Goal: Task Accomplishment & Management: Manage account settings

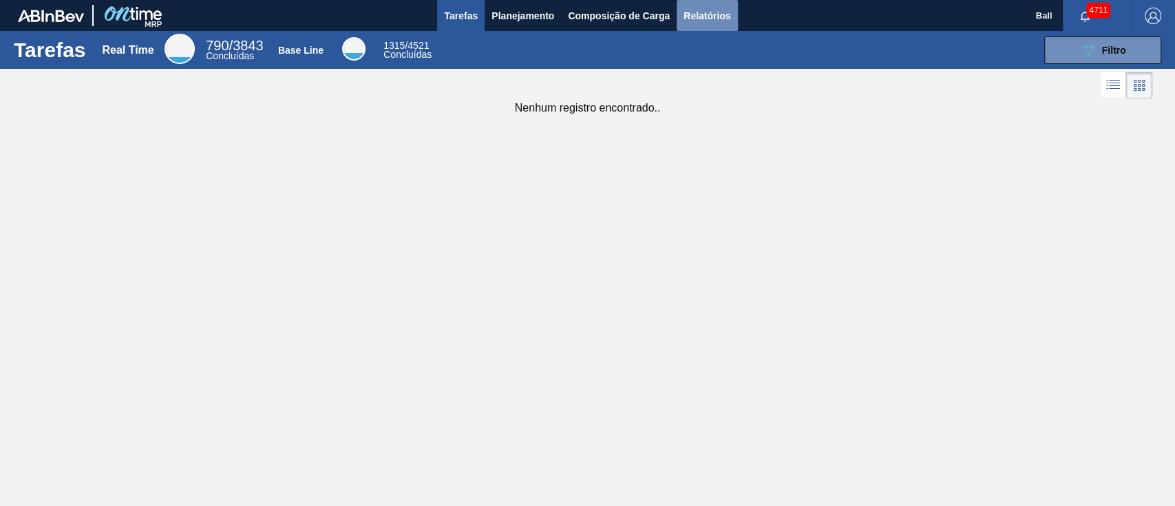
click at [708, 14] on span "Relatórios" at bounding box center [707, 16] width 47 height 17
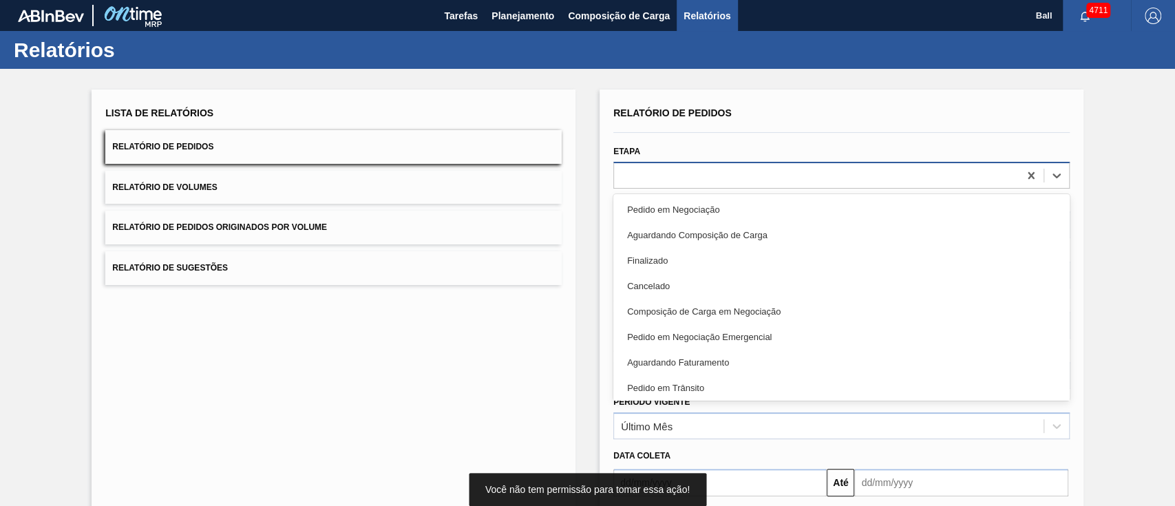
click at [678, 179] on div at bounding box center [816, 175] width 405 height 20
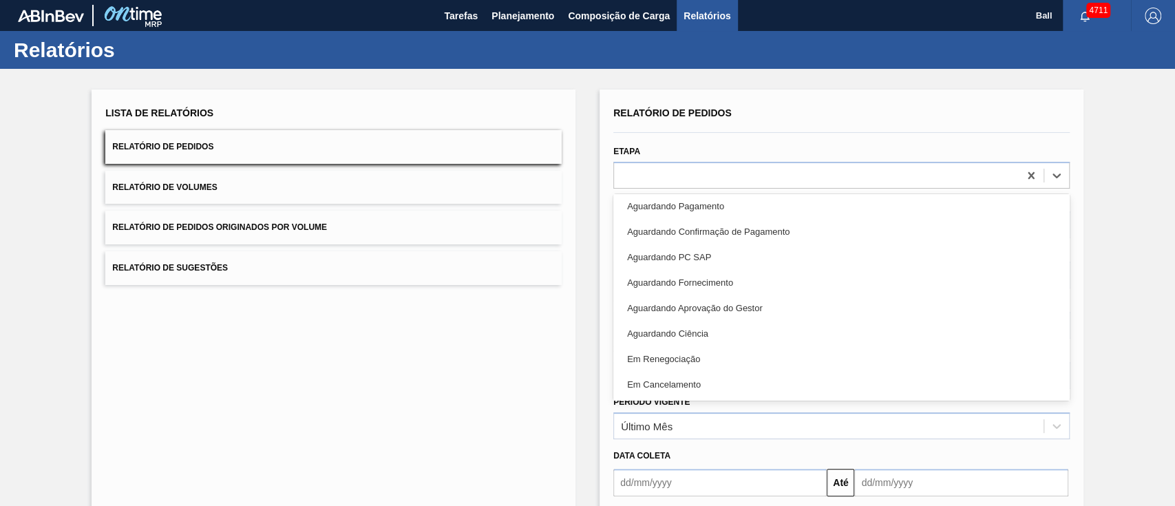
scroll to position [275, 0]
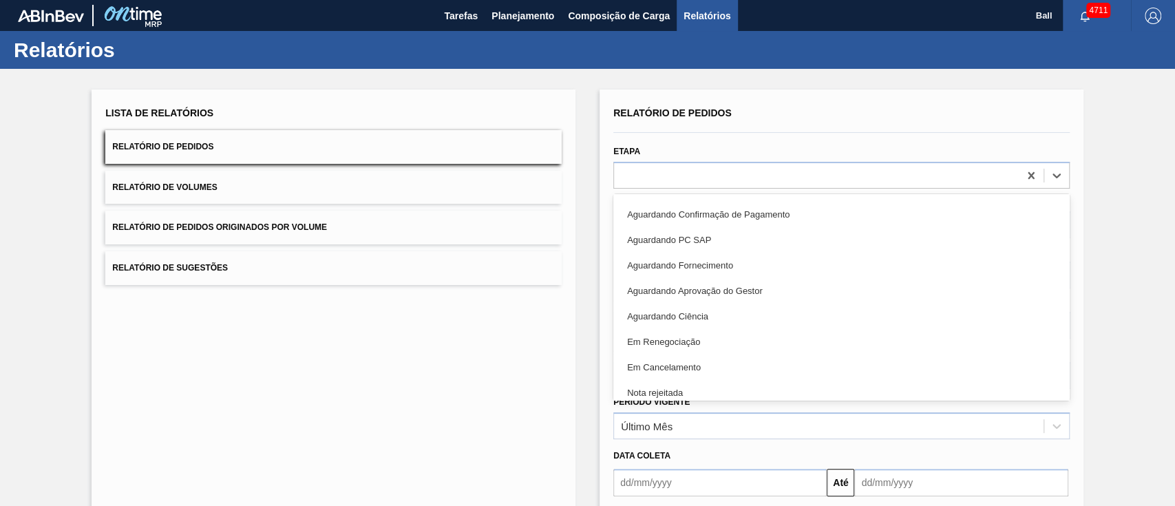
click at [306, 397] on div "Lista de Relatórios Relatório de Pedidos Relatório de Volumes Relatório de Pedi…" at bounding box center [334, 355] width 484 height 531
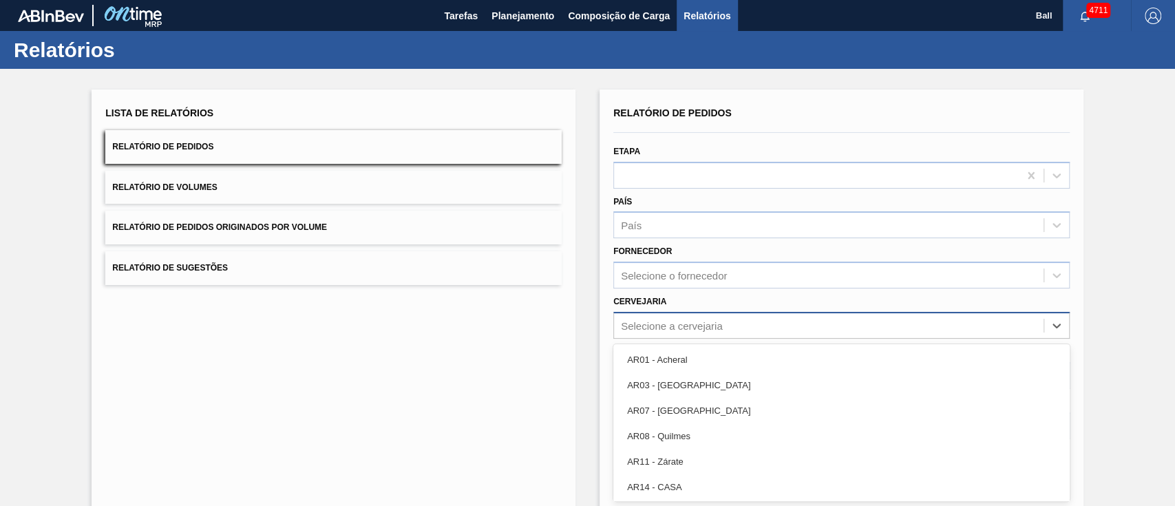
scroll to position [50, 0]
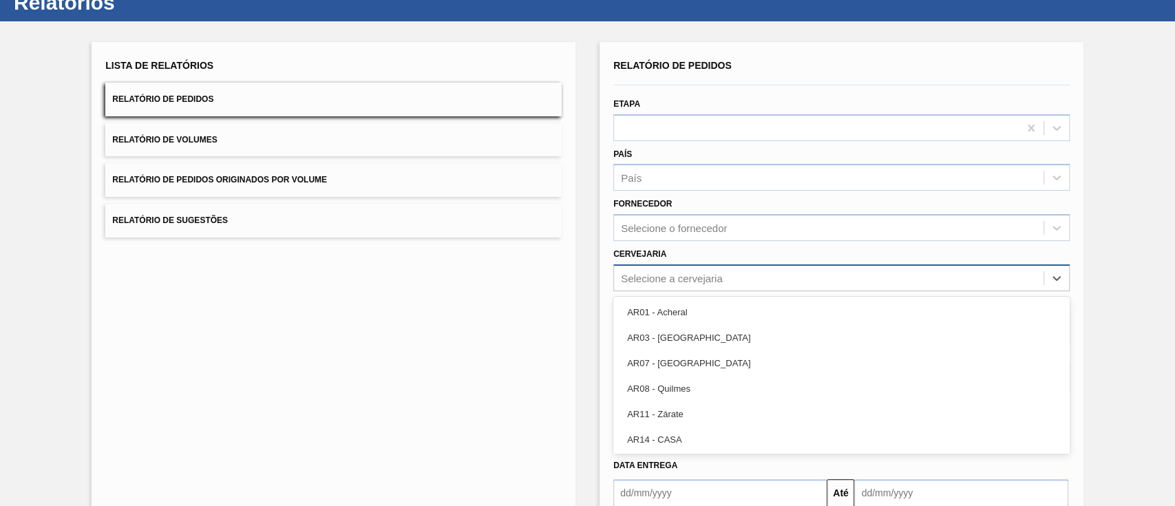
click at [685, 291] on div "option AR01 - Acheral focused, 1 of 93. 93 results available. Use Up and Down t…" at bounding box center [842, 277] width 457 height 27
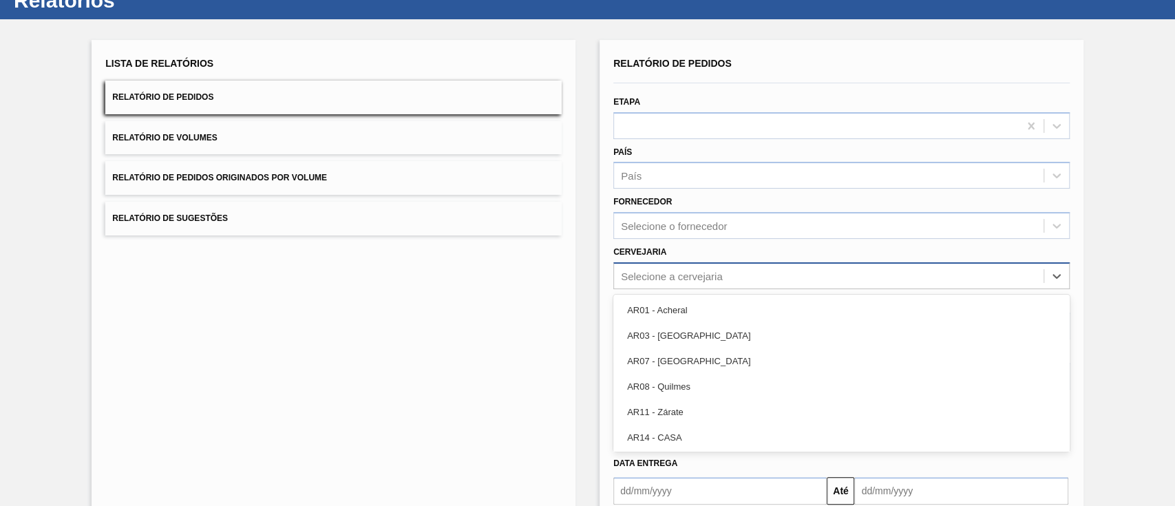
type input "e"
type input "tere"
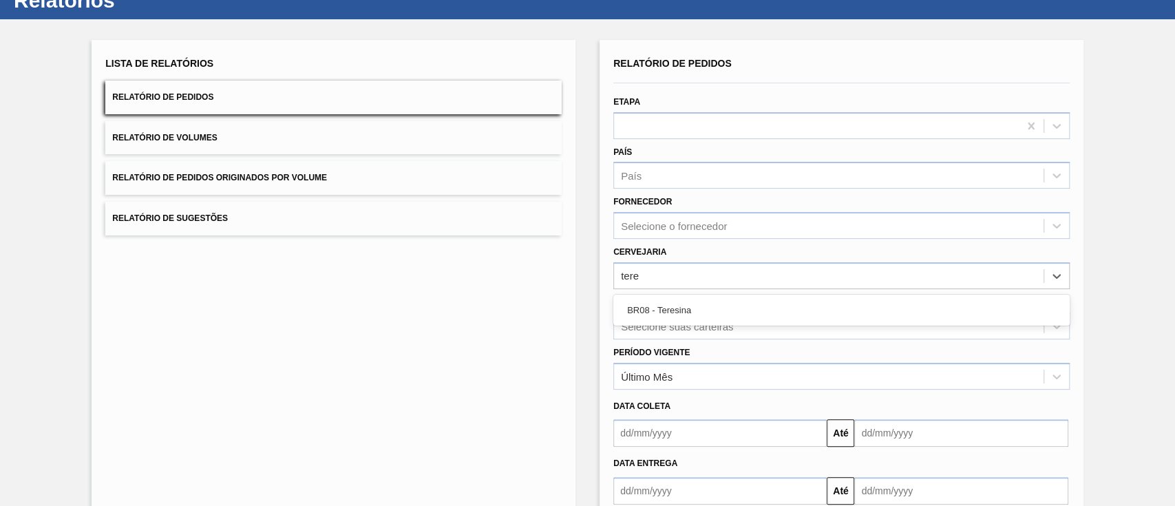
click at [693, 311] on div "BR08 - Teresina" at bounding box center [842, 309] width 457 height 25
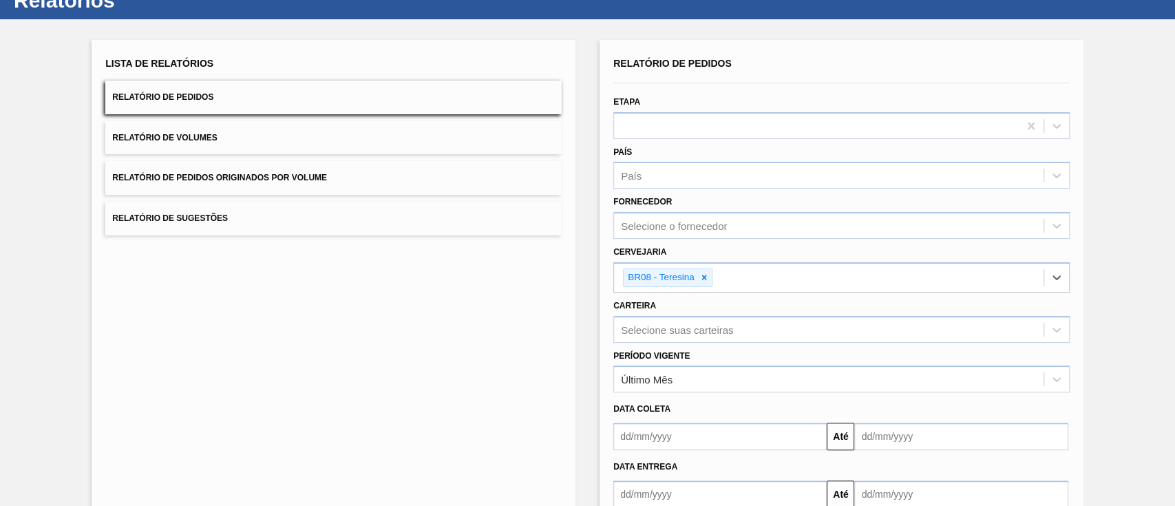
click at [711, 434] on input "text" at bounding box center [720, 437] width 213 height 28
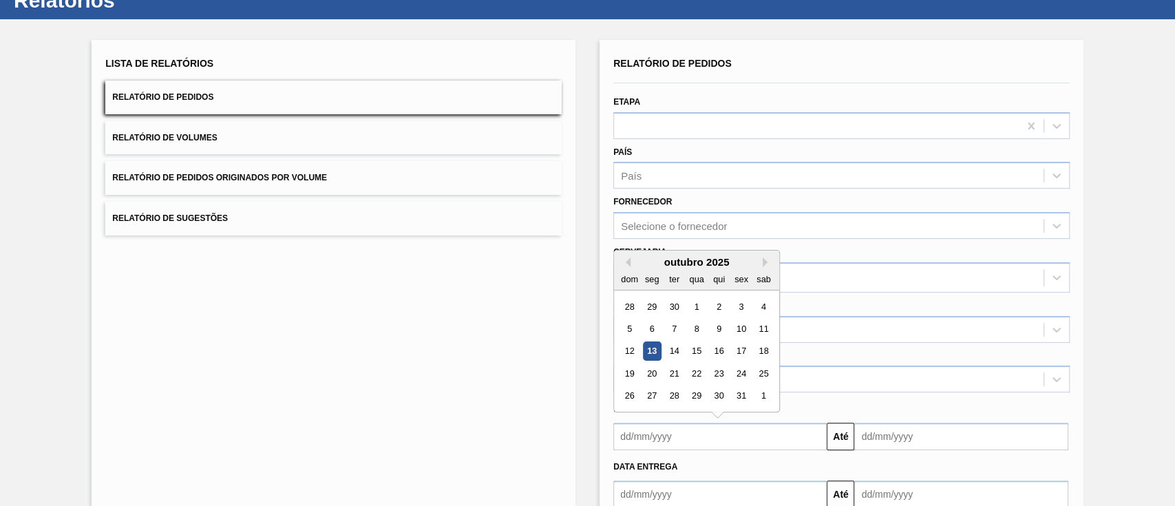
click at [646, 350] on div "13" at bounding box center [652, 351] width 19 height 19
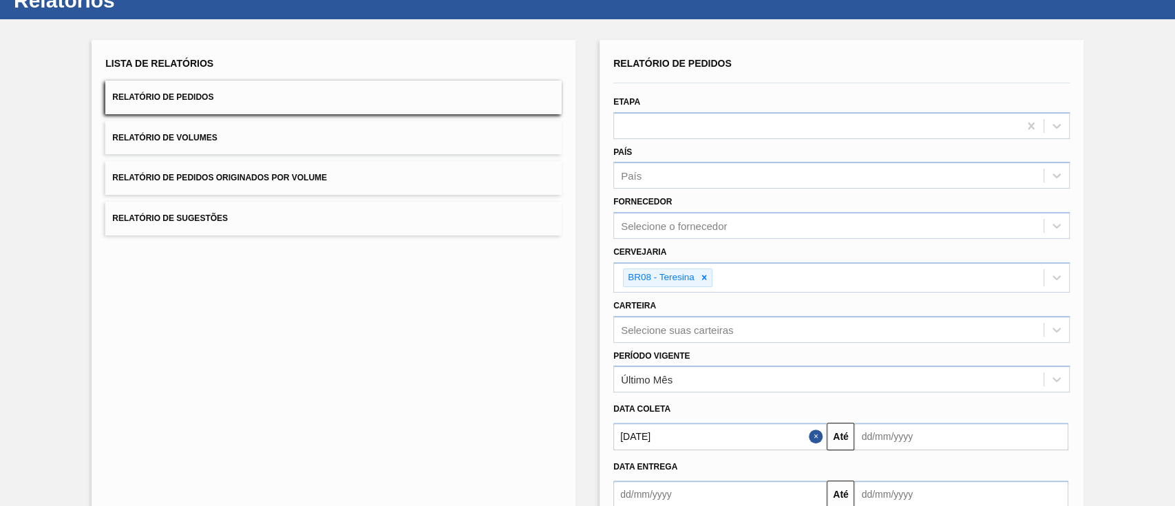
click at [690, 432] on input "[DATE]" at bounding box center [720, 437] width 213 height 28
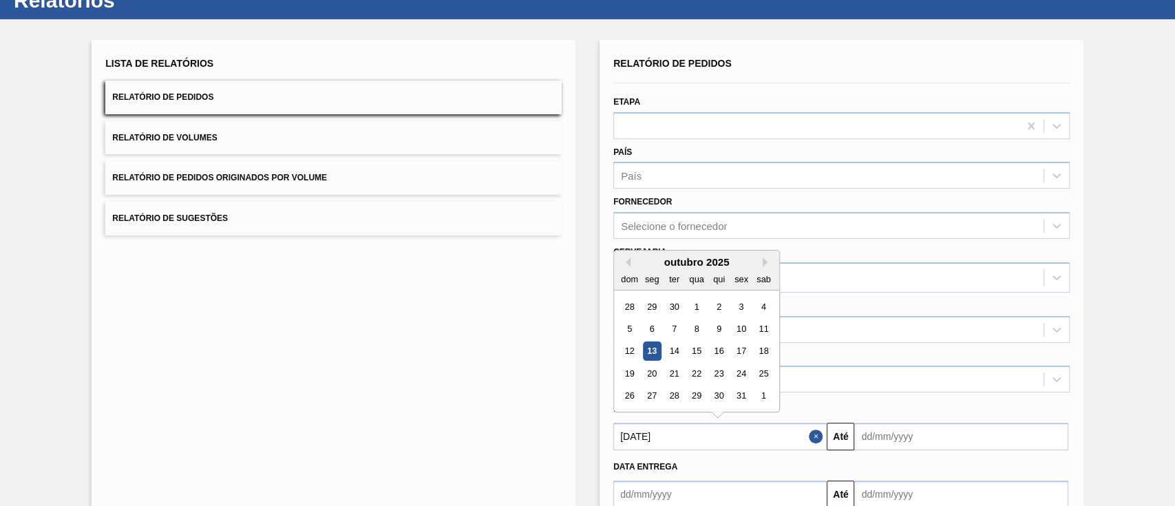
drag, startPoint x: 623, startPoint y: 354, endPoint x: 633, endPoint y: 351, distance: 10.7
click at [624, 353] on div "12" at bounding box center [629, 351] width 19 height 19
type input "12/10/2025"
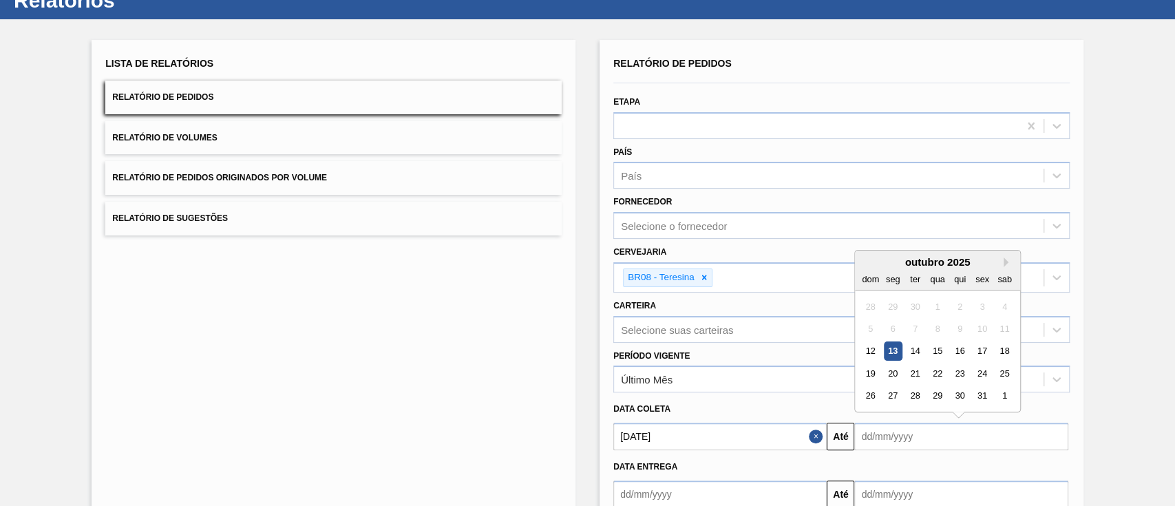
click at [948, 436] on input "text" at bounding box center [961, 437] width 213 height 28
click at [920, 349] on div "14" at bounding box center [915, 351] width 19 height 19
type input "14/10/2025"
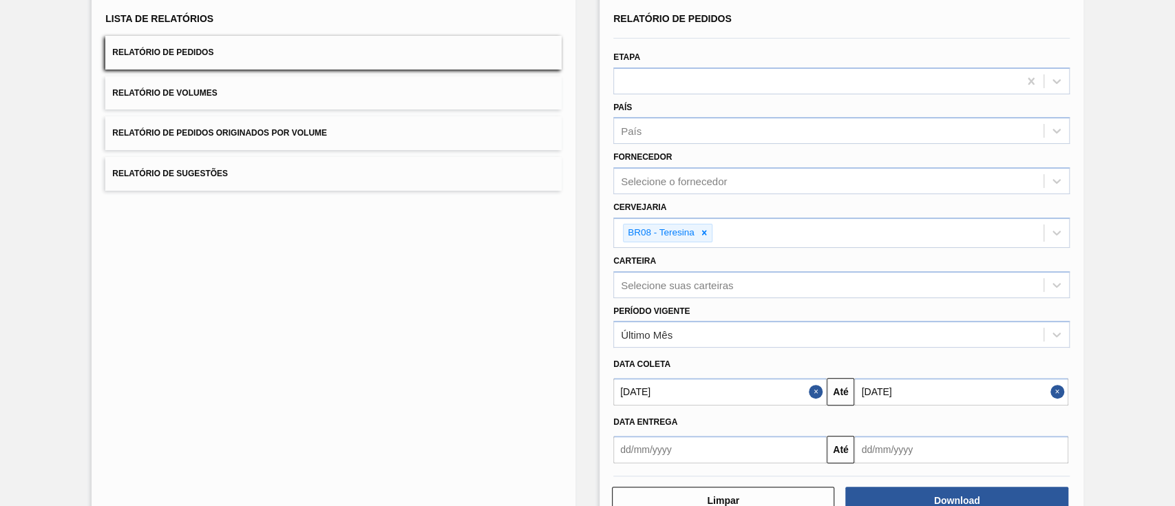
scroll to position [133, 0]
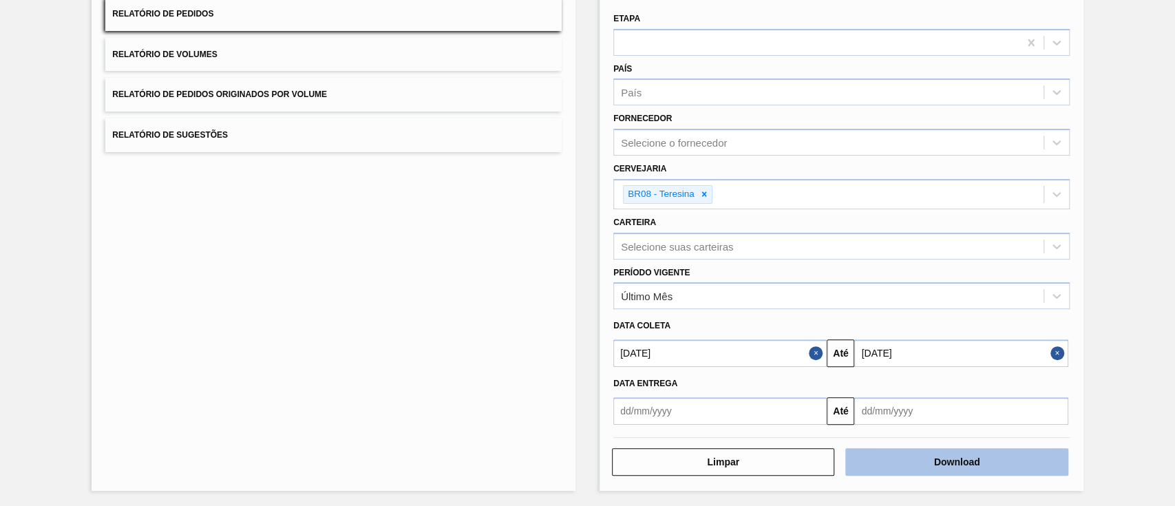
click at [925, 460] on button "Download" at bounding box center [957, 462] width 222 height 28
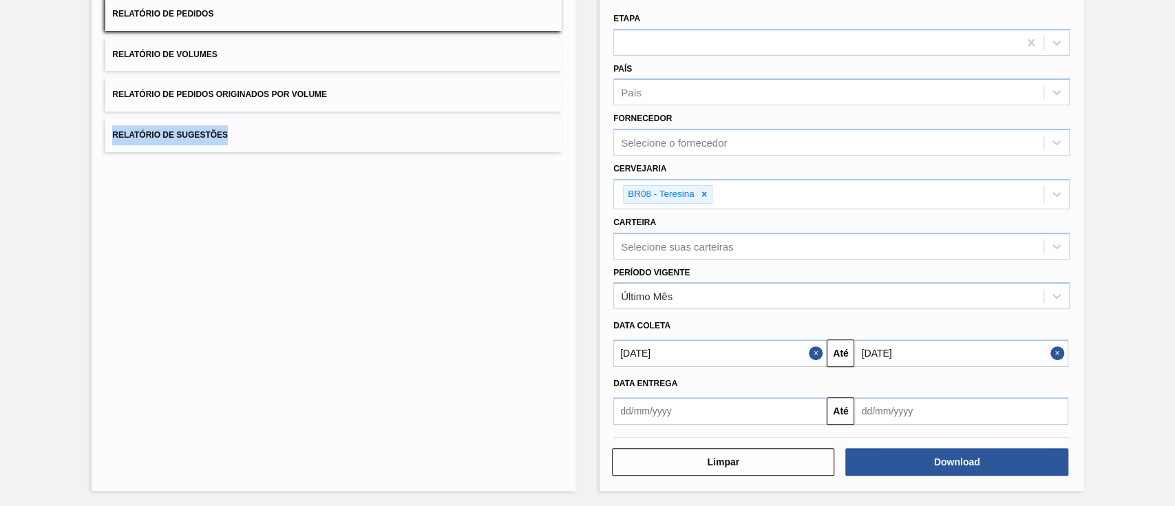
drag, startPoint x: 364, startPoint y: 346, endPoint x: 785, endPoint y: 549, distance: 467.5
click at [785, 0] on html "Tarefas Planejamento Composição de Carga Relatórios Ball 4711 Marcar todas como…" at bounding box center [587, 0] width 1175 height 0
drag, startPoint x: 51, startPoint y: 142, endPoint x: 175, endPoint y: 201, distance: 137.4
click at [175, 201] on div "Lista de Relatórios Relatório de Pedidos Relatório de Volumes Relatório de Pedi…" at bounding box center [587, 222] width 1175 height 572
click at [786, 339] on input "12/10/2025" at bounding box center [720, 353] width 213 height 28
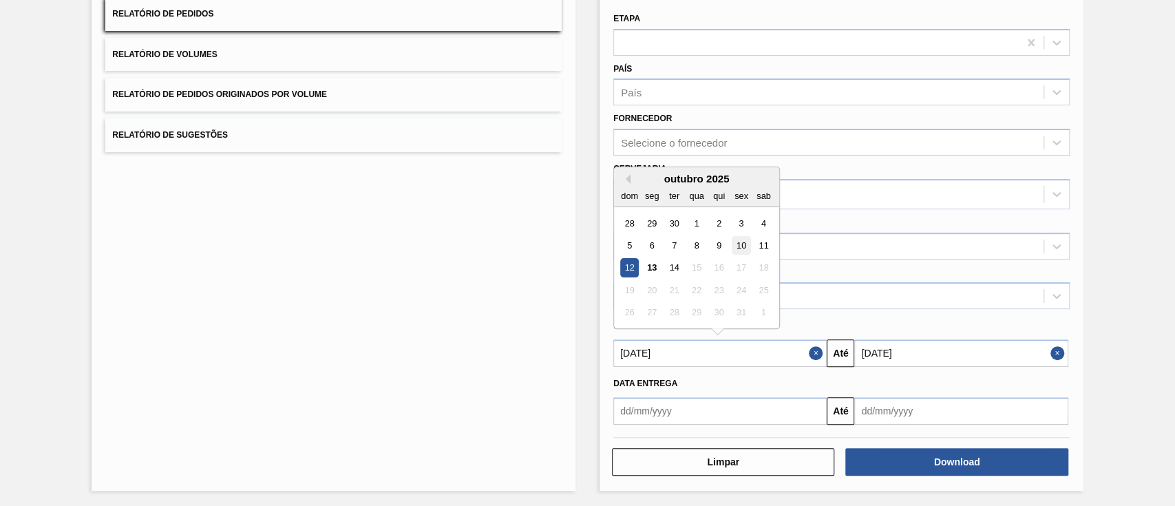
click at [738, 245] on div "10" at bounding box center [741, 245] width 19 height 19
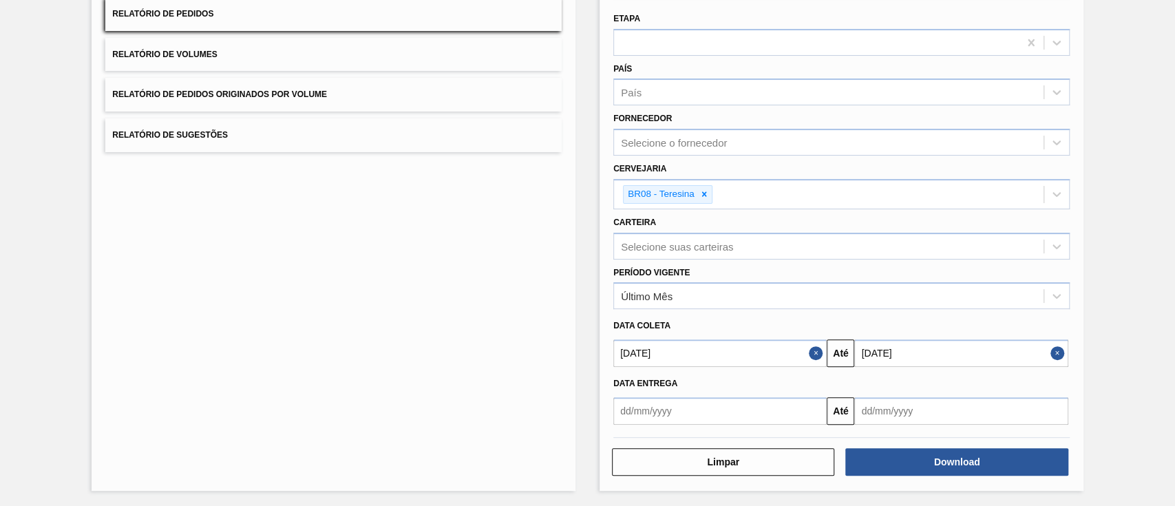
type input "10/10/2025"
click at [998, 466] on button "Download" at bounding box center [957, 462] width 222 height 28
click at [700, 191] on icon at bounding box center [705, 194] width 10 height 10
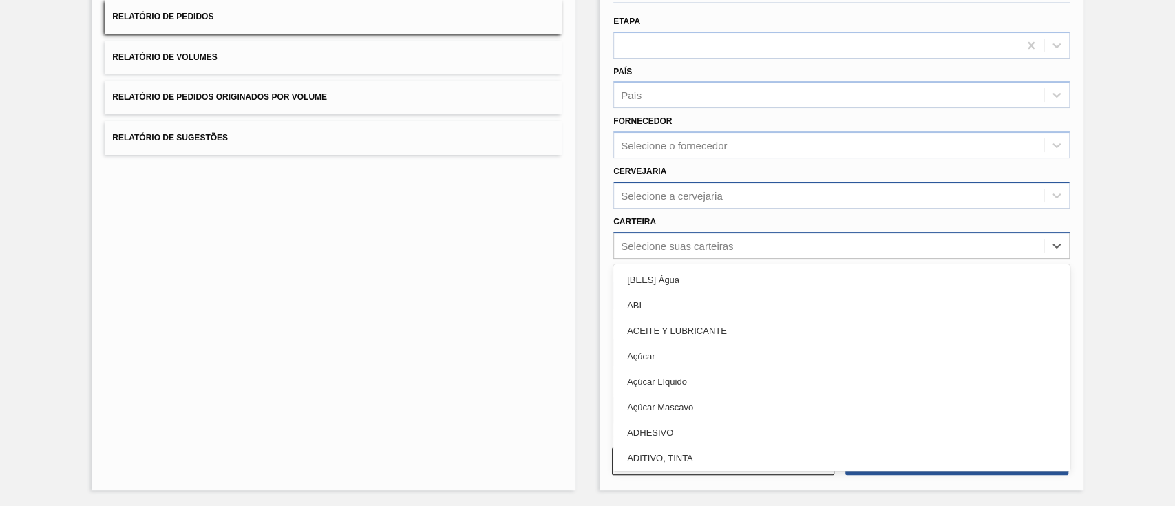
click at [700, 241] on div "Selecione suas carteiras" at bounding box center [677, 246] width 112 height 12
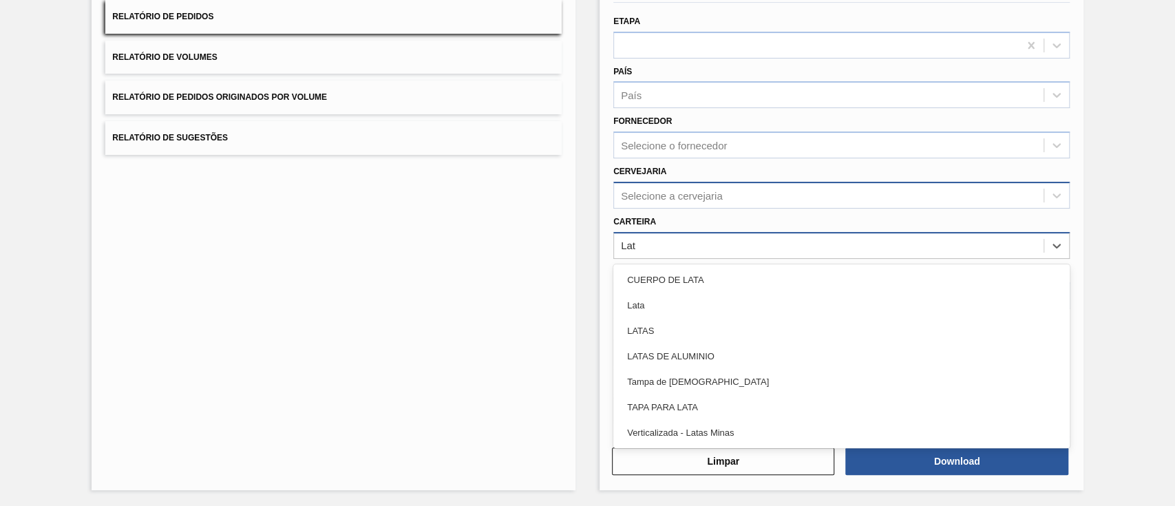
type input "Lata"
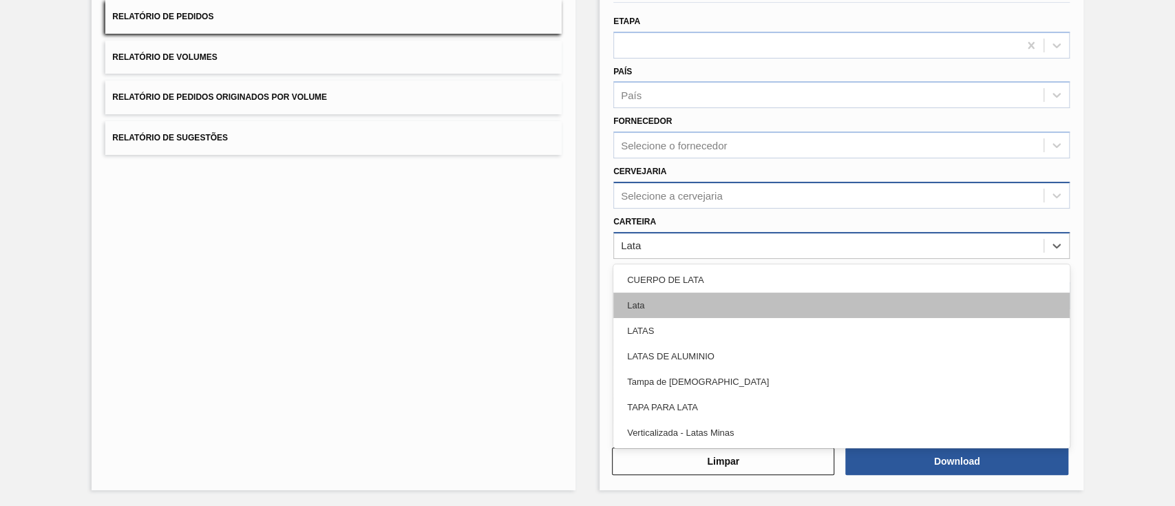
click at [702, 309] on div "Lata" at bounding box center [842, 305] width 457 height 25
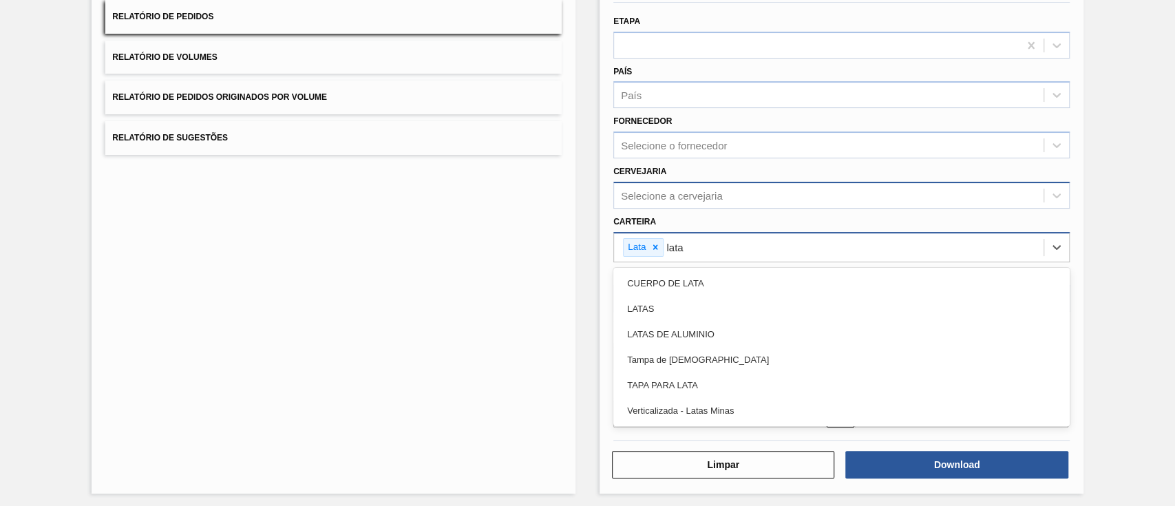
type input "latas"
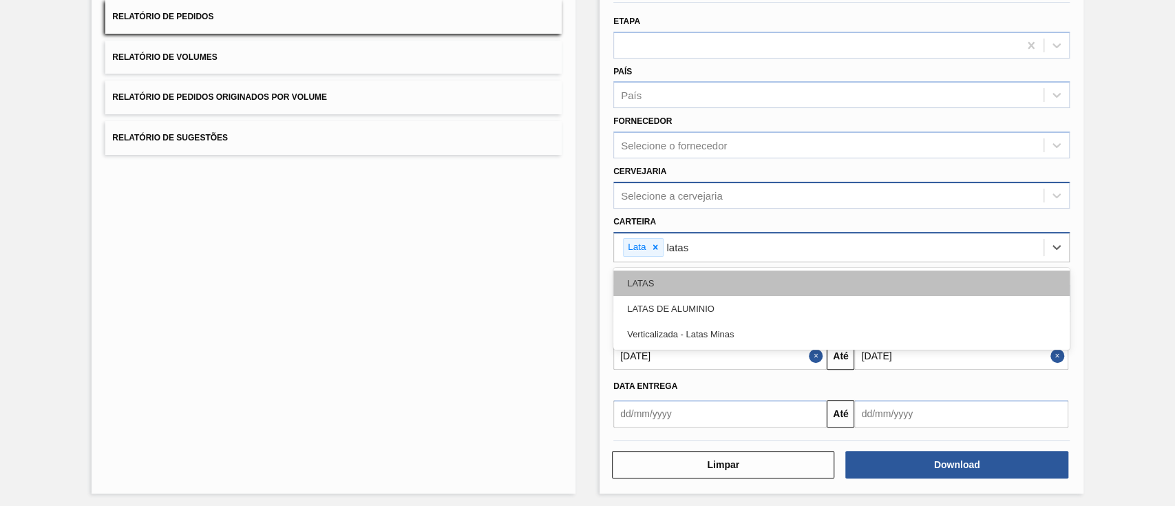
click at [700, 288] on div "LATAS" at bounding box center [842, 283] width 457 height 25
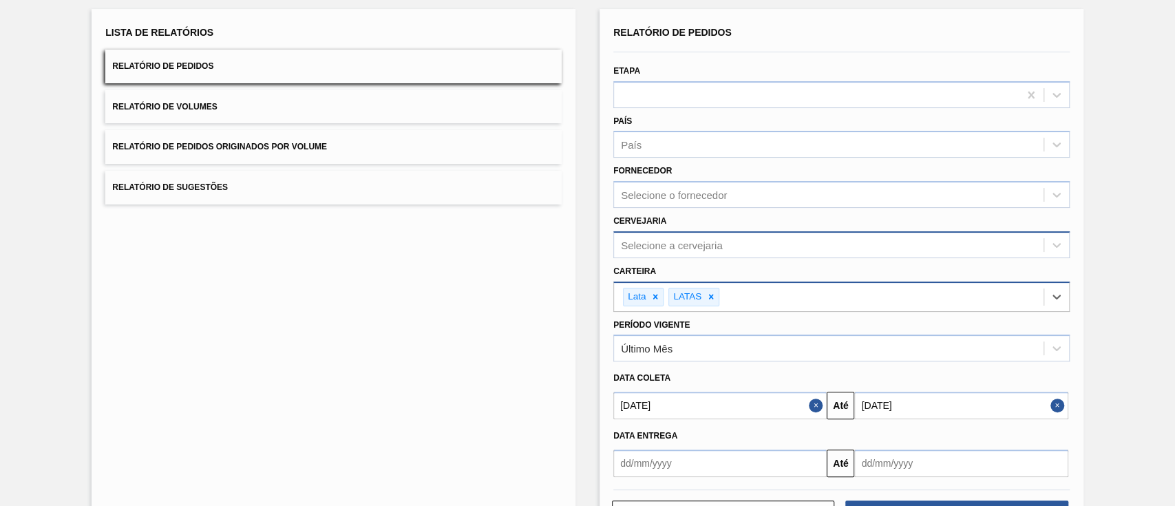
scroll to position [133, 0]
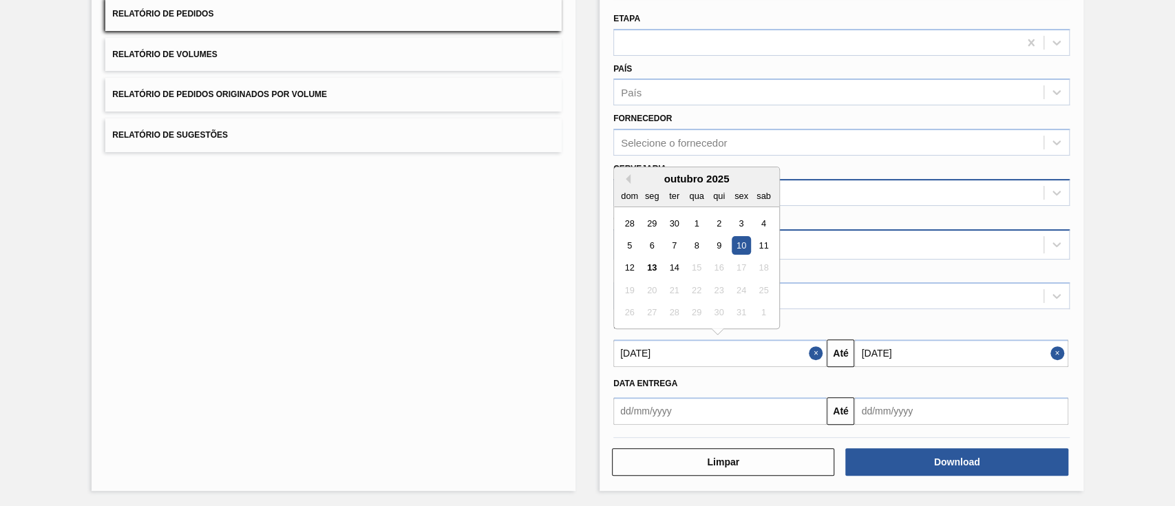
drag, startPoint x: 662, startPoint y: 351, endPoint x: 564, endPoint y: 308, distance: 106.7
click at [583, 314] on div "Lista de Relatórios Relatório de Pedidos Relatório de Volumes Relatório de Pedi…" at bounding box center [587, 222] width 1175 height 572
drag, startPoint x: 931, startPoint y: 346, endPoint x: 722, endPoint y: 308, distance: 212.2
click at [722, 309] on div "Data coleta Previous Month outubro 2025 dom seg ter qua qui sex sab 28 29 30 1 …" at bounding box center [842, 338] width 468 height 58
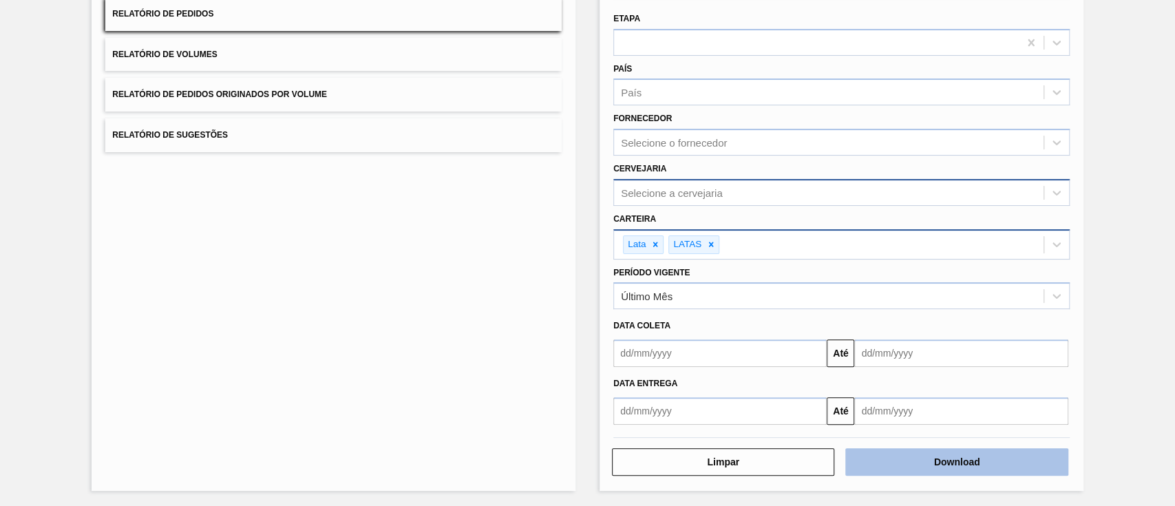
click at [945, 455] on button "Download" at bounding box center [957, 462] width 222 height 28
click at [956, 461] on button "Download" at bounding box center [957, 462] width 222 height 28
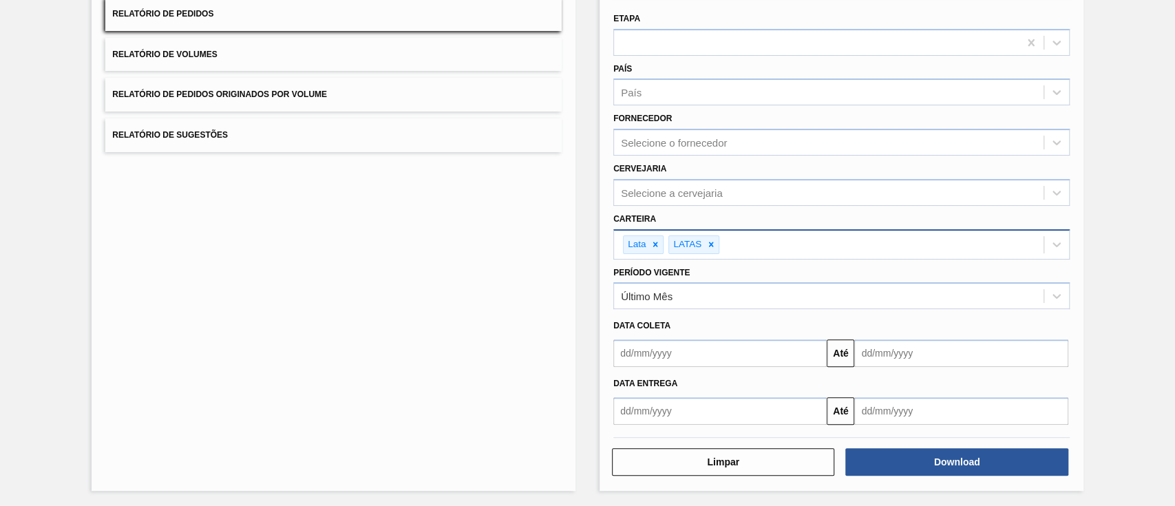
scroll to position [0, 0]
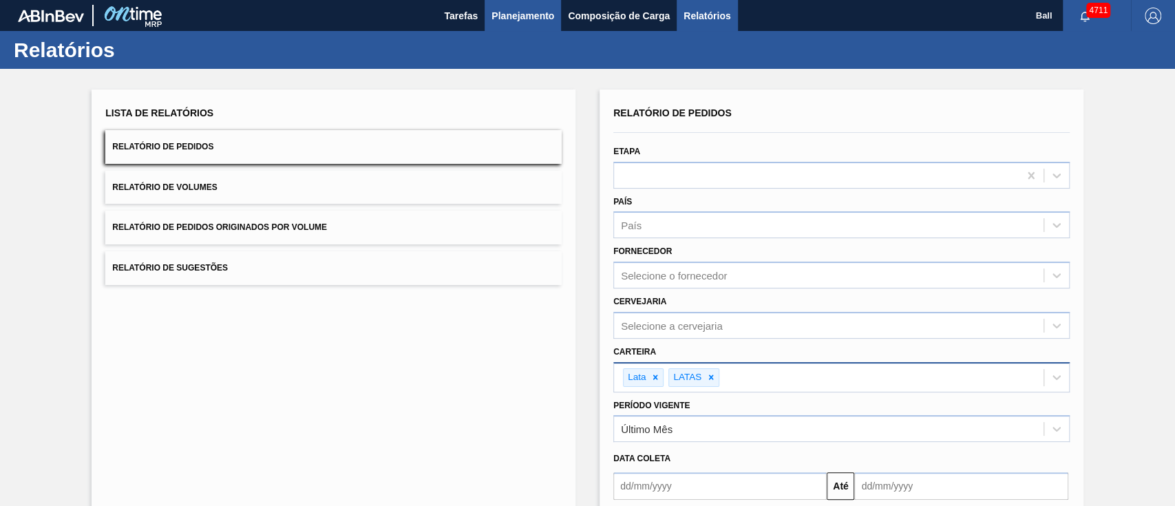
click at [534, 10] on span "Planejamento" at bounding box center [523, 16] width 63 height 17
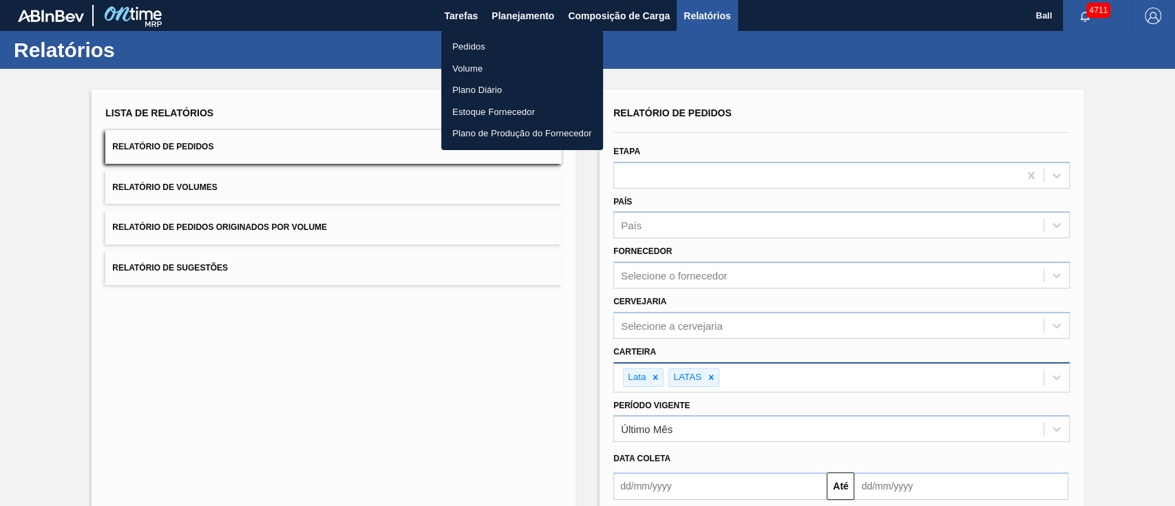
click at [485, 48] on li "Pedidos" at bounding box center [522, 47] width 162 height 22
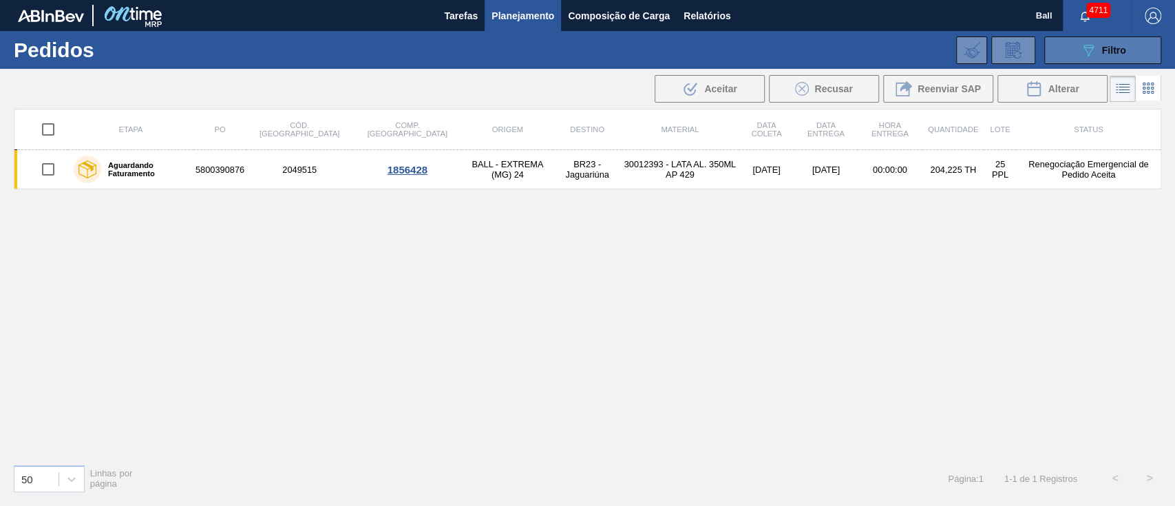
click at [1101, 42] on div "089F7B8B-B2A5-4AFE-B5C0-19BA573D28AC Filtro" at bounding box center [1103, 50] width 46 height 17
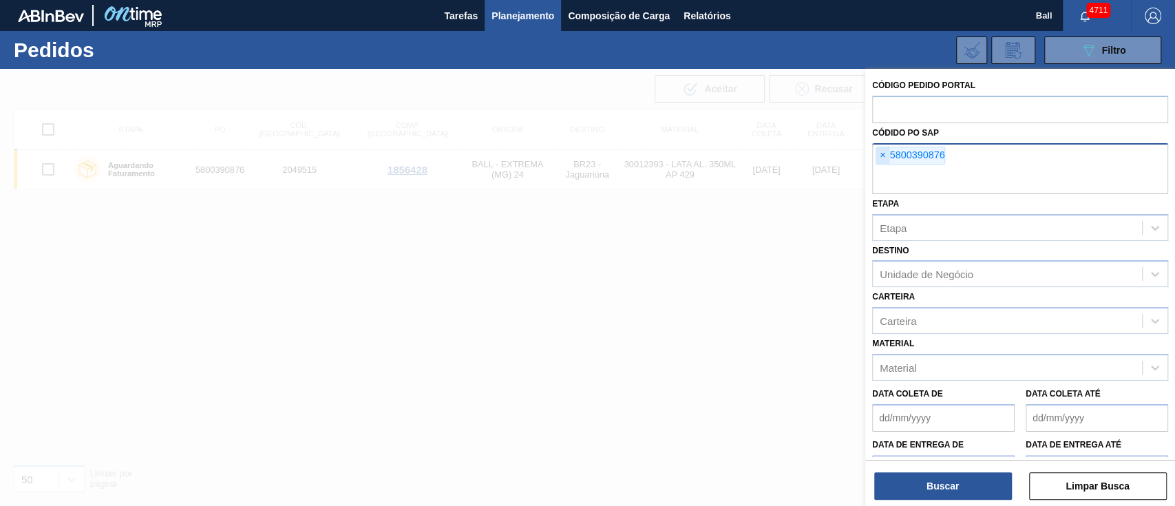
click at [888, 153] on span "×" at bounding box center [883, 155] width 13 height 17
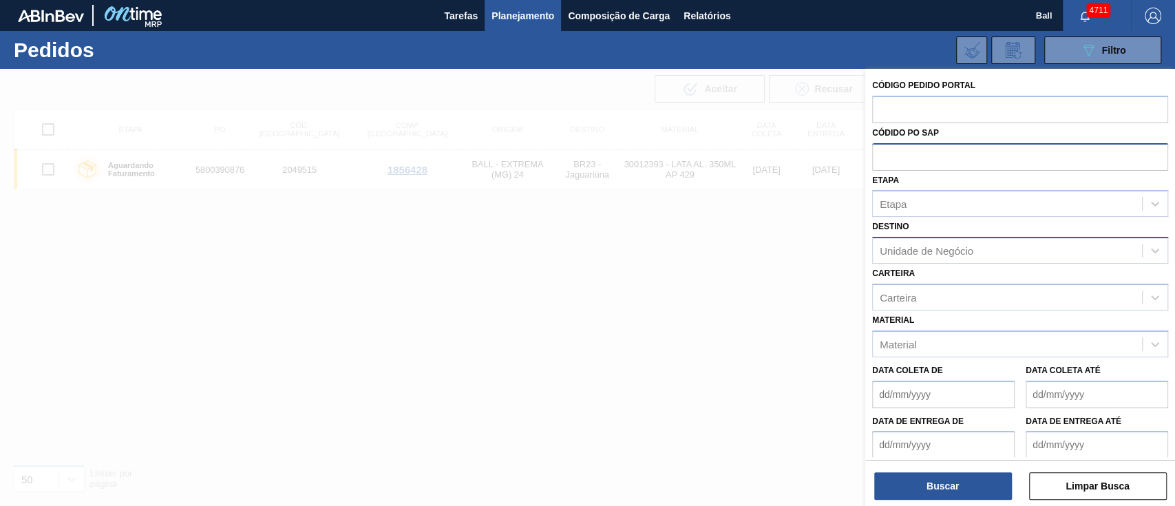
paste input "text"
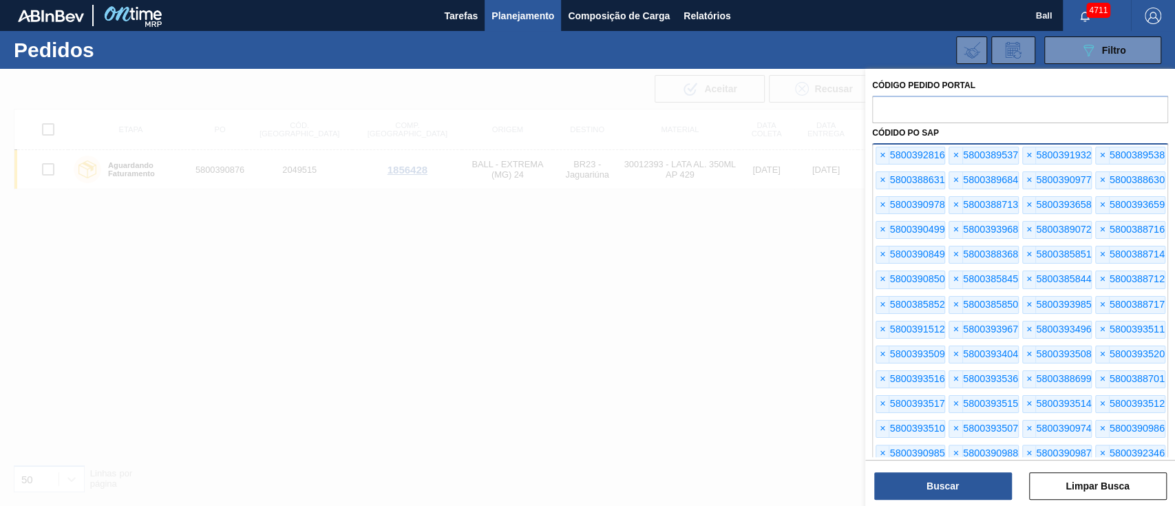
scroll to position [126, 0]
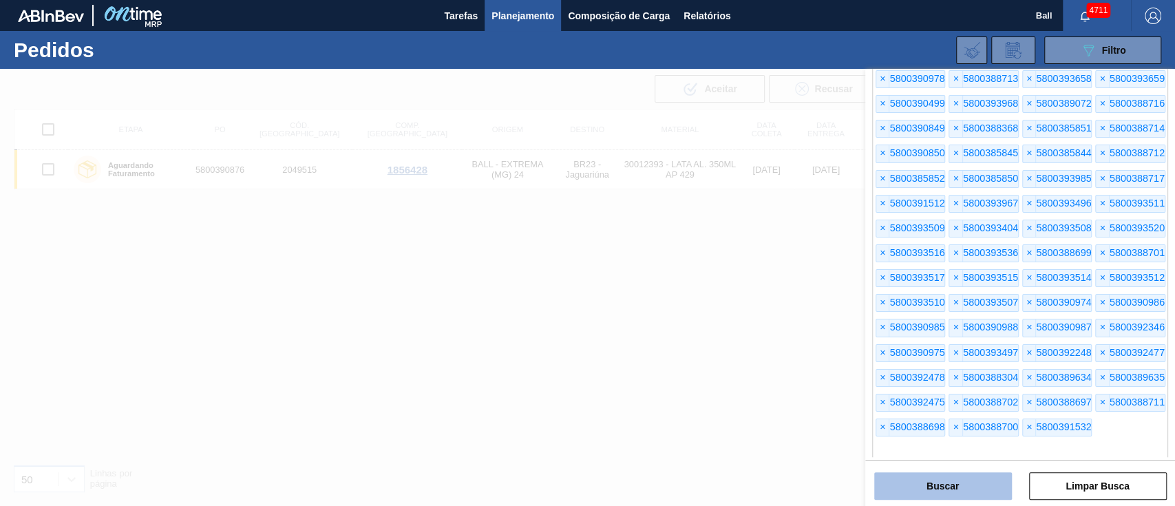
click at [954, 488] on button "Buscar" at bounding box center [943, 486] width 138 height 28
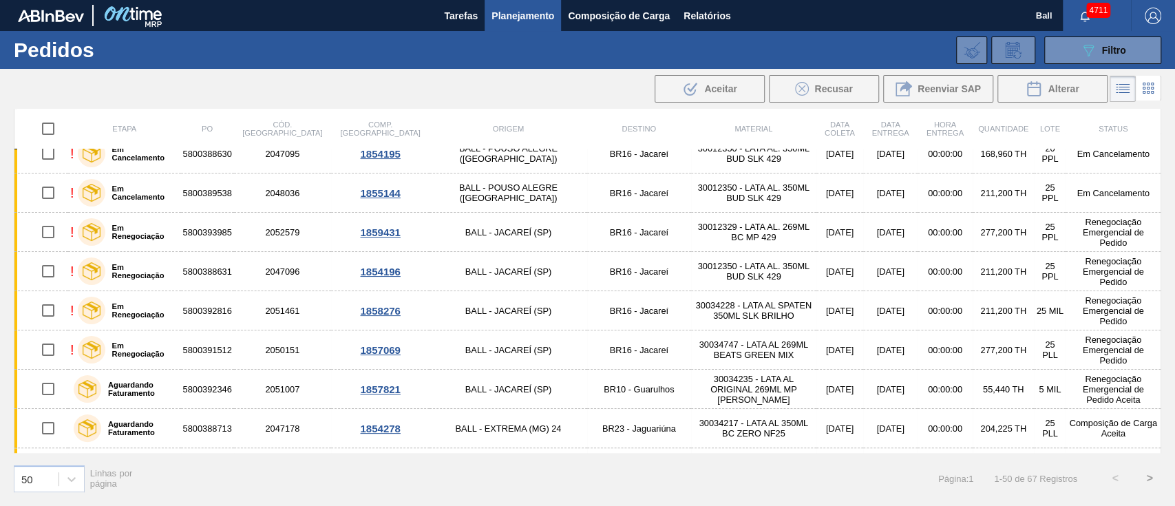
scroll to position [0, 0]
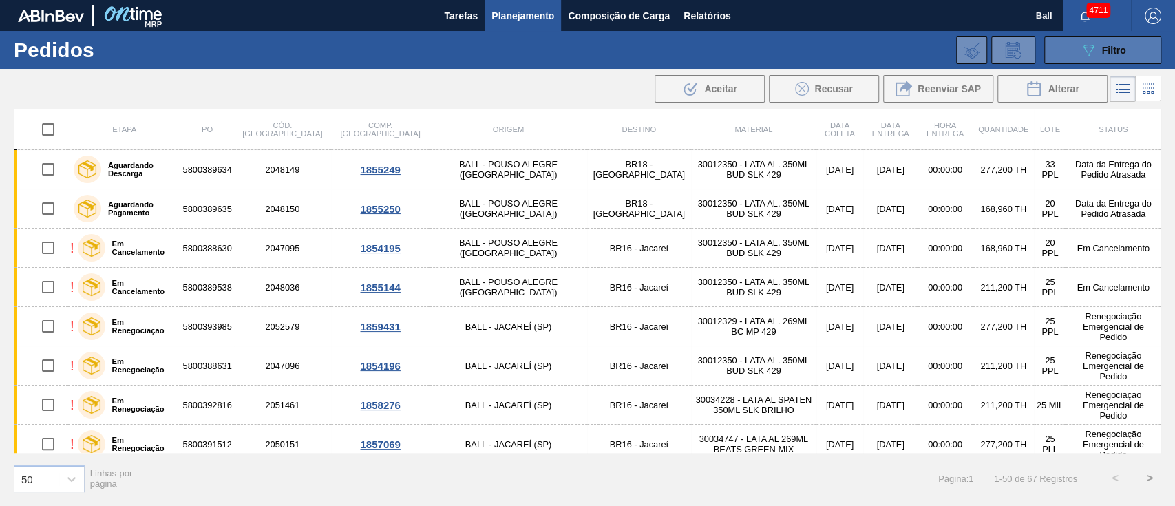
click at [1112, 61] on button "089F7B8B-B2A5-4AFE-B5C0-19BA573D28AC Filtro" at bounding box center [1103, 50] width 117 height 28
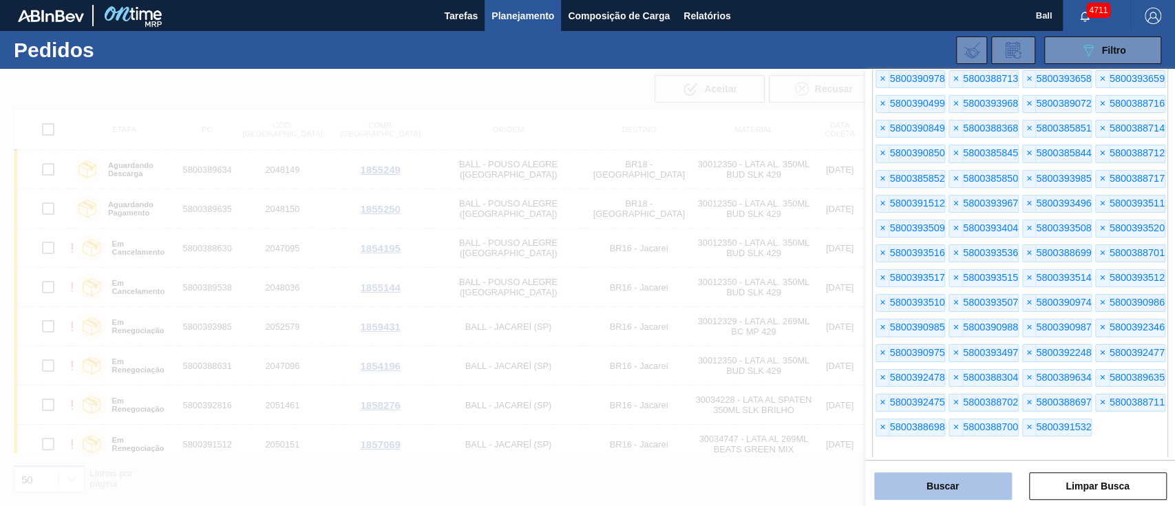
click at [963, 488] on button "Buscar" at bounding box center [943, 486] width 138 height 28
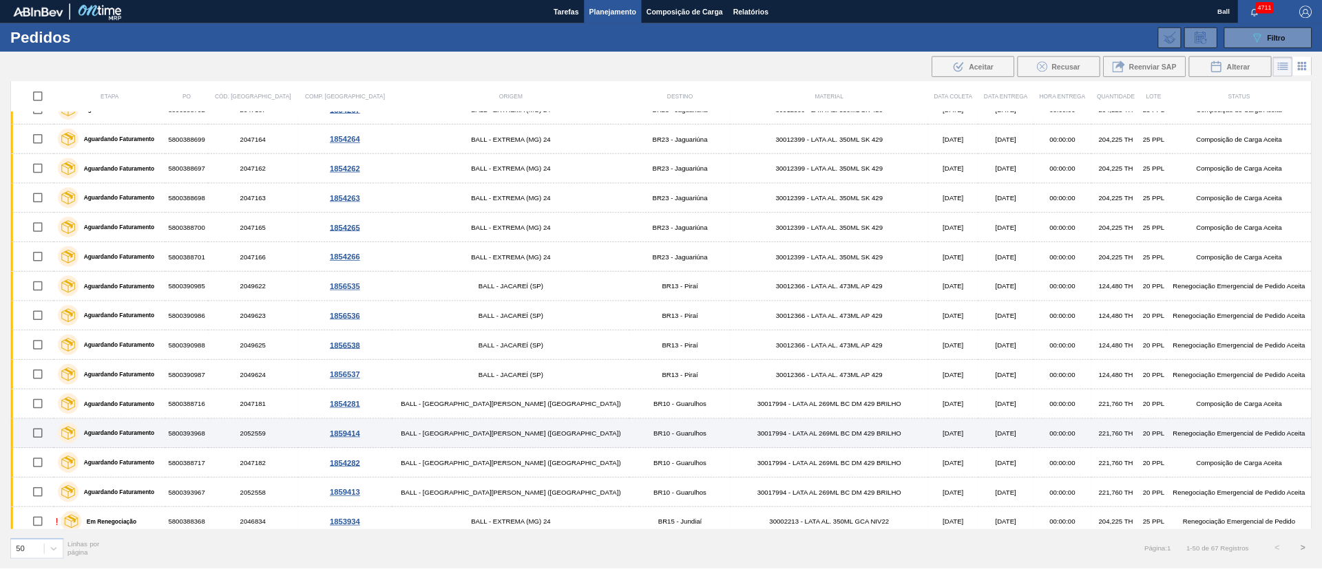
scroll to position [569, 0]
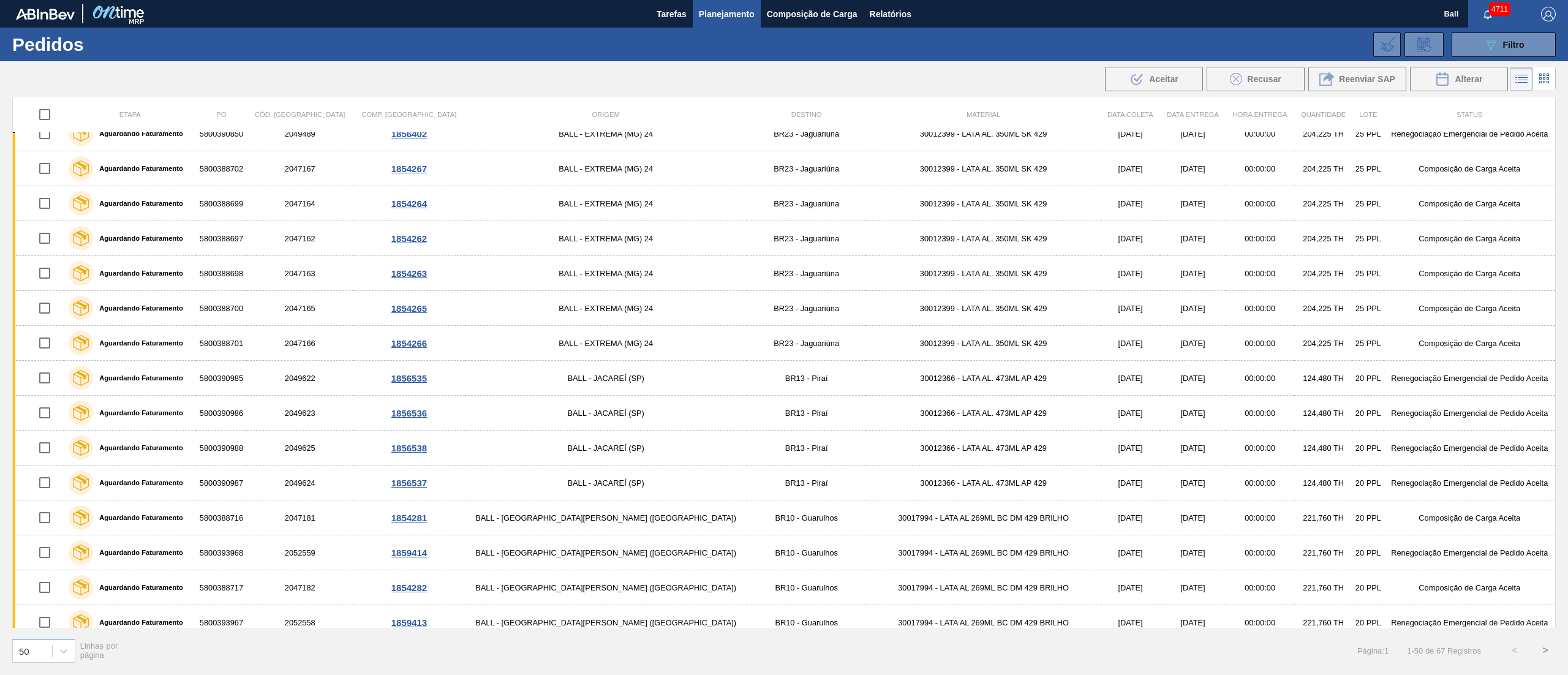
click at [0, 186] on div "Etapa PO Cód. Pedido Comp. Carga Origem Destino Material Data coleta Data Entre…" at bounding box center [784, 385] width 1568 height 576
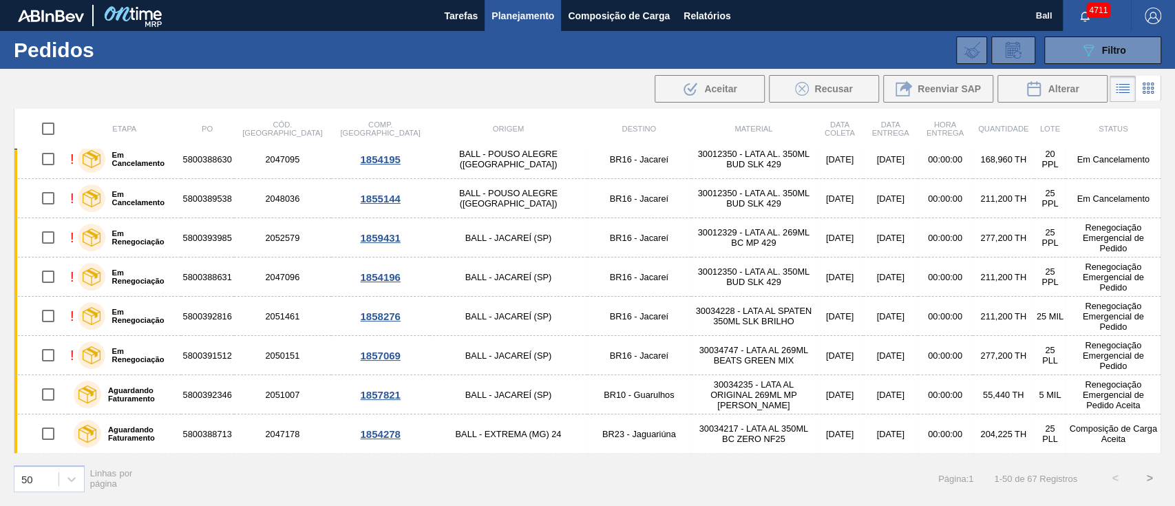
scroll to position [0, 0]
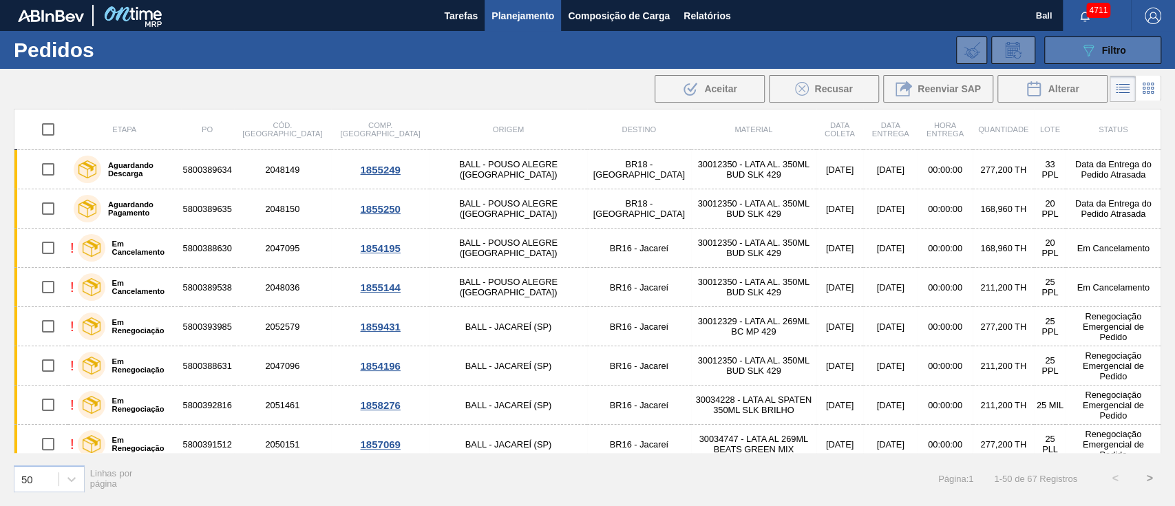
click at [1106, 48] on span "Filtro" at bounding box center [1114, 50] width 24 height 11
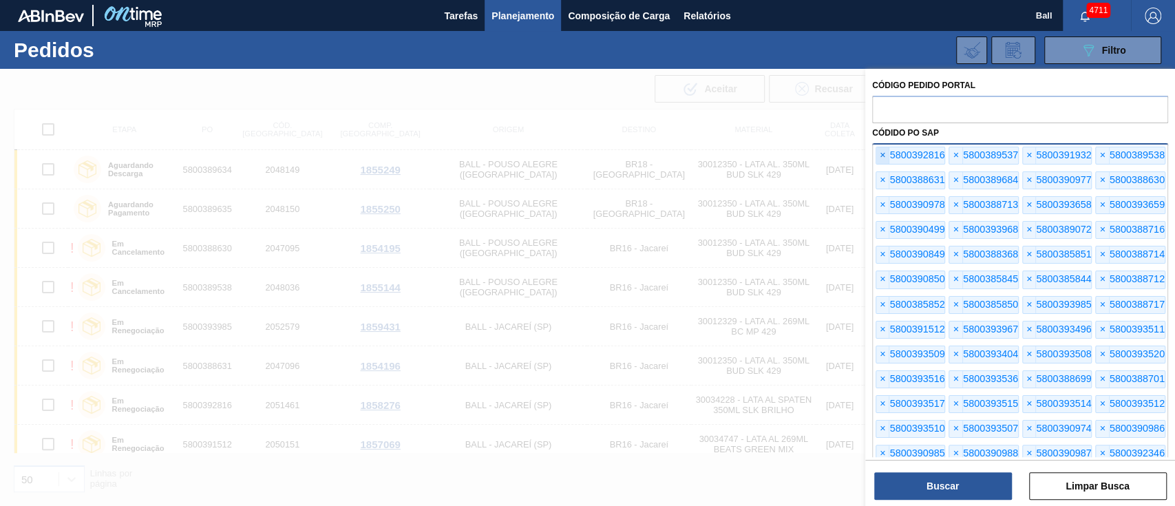
click at [882, 154] on span "×" at bounding box center [883, 155] width 13 height 17
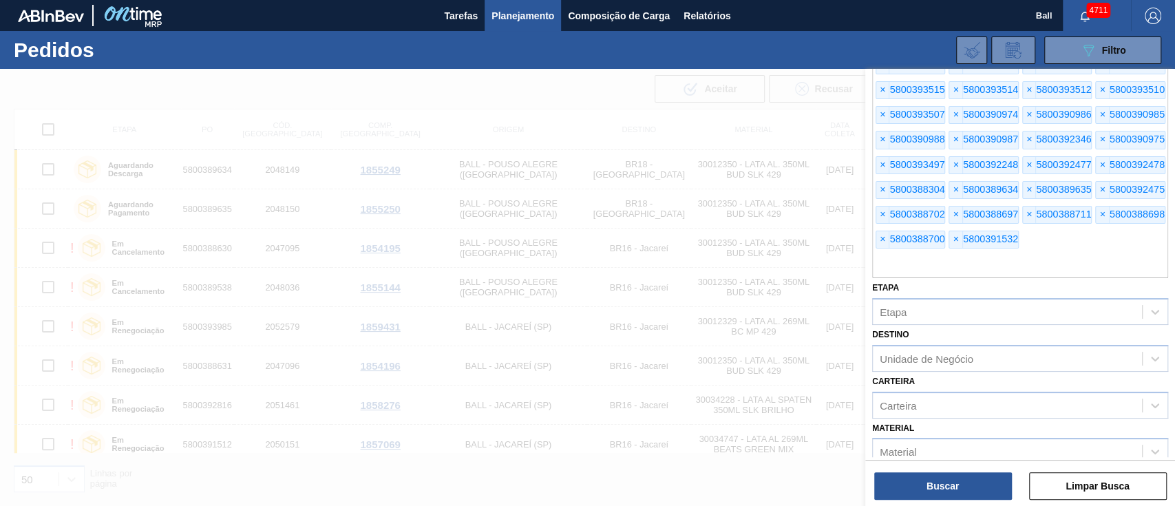
click at [882, 157] on span "×" at bounding box center [883, 165] width 13 height 17
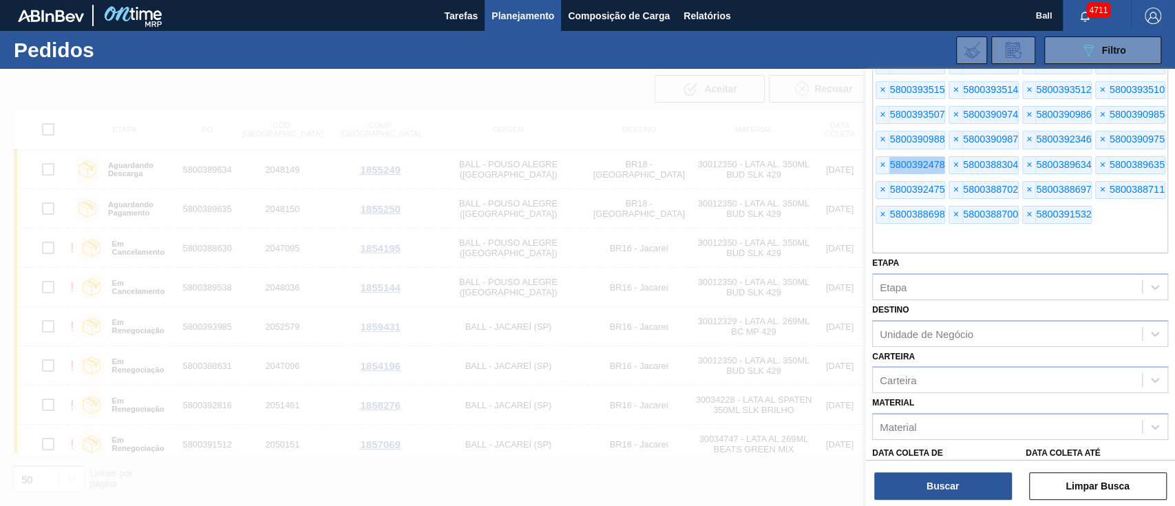
click at [882, 157] on span "×" at bounding box center [883, 165] width 13 height 17
click at [1120, 479] on button "Limpar Busca" at bounding box center [1098, 486] width 138 height 28
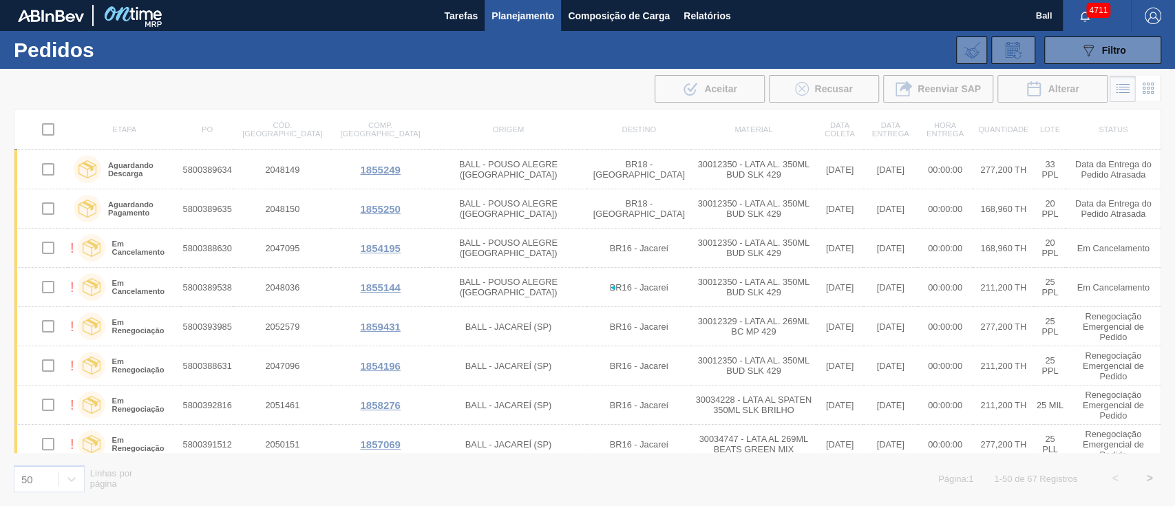
scroll to position [0, 0]
click at [670, 240] on div at bounding box center [587, 287] width 1175 height 437
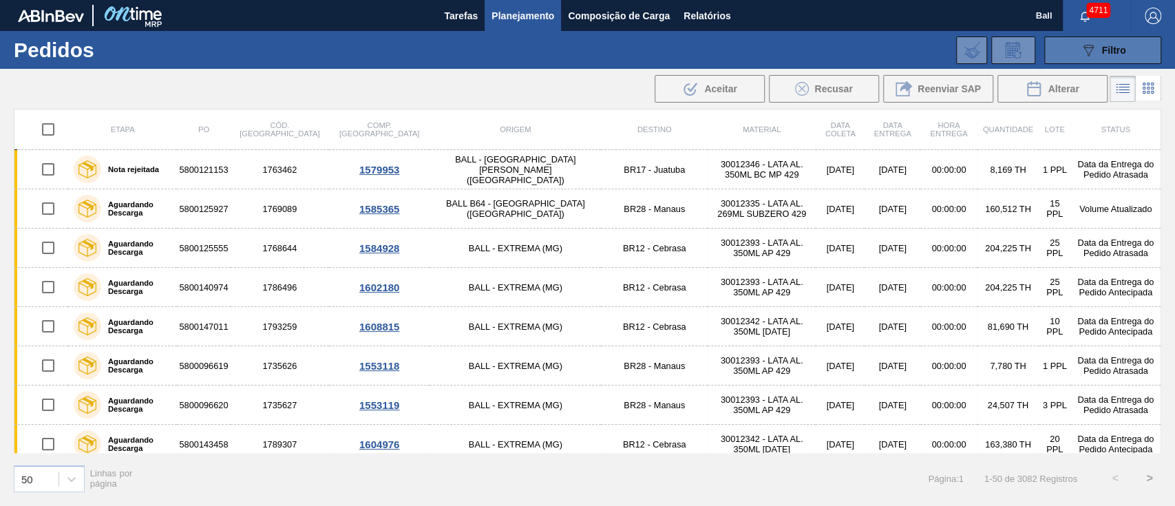
click at [1102, 54] on span "Filtro" at bounding box center [1114, 50] width 24 height 11
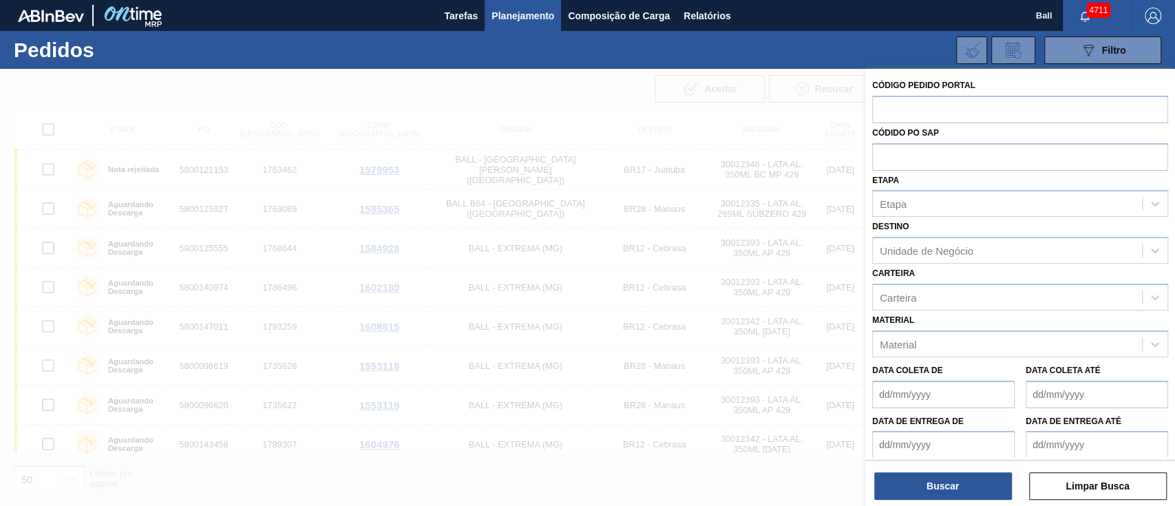
click at [640, 88] on div at bounding box center [587, 322] width 1175 height 506
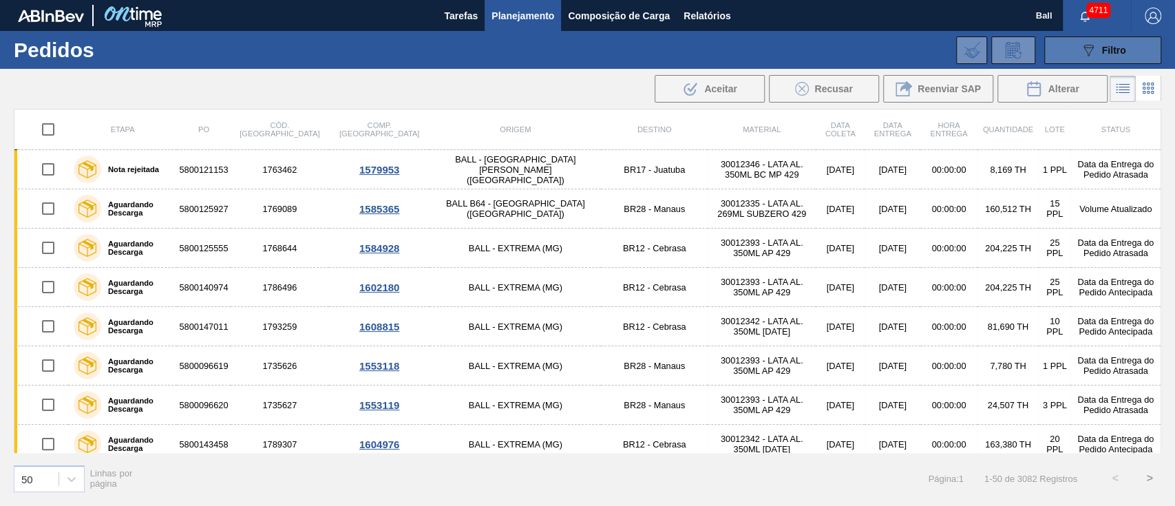
click at [1067, 45] on button "089F7B8B-B2A5-4AFE-B5C0-19BA573D28AC Filtro" at bounding box center [1103, 50] width 117 height 28
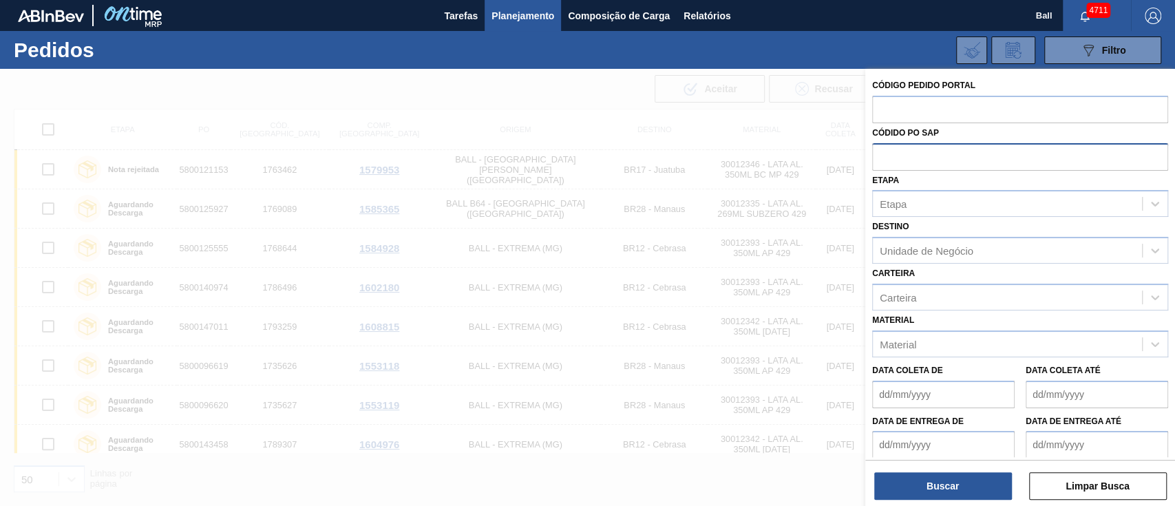
click at [887, 157] on input "text" at bounding box center [1020, 156] width 296 height 26
paste input "text"
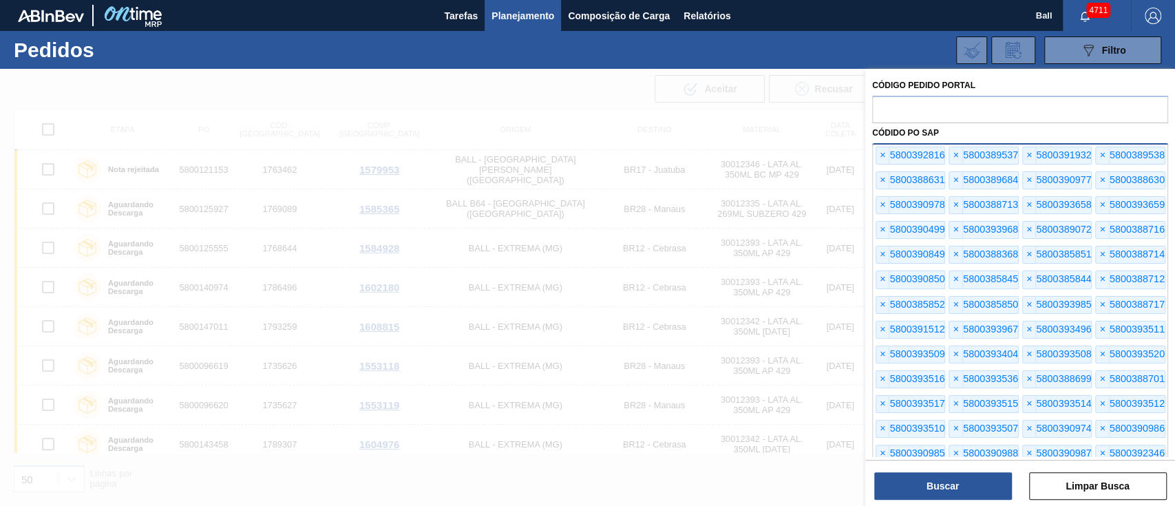
scroll to position [126, 0]
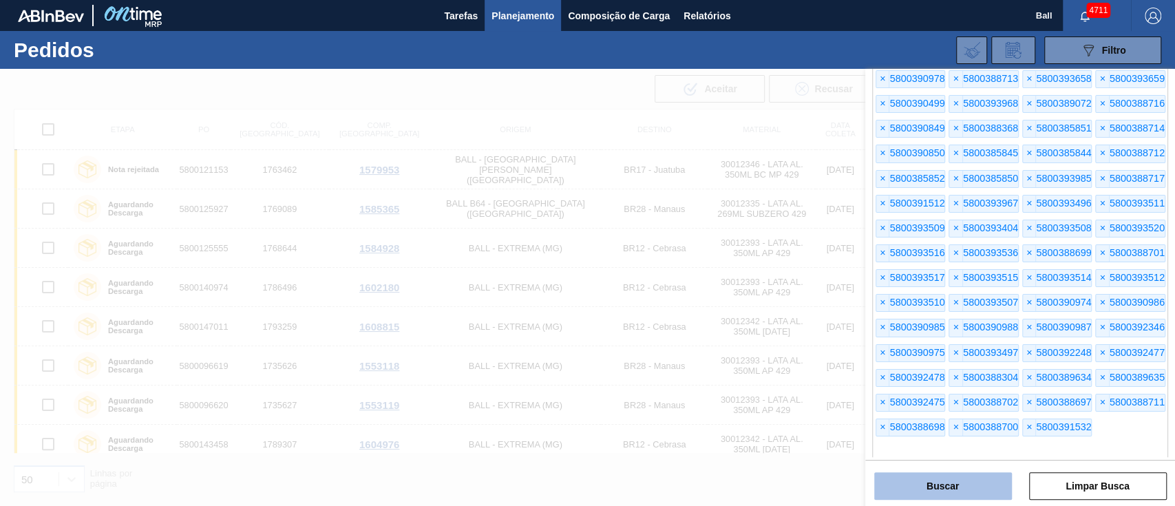
click at [928, 481] on button "Buscar" at bounding box center [943, 486] width 138 height 28
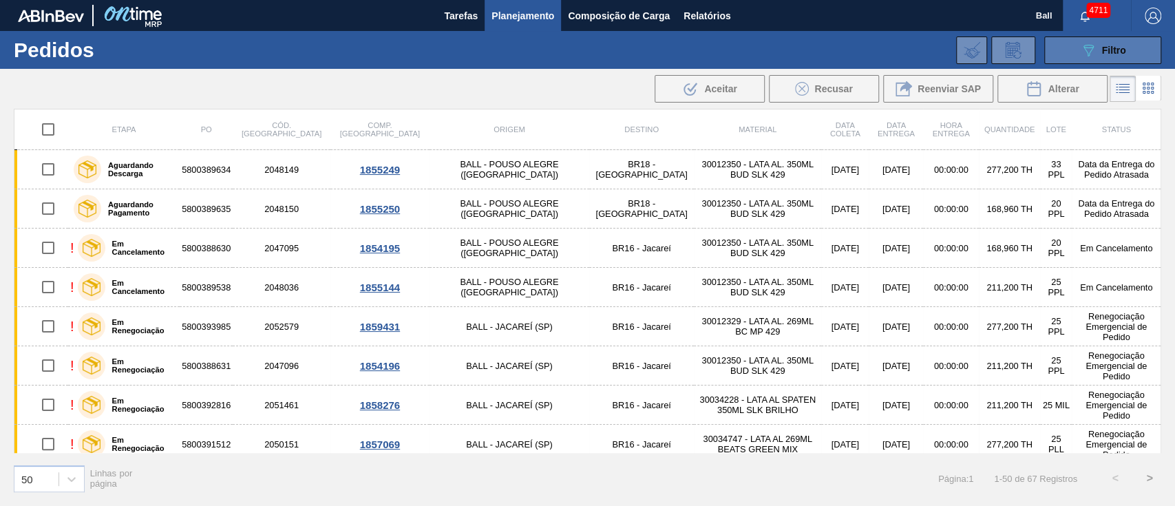
click at [1151, 51] on button "089F7B8B-B2A5-4AFE-B5C0-19BA573D28AC Filtro" at bounding box center [1103, 50] width 117 height 28
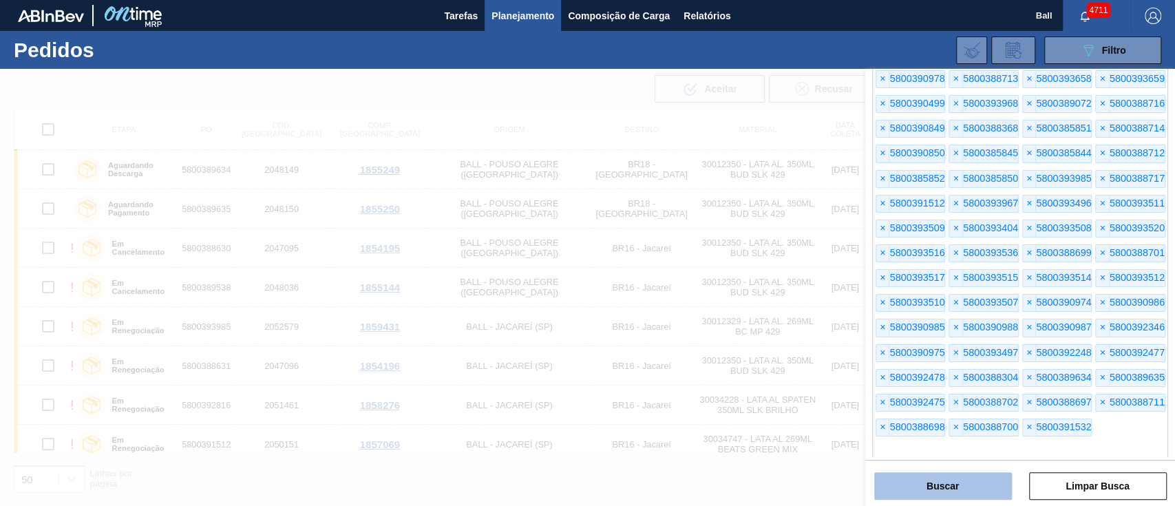
click at [936, 481] on button "Buscar" at bounding box center [943, 486] width 138 height 28
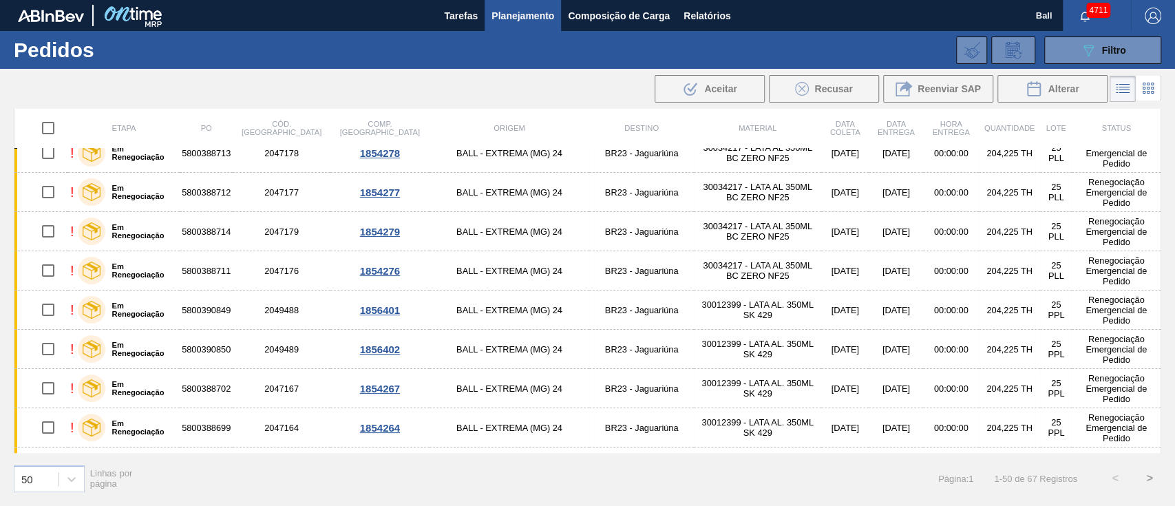
scroll to position [0, 0]
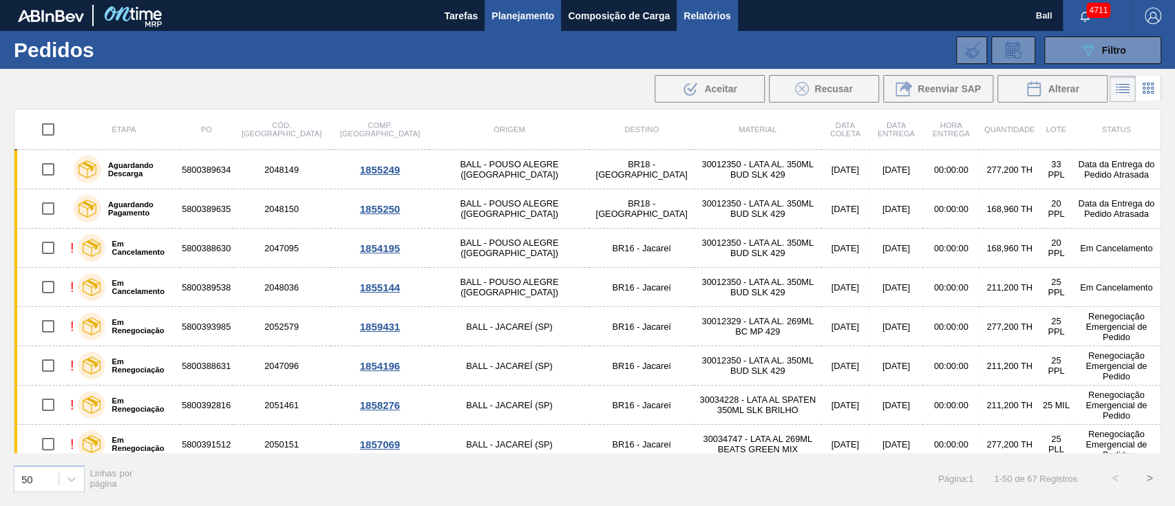
click at [722, 17] on span "Relatórios" at bounding box center [707, 16] width 47 height 17
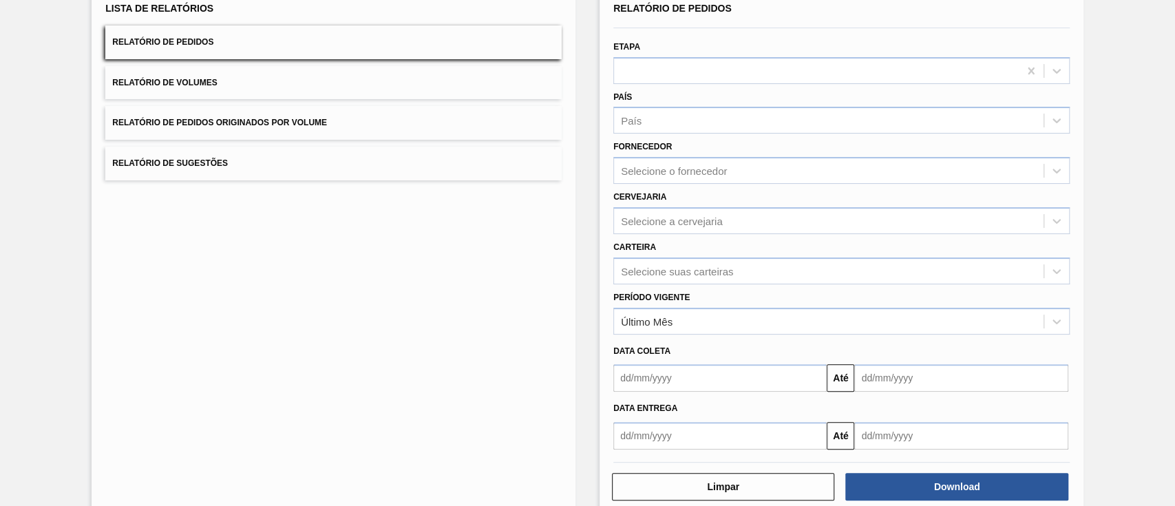
scroll to position [130, 0]
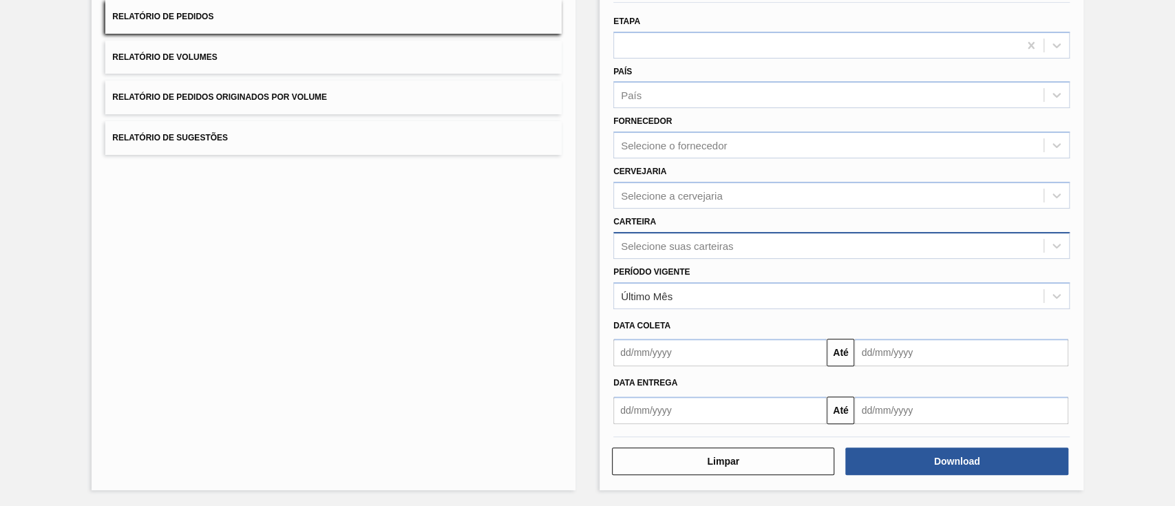
click at [680, 245] on div "Selecione suas carteiras" at bounding box center [677, 246] width 112 height 12
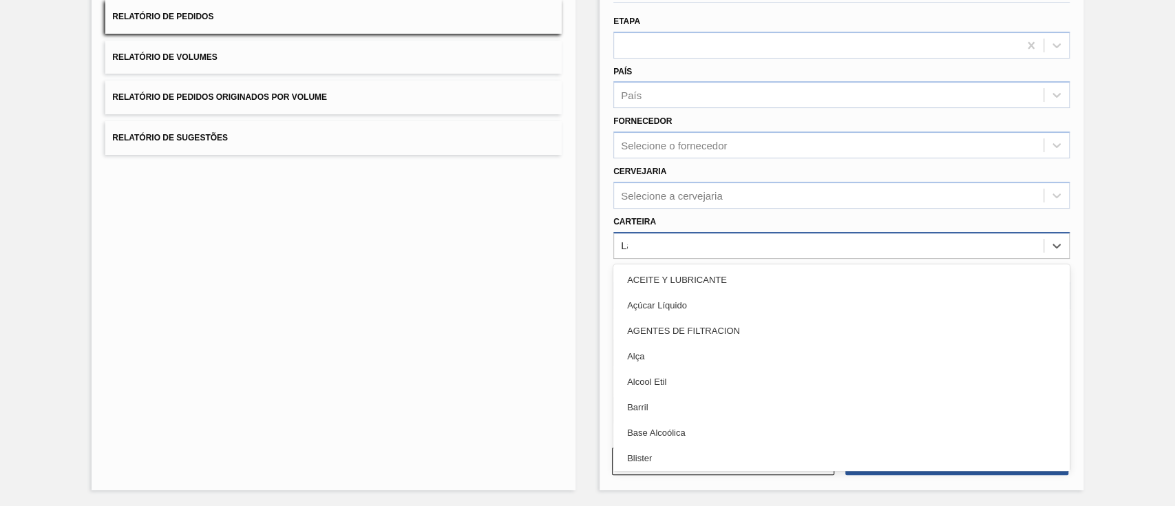
type input "Lata"
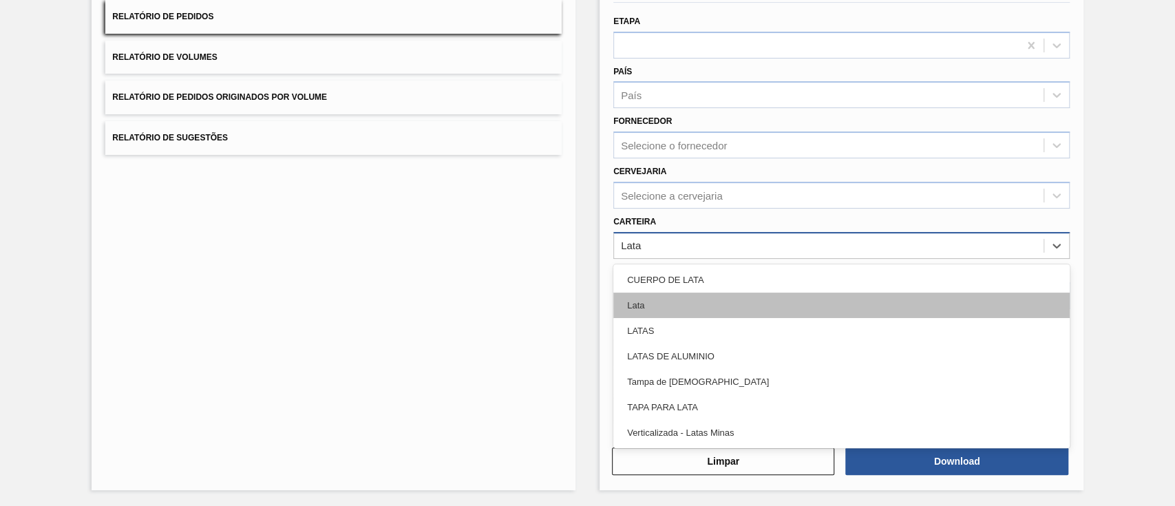
click at [681, 298] on div "Lata" at bounding box center [842, 305] width 457 height 25
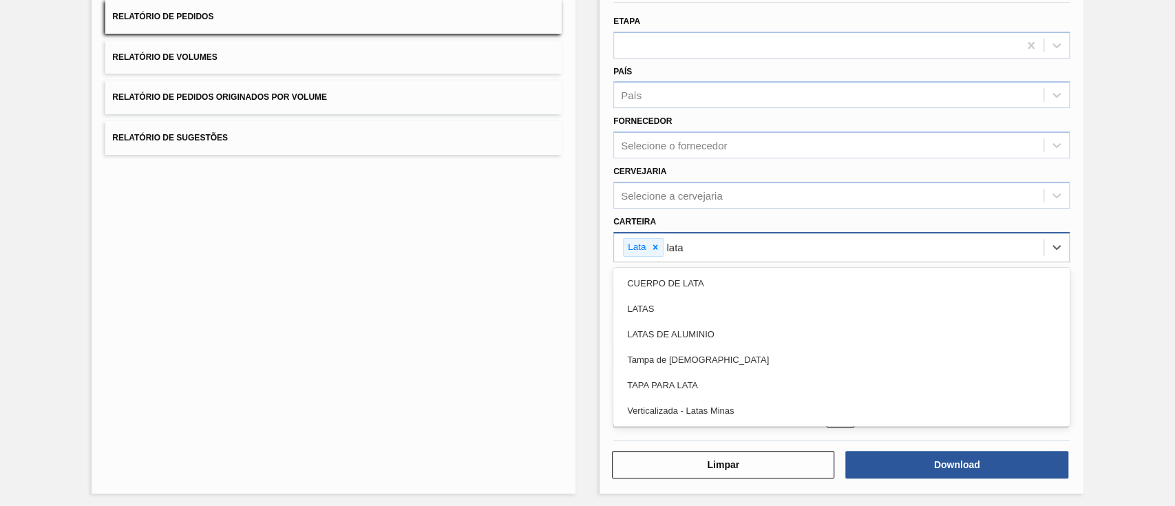
type input "latas"
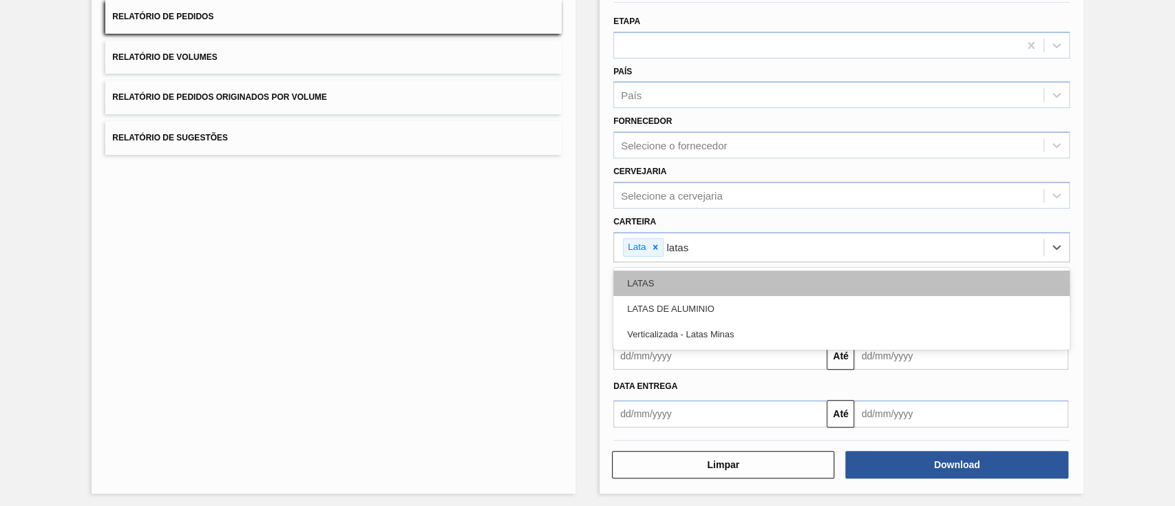
click at [838, 290] on div "LATAS" at bounding box center [842, 283] width 457 height 25
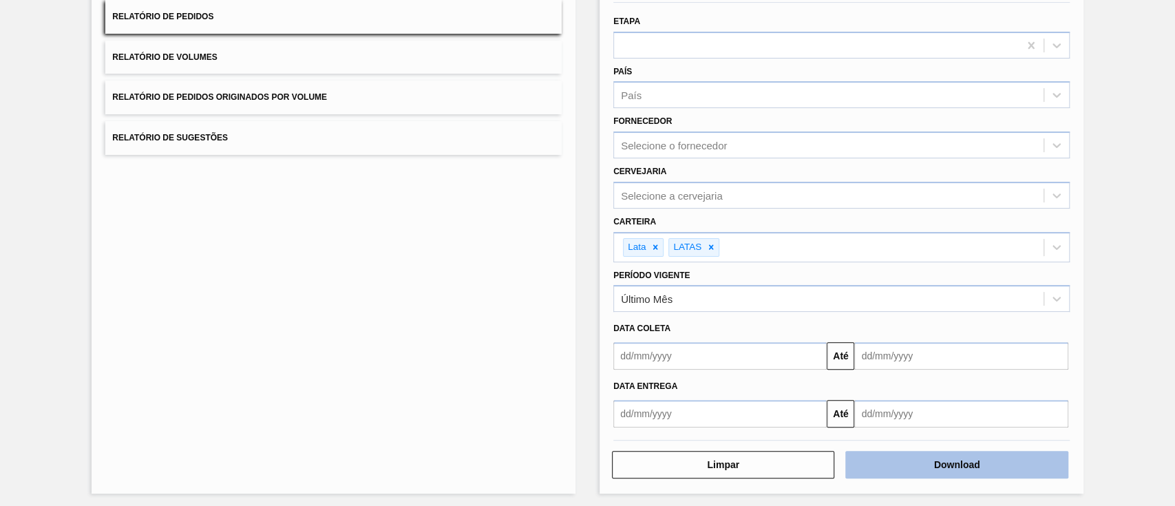
click at [936, 459] on button "Download" at bounding box center [957, 465] width 222 height 28
drag, startPoint x: 417, startPoint y: 258, endPoint x: 441, endPoint y: 232, distance: 35.6
click at [417, 258] on div "Lista de Relatórios Relatório de Pedidos Relatório de Volumes Relatório de Pedi…" at bounding box center [334, 226] width 484 height 534
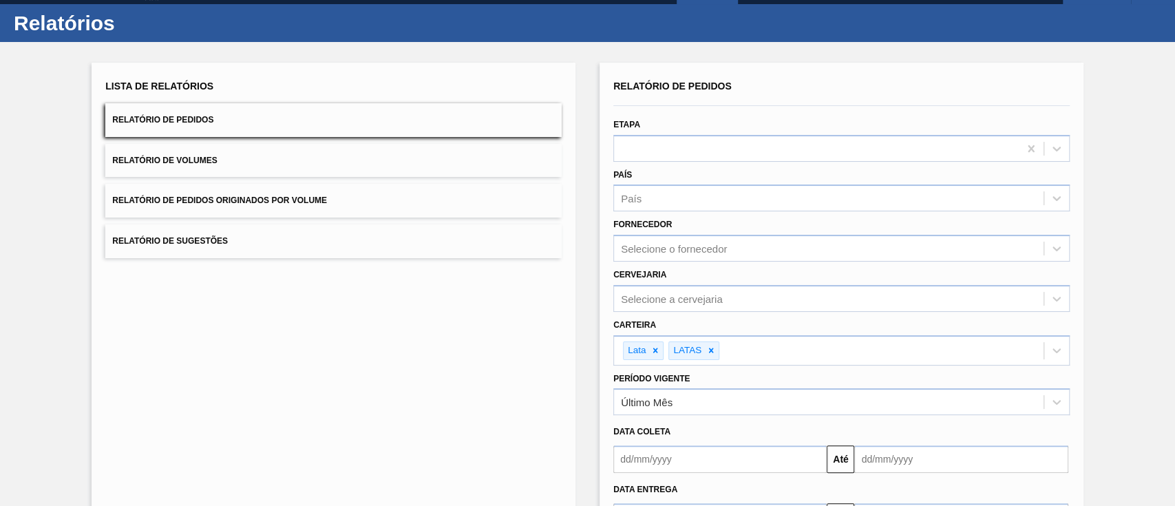
scroll to position [0, 0]
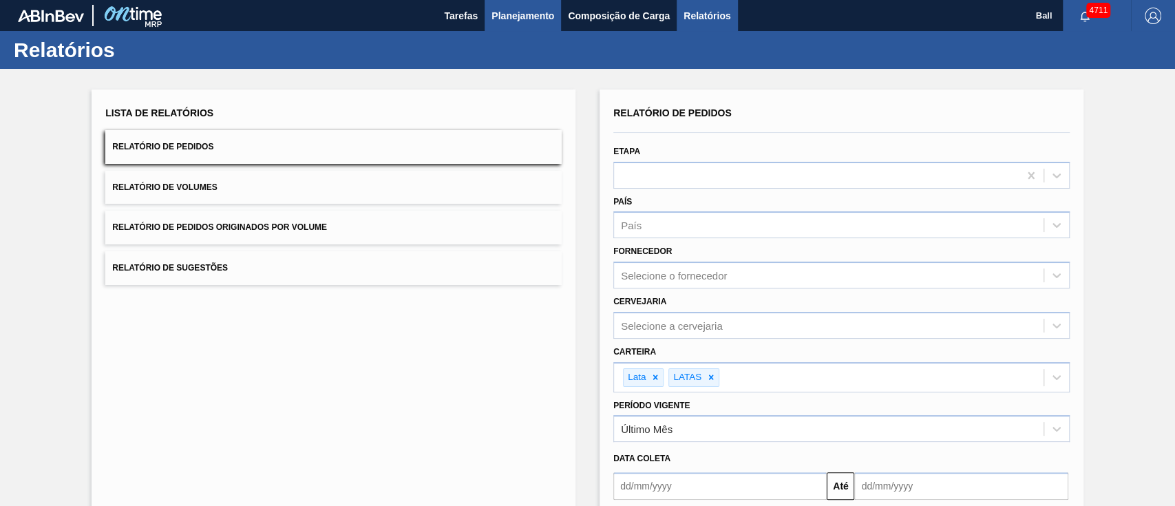
click at [538, 19] on span "Planejamento" at bounding box center [523, 16] width 63 height 17
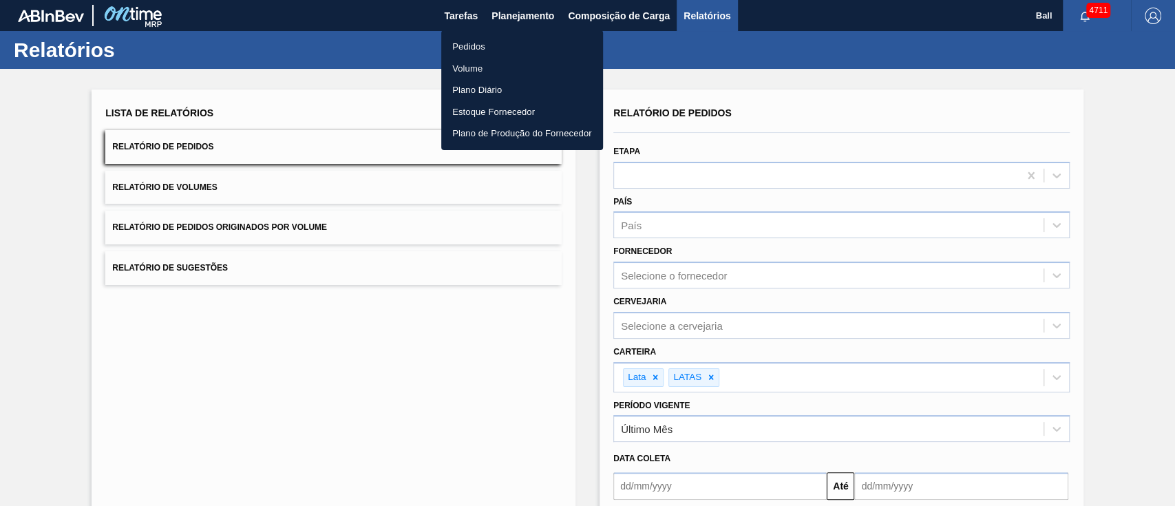
drag, startPoint x: 471, startPoint y: 67, endPoint x: 1104, endPoint y: 58, distance: 633.6
click at [471, 67] on li "Volume" at bounding box center [522, 69] width 162 height 22
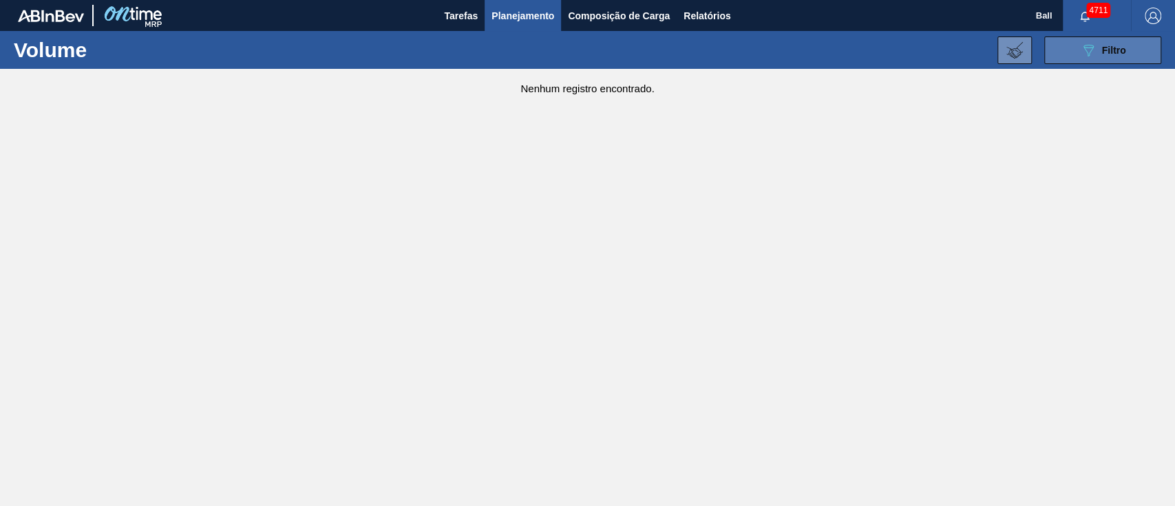
click at [1076, 54] on button "089F7B8B-B2A5-4AFE-B5C0-19BA573D28AC Filtro" at bounding box center [1103, 50] width 117 height 28
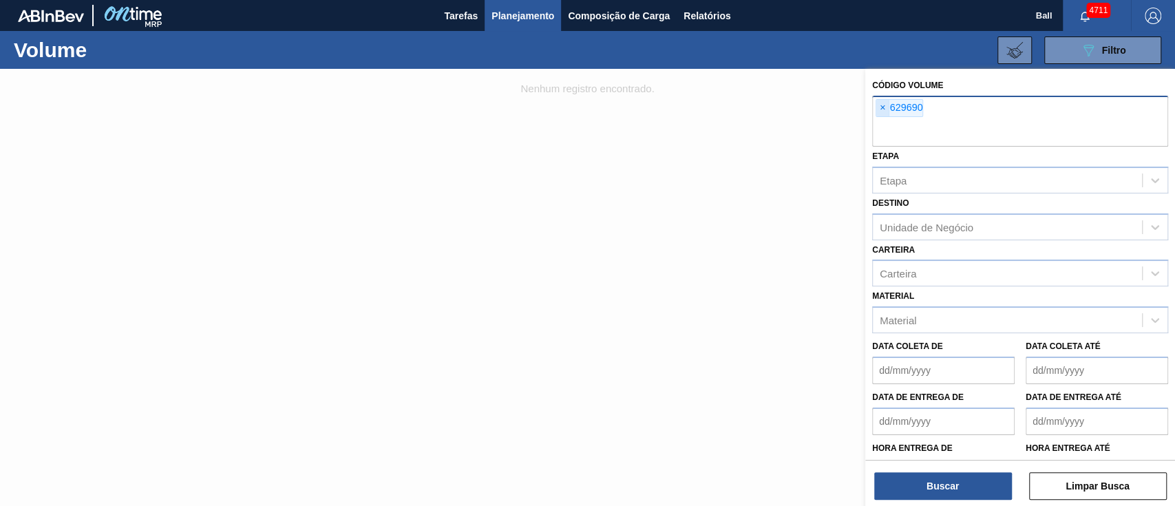
click at [882, 109] on span "×" at bounding box center [883, 108] width 13 height 17
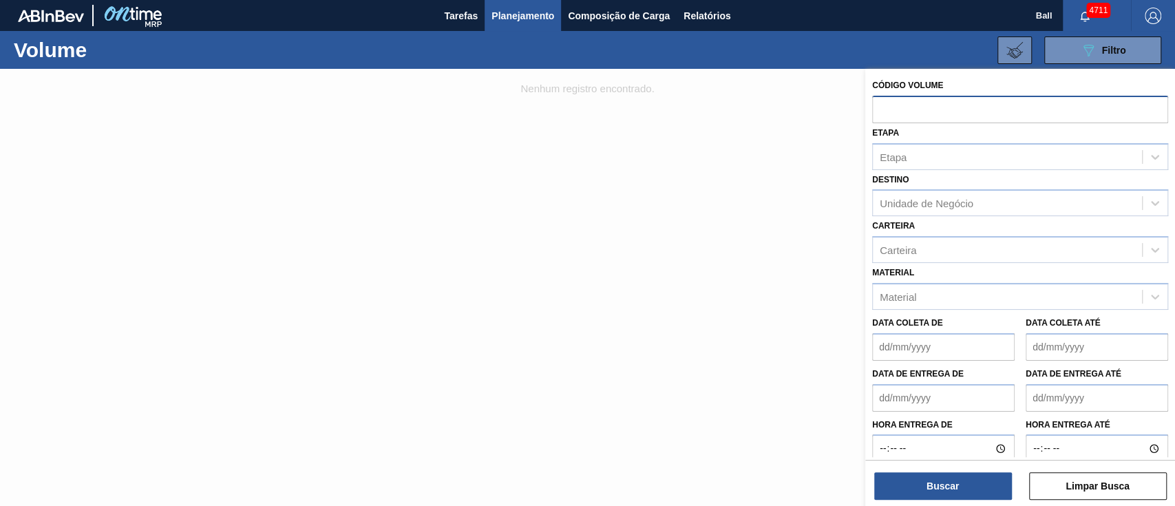
paste input "V629484"
click at [886, 109] on input "V629484" at bounding box center [1020, 109] width 296 height 26
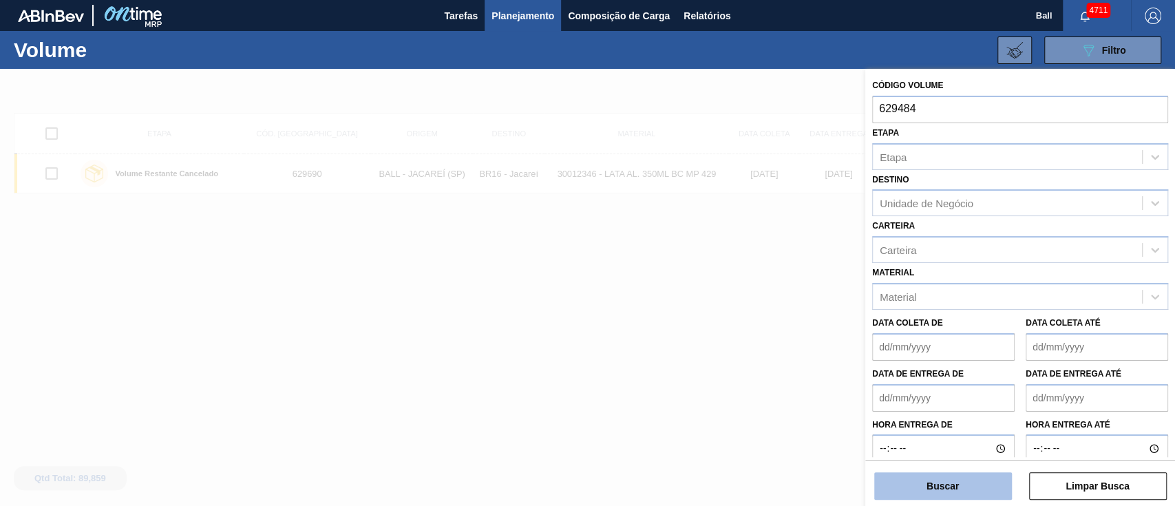
type input "629484"
click at [981, 489] on button "Buscar" at bounding box center [943, 486] width 138 height 28
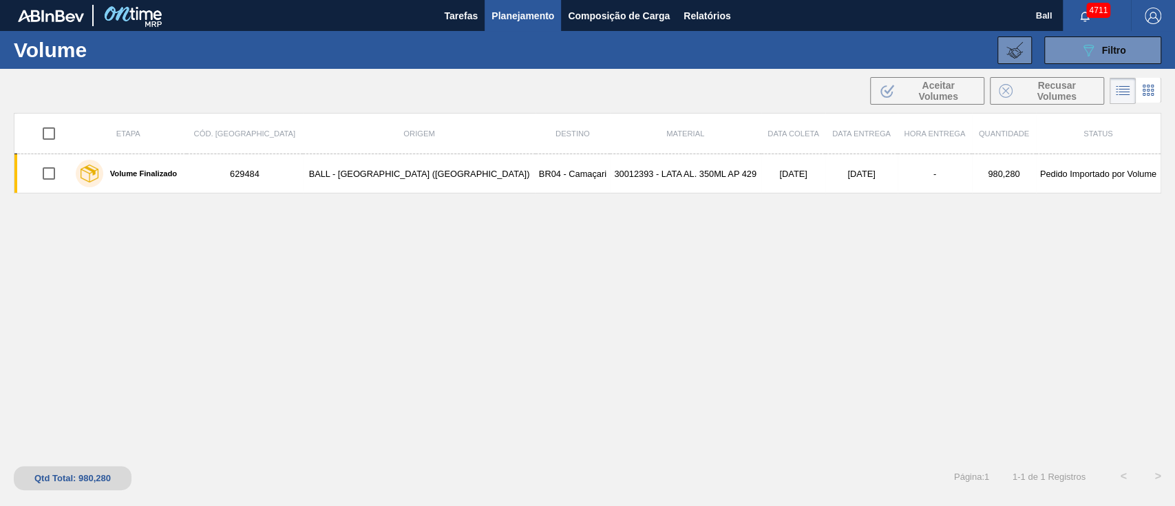
drag, startPoint x: 972, startPoint y: 261, endPoint x: 986, endPoint y: 212, distance: 51.0
click at [972, 261] on div "Etapa Cód. Pedido Origem Destino Material Data coleta Data Entrega Hora Entrega…" at bounding box center [588, 283] width 1148 height 341
drag, startPoint x: 669, startPoint y: 284, endPoint x: 617, endPoint y: 335, distance: 72.5
click at [669, 284] on div "Etapa Cód. Pedido Origem Destino Material Data coleta Data Entrega Hora Entrega…" at bounding box center [588, 283] width 1148 height 341
click at [1082, 56] on icon "089F7B8B-B2A5-4AFE-B5C0-19BA573D28AC" at bounding box center [1088, 50] width 17 height 17
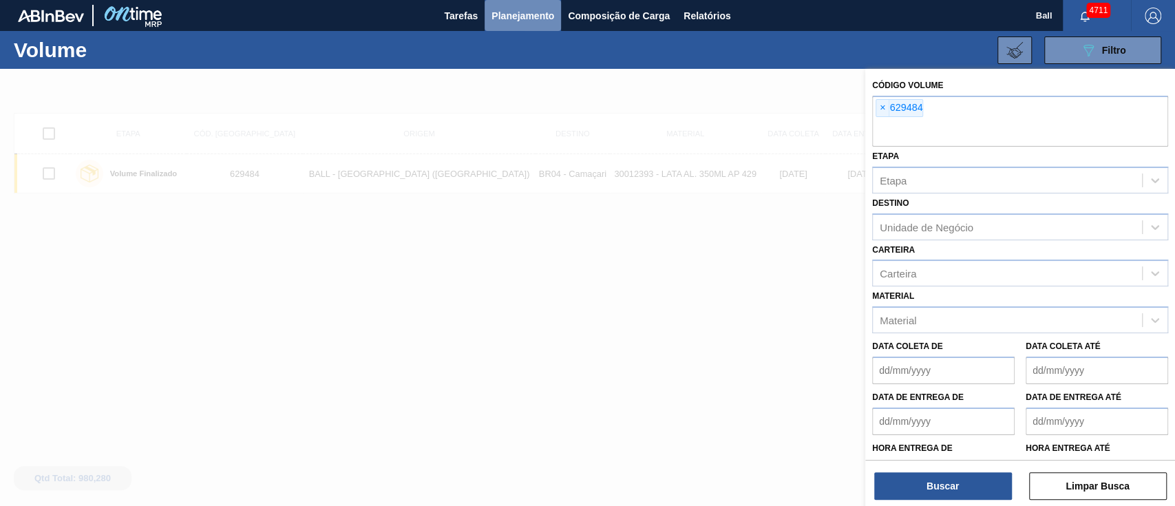
click at [537, 19] on span "Planejamento" at bounding box center [523, 16] width 63 height 17
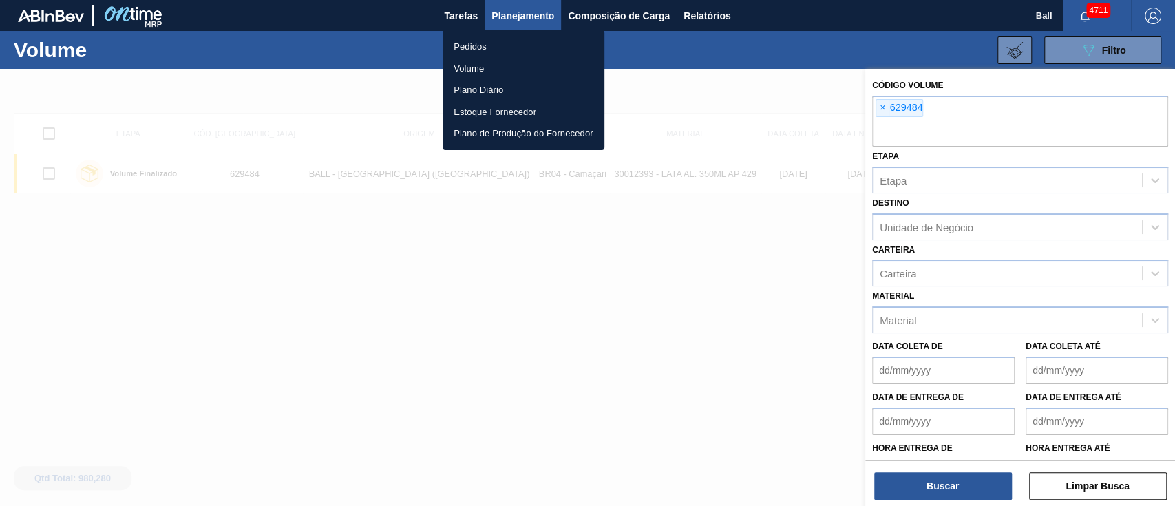
click at [477, 47] on li "Pedidos" at bounding box center [524, 47] width 162 height 22
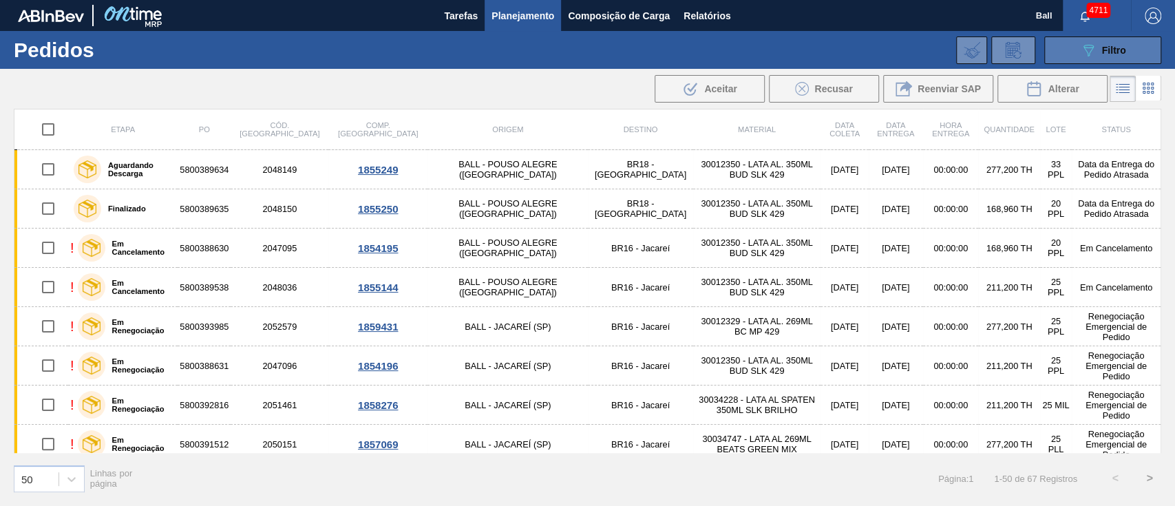
drag, startPoint x: 1095, startPoint y: 50, endPoint x: 1111, endPoint y: 43, distance: 17.3
click at [1094, 51] on icon "089F7B8B-B2A5-4AFE-B5C0-19BA573D28AC" at bounding box center [1088, 50] width 17 height 17
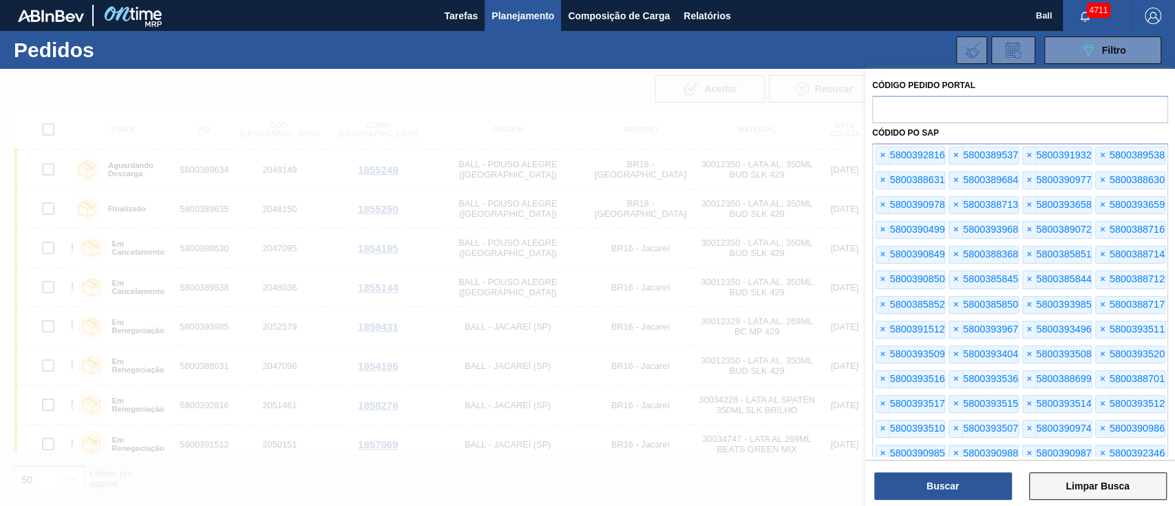
click at [1111, 492] on button "Limpar Busca" at bounding box center [1098, 486] width 138 height 28
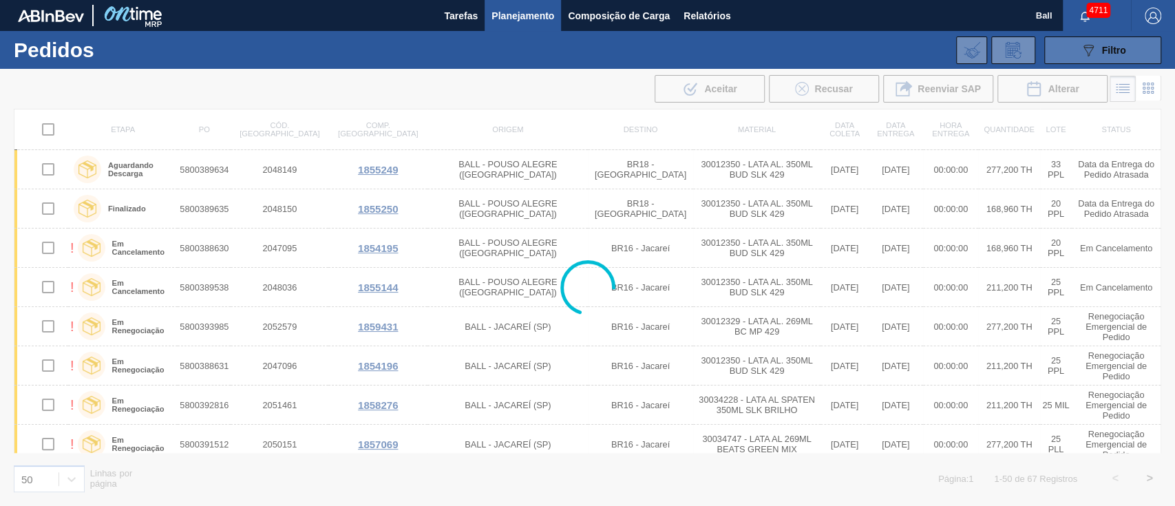
click at [1093, 55] on icon "089F7B8B-B2A5-4AFE-B5C0-19BA573D28AC" at bounding box center [1088, 50] width 17 height 17
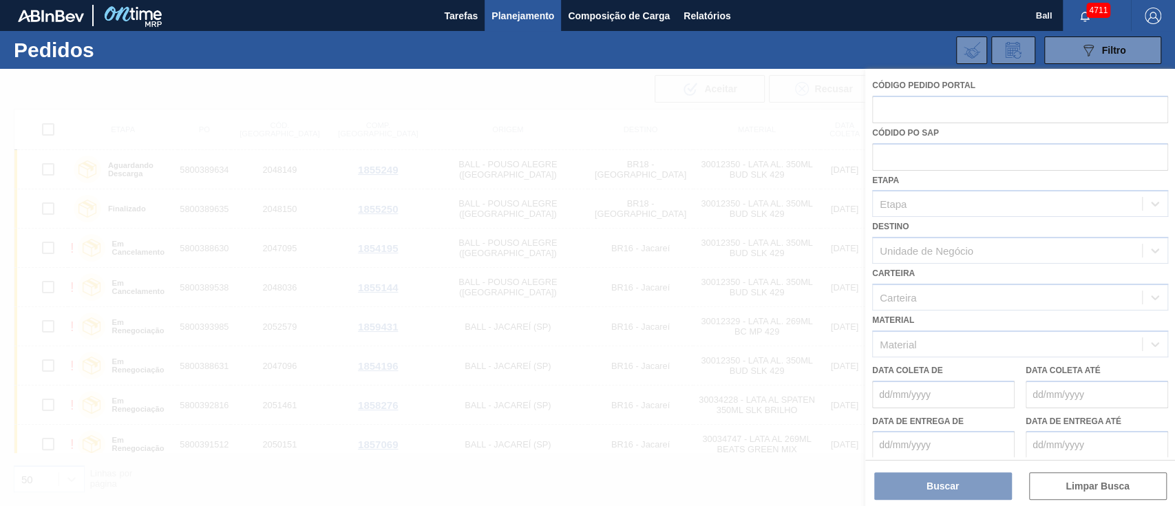
click at [678, 190] on div at bounding box center [587, 287] width 1175 height 437
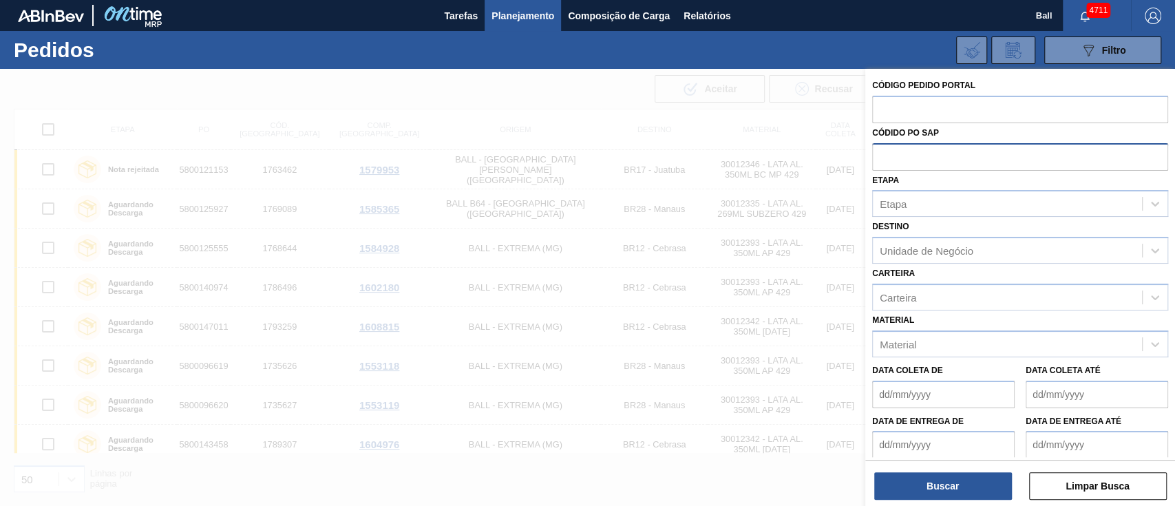
click at [912, 160] on input "text" at bounding box center [1020, 156] width 296 height 26
paste input "text"
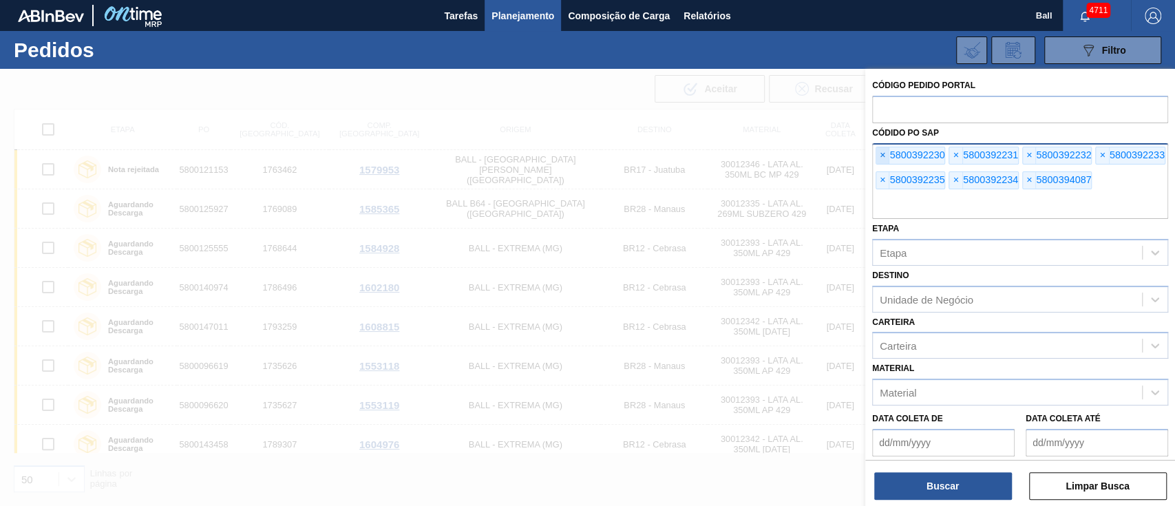
click at [881, 157] on span "×" at bounding box center [883, 155] width 13 height 17
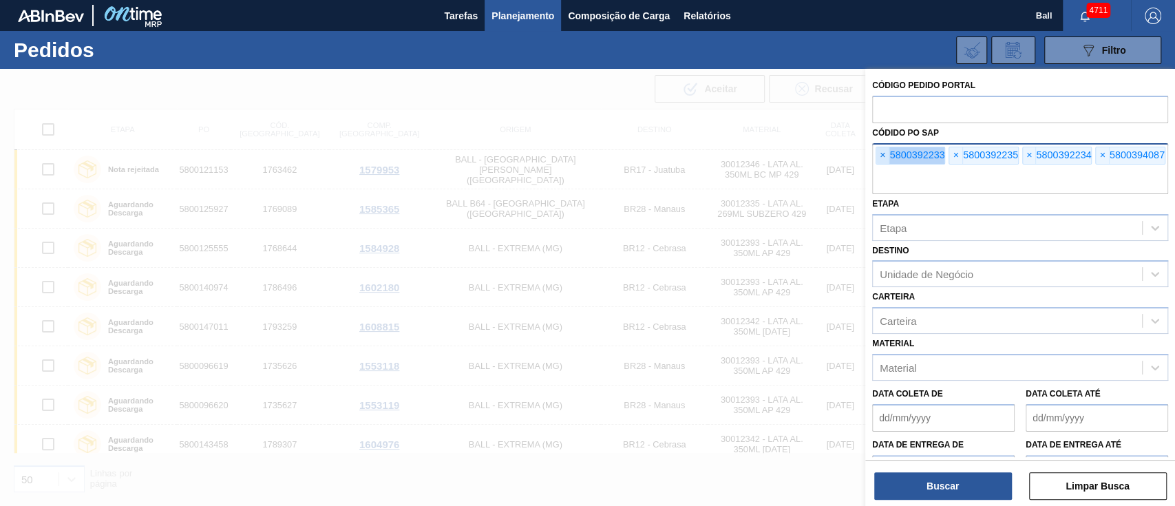
click at [881, 157] on span "×" at bounding box center [883, 155] width 13 height 17
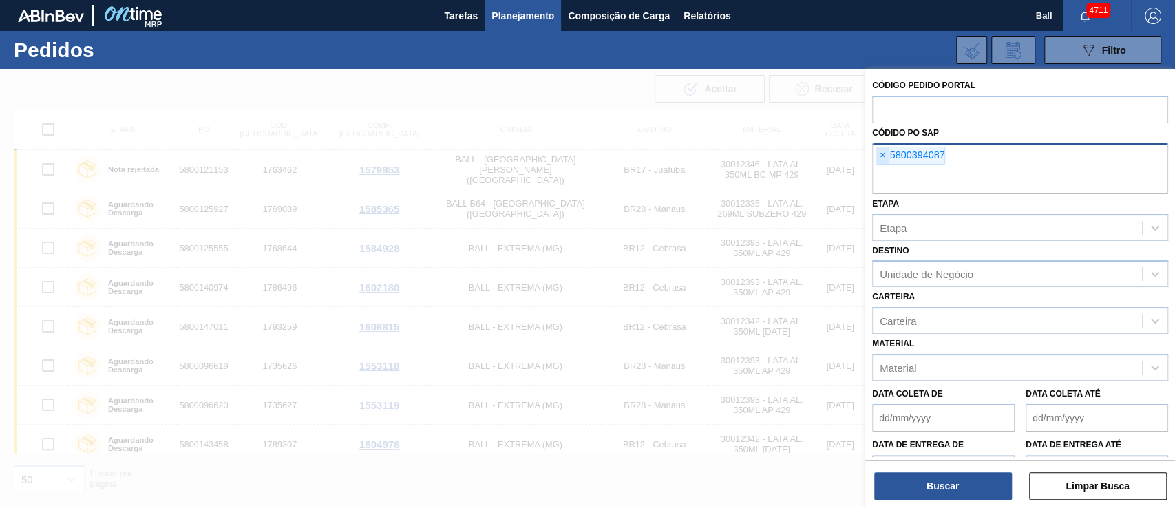
click at [881, 168] on input "text" at bounding box center [1020, 181] width 296 height 26
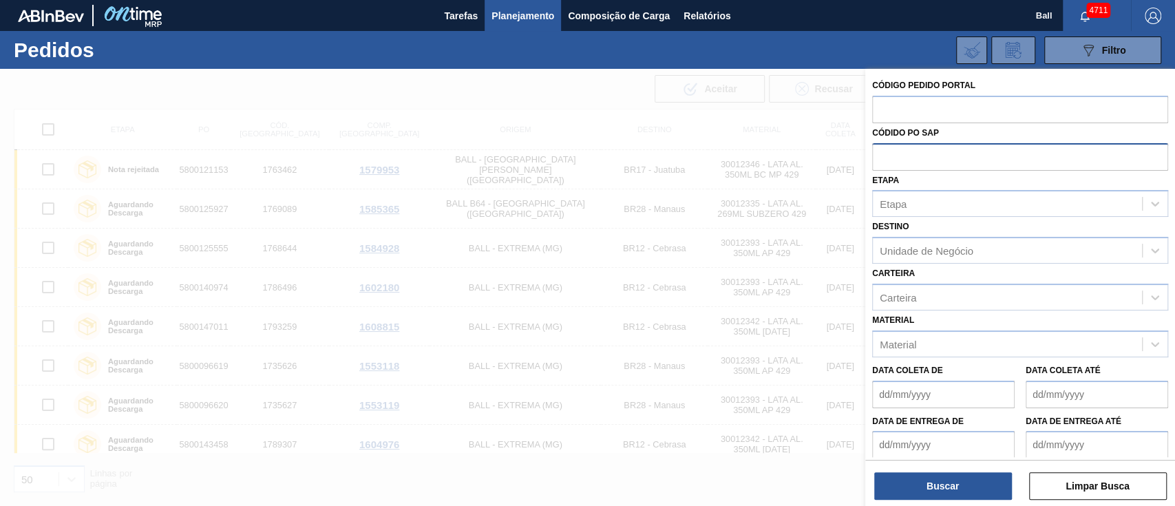
click at [881, 157] on input "text" at bounding box center [1020, 156] width 296 height 26
paste input "text"
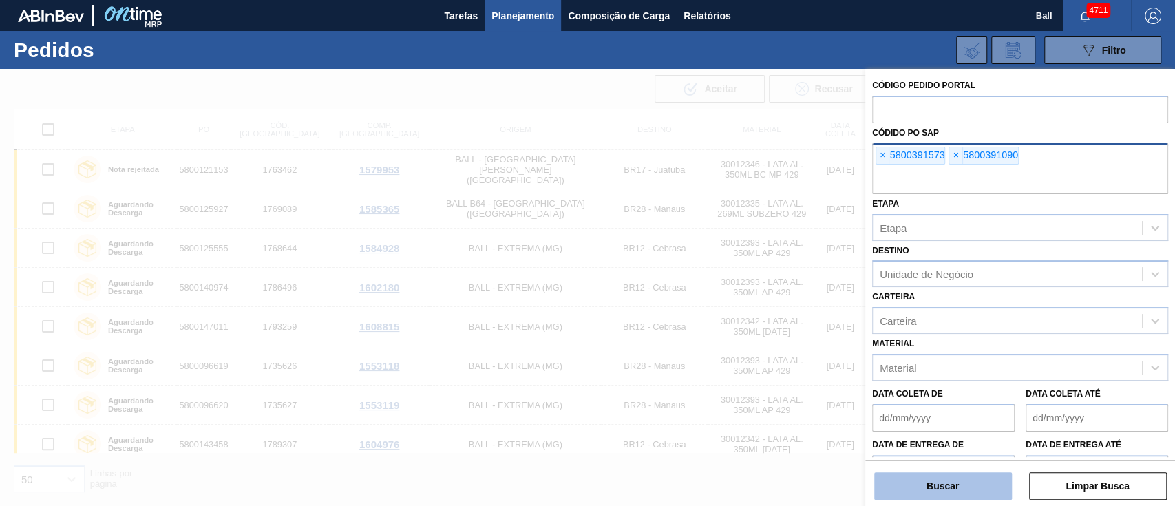
click at [941, 481] on button "Buscar" at bounding box center [943, 486] width 138 height 28
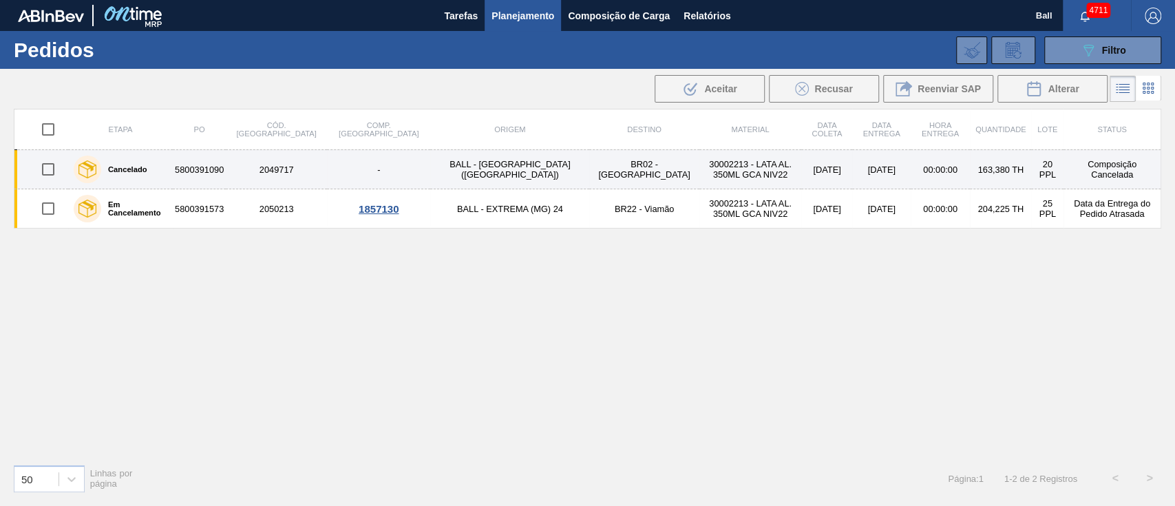
click at [50, 173] on input "checkbox" at bounding box center [48, 169] width 29 height 29
checkbox input "true"
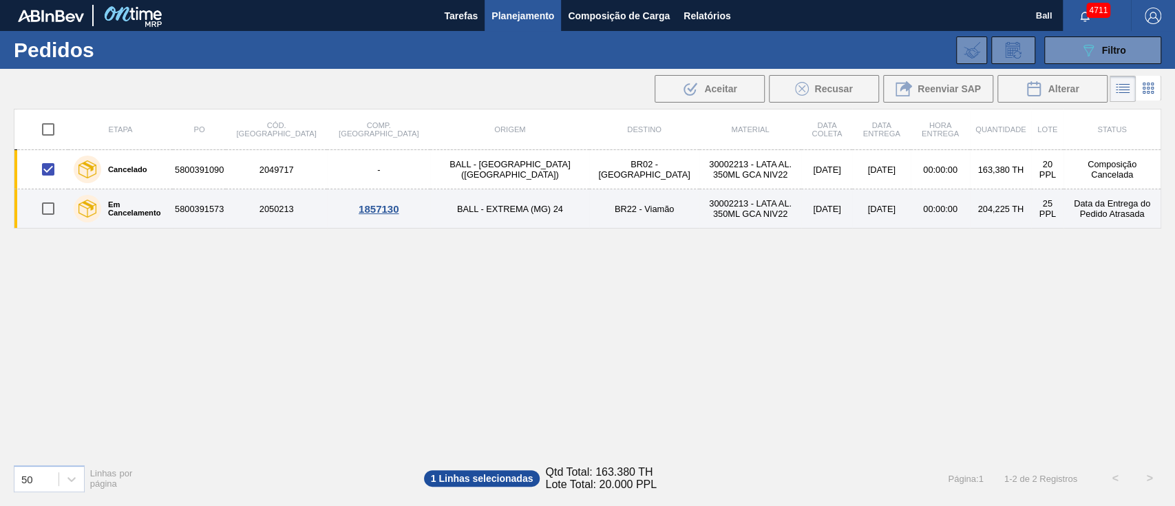
click at [45, 207] on input "checkbox" at bounding box center [48, 208] width 29 height 29
checkbox input "true"
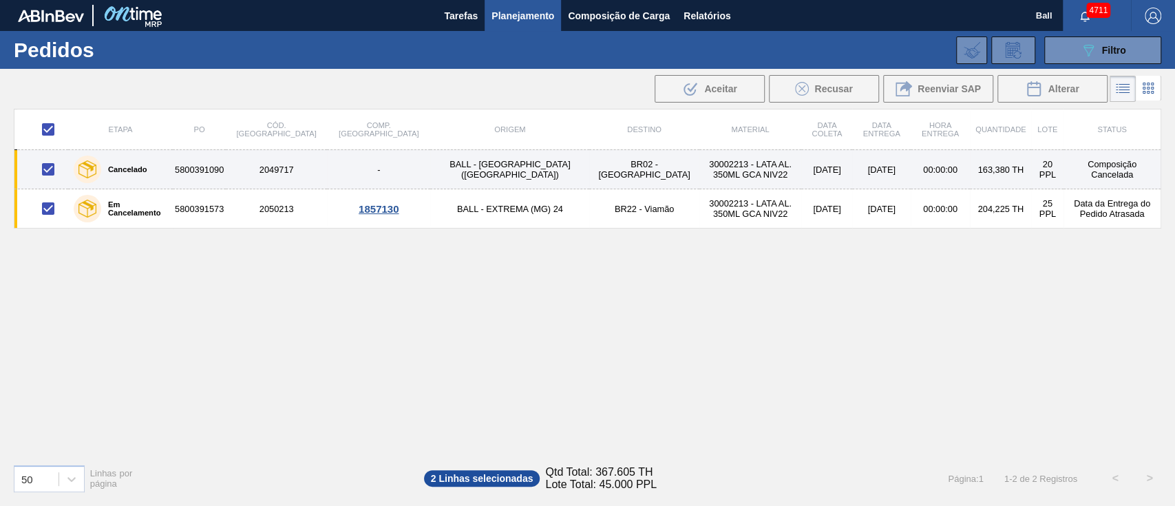
click at [238, 172] on td "2049717" at bounding box center [276, 169] width 101 height 39
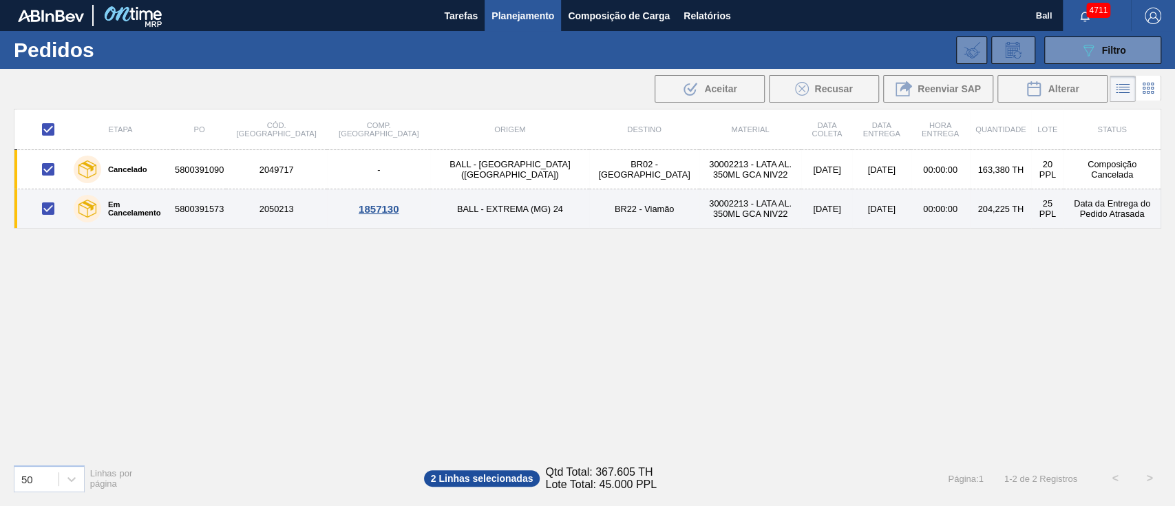
click at [45, 207] on input "checkbox" at bounding box center [48, 208] width 29 height 29
checkbox input "false"
click at [49, 211] on input "checkbox" at bounding box center [48, 208] width 29 height 29
checkbox input "true"
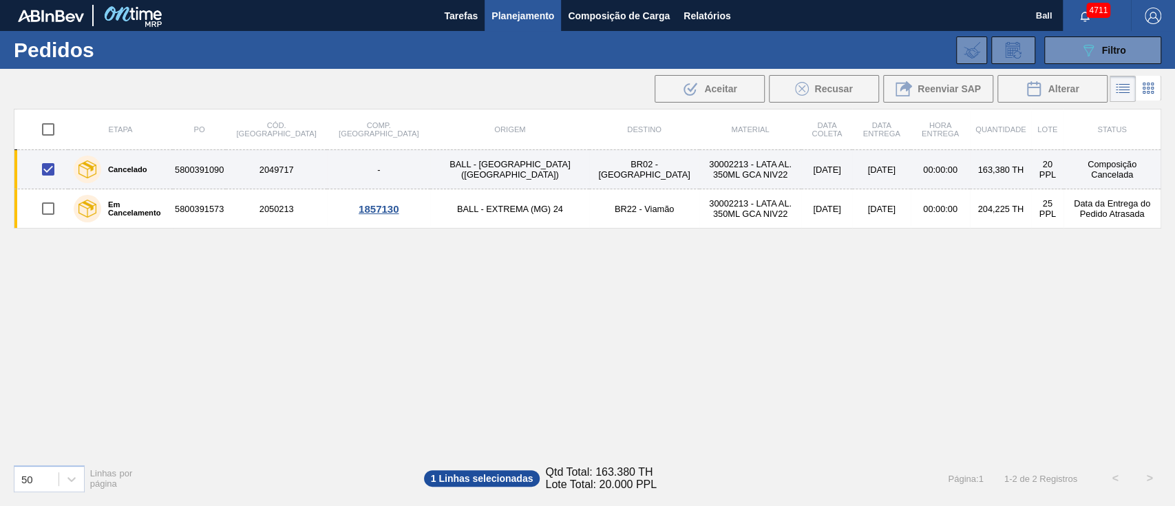
checkbox input "true"
click at [48, 170] on input "checkbox" at bounding box center [48, 169] width 29 height 29
checkbox input "false"
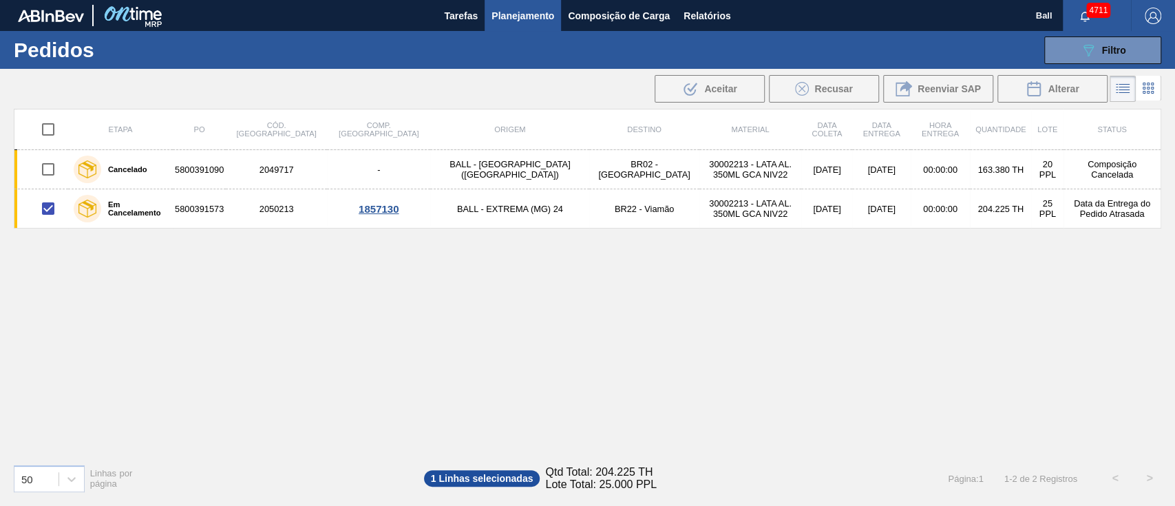
click at [229, 390] on div "Etapa PO Cód. Pedido Comp. Carga Origem Destino Material Data coleta Data Entre…" at bounding box center [588, 281] width 1148 height 344
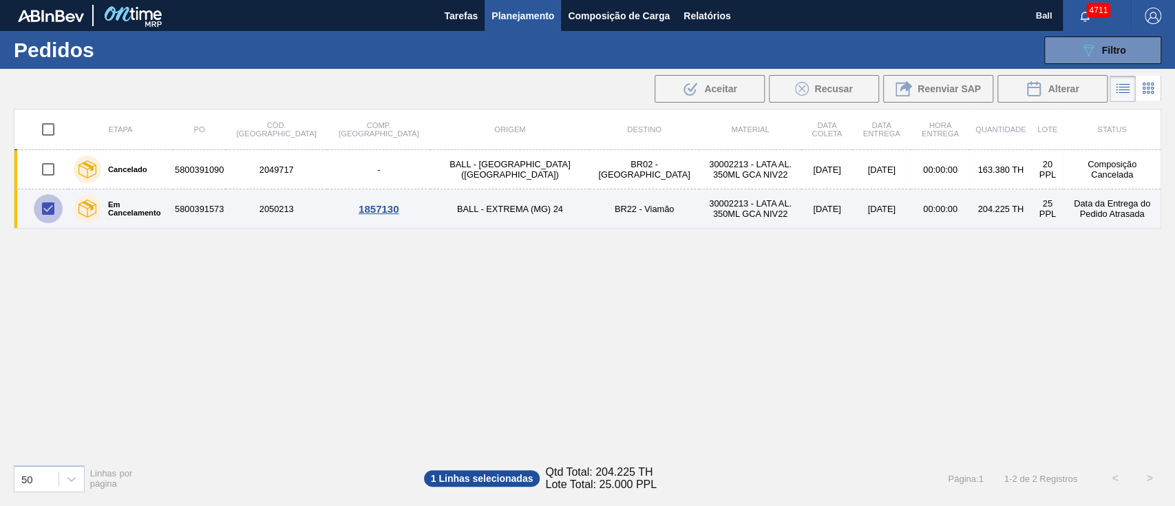
click at [45, 210] on input "checkbox" at bounding box center [48, 208] width 29 height 29
checkbox input "false"
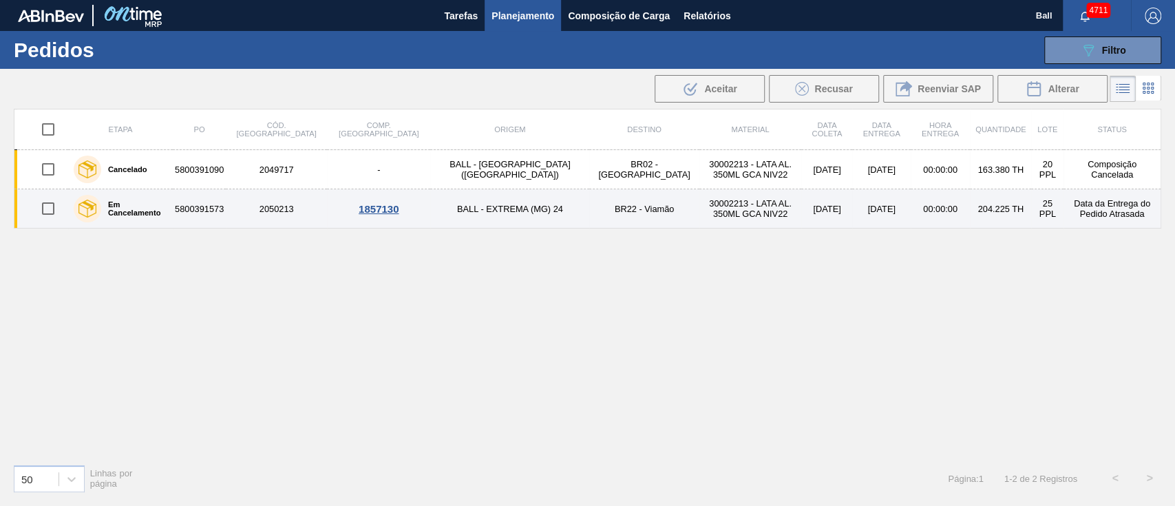
click at [589, 212] on td "BR22 - Viamão" at bounding box center [643, 208] width 109 height 39
click at [911, 203] on td "00:00:00" at bounding box center [940, 208] width 59 height 39
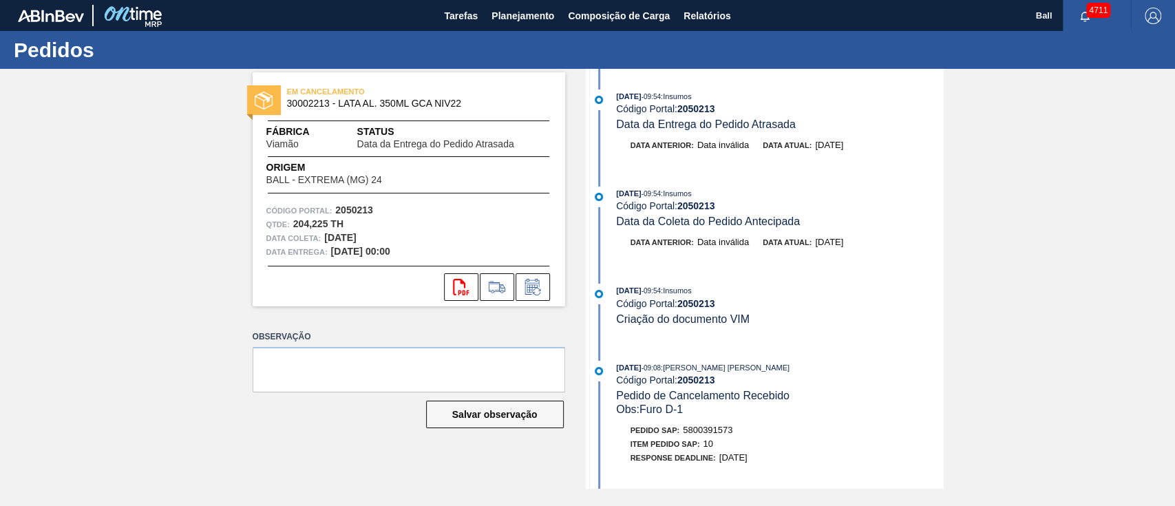
drag, startPoint x: 109, startPoint y: 284, endPoint x: 237, endPoint y: 200, distance: 153.2
click at [108, 284] on div "EM CANCELAMENTO 30002213 - LATA AL. 350ML GCA NIV22 Fábrica Viamão Status Data …" at bounding box center [587, 279] width 1175 height 420
click at [536, 14] on span "Planejamento" at bounding box center [523, 16] width 63 height 17
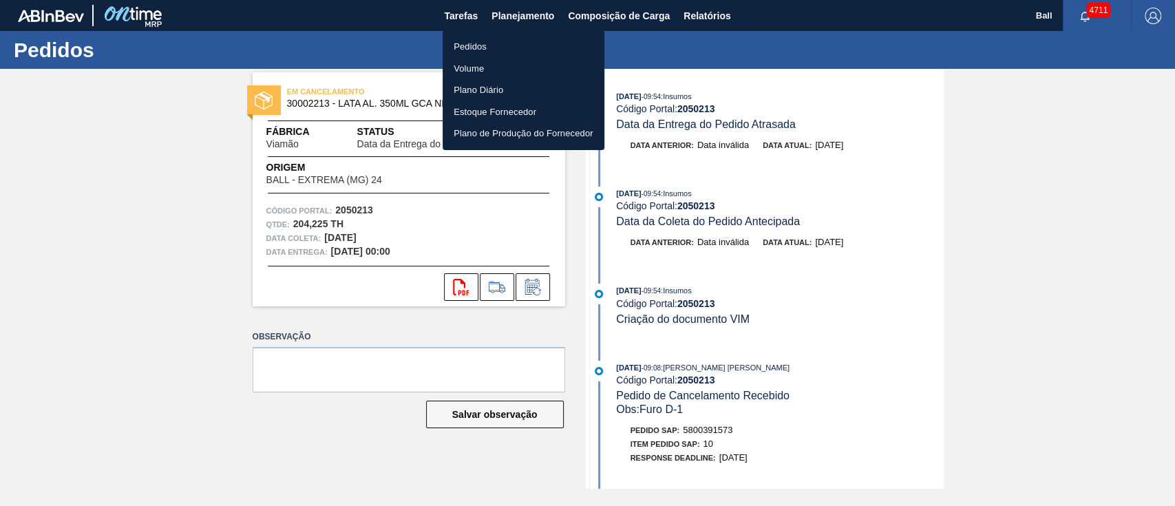
click at [494, 46] on li "Pedidos" at bounding box center [524, 47] width 162 height 22
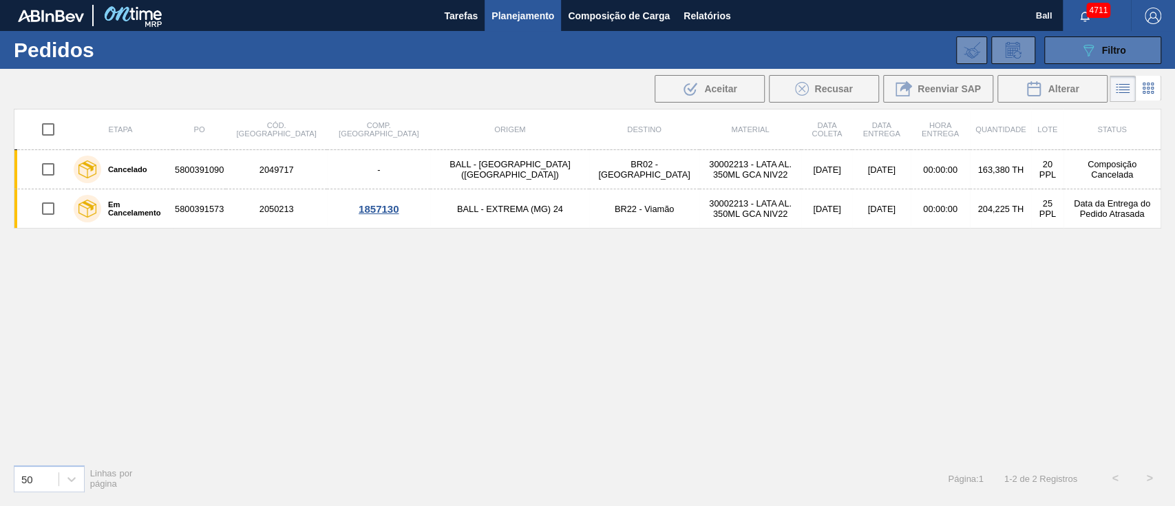
click at [1144, 46] on button "089F7B8B-B2A5-4AFE-B5C0-19BA573D28AC Filtro" at bounding box center [1103, 50] width 117 height 28
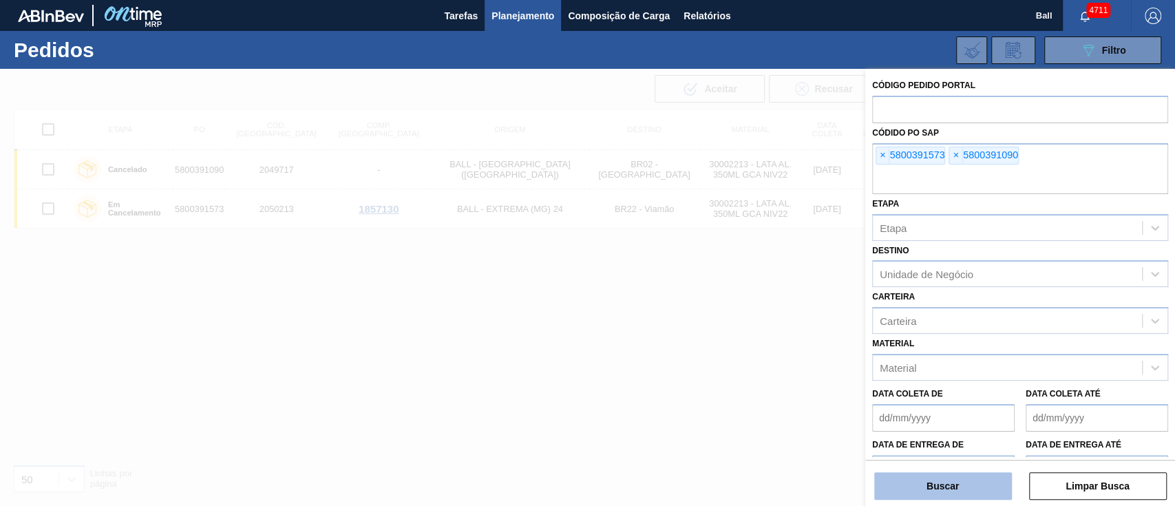
click at [974, 483] on button "Buscar" at bounding box center [943, 486] width 138 height 28
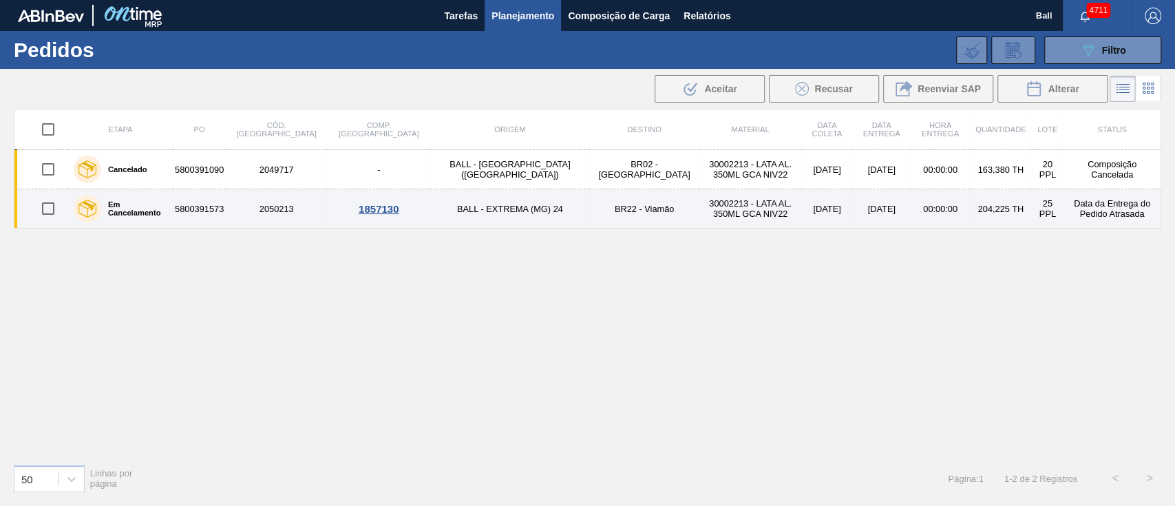
click at [50, 209] on input "checkbox" at bounding box center [48, 208] width 29 height 29
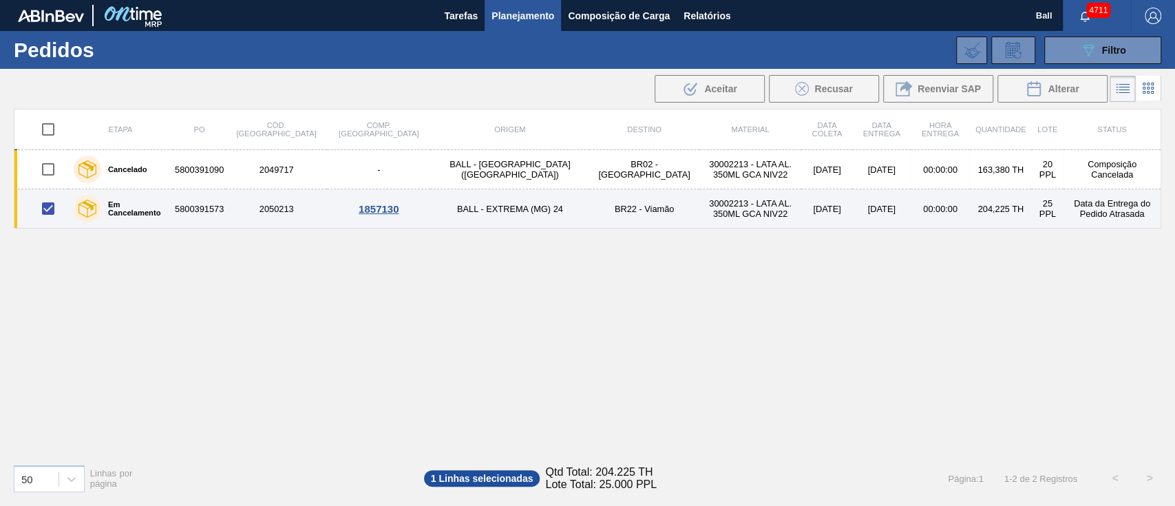
click at [589, 218] on td "BR22 - Viamão" at bounding box center [643, 208] width 109 height 39
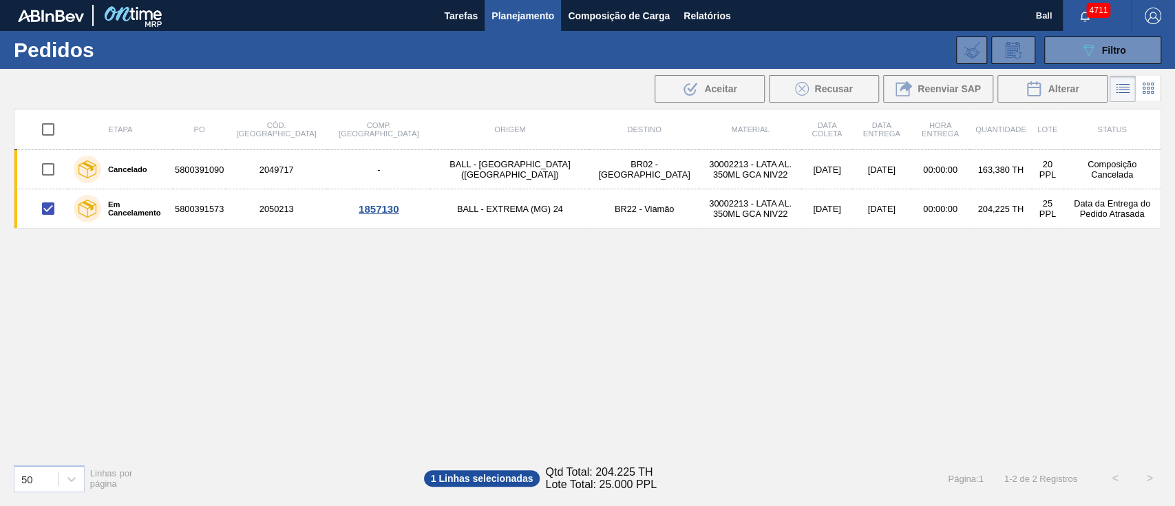
click at [224, 304] on div "Etapa PO Cód. Pedido Comp. Carga Origem Destino Material Data coleta Data Entre…" at bounding box center [588, 281] width 1148 height 344
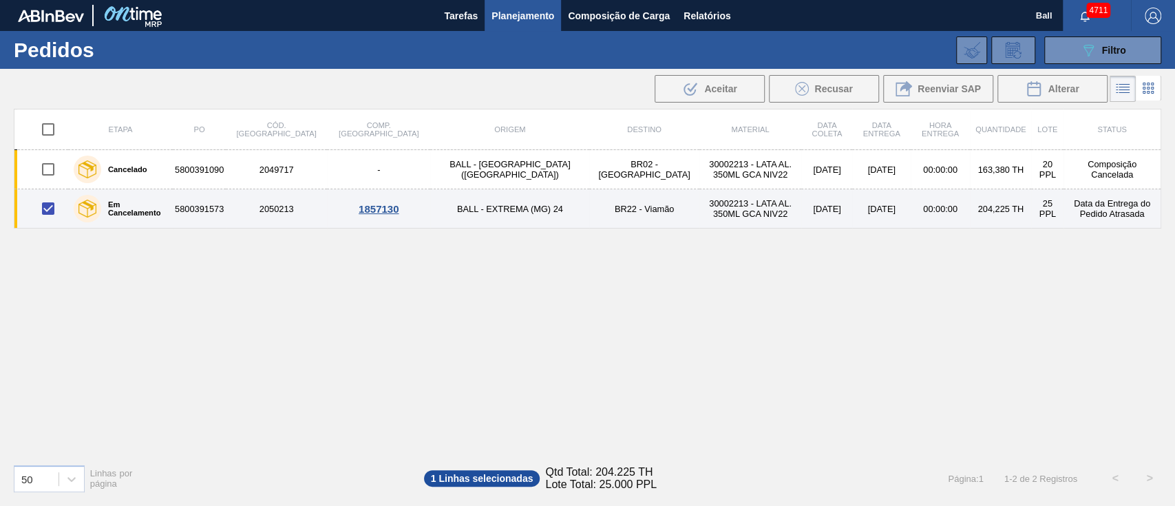
click at [48, 212] on input "checkbox" at bounding box center [48, 208] width 29 height 29
checkbox input "false"
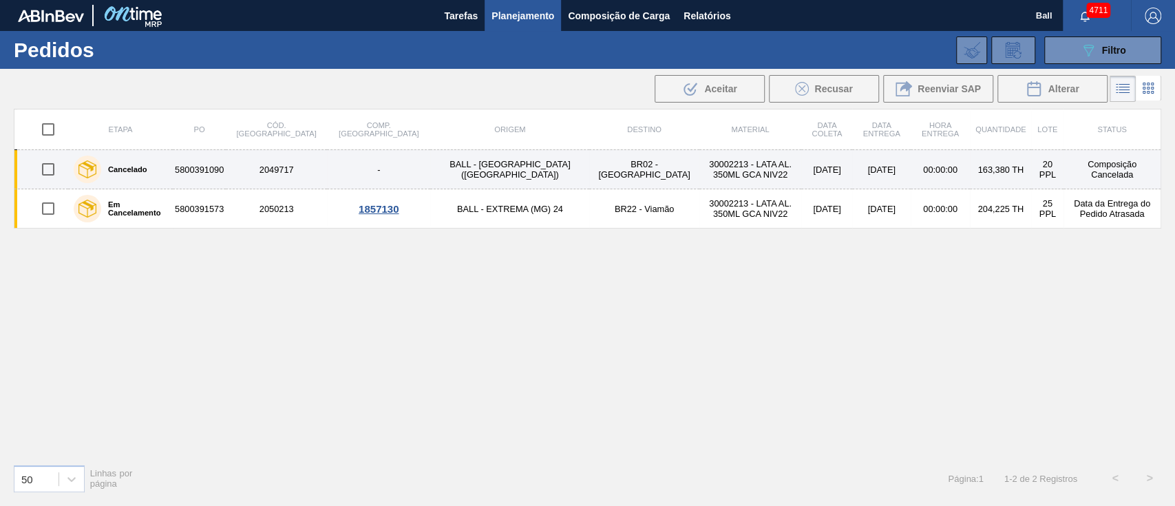
click at [43, 168] on input "checkbox" at bounding box center [48, 169] width 29 height 29
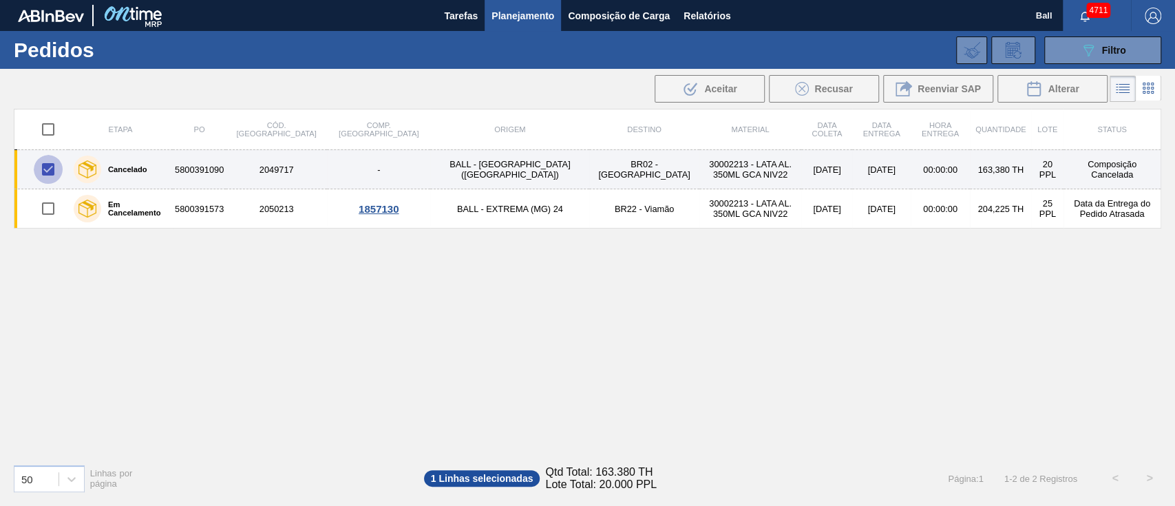
click at [46, 170] on input "checkbox" at bounding box center [48, 169] width 29 height 29
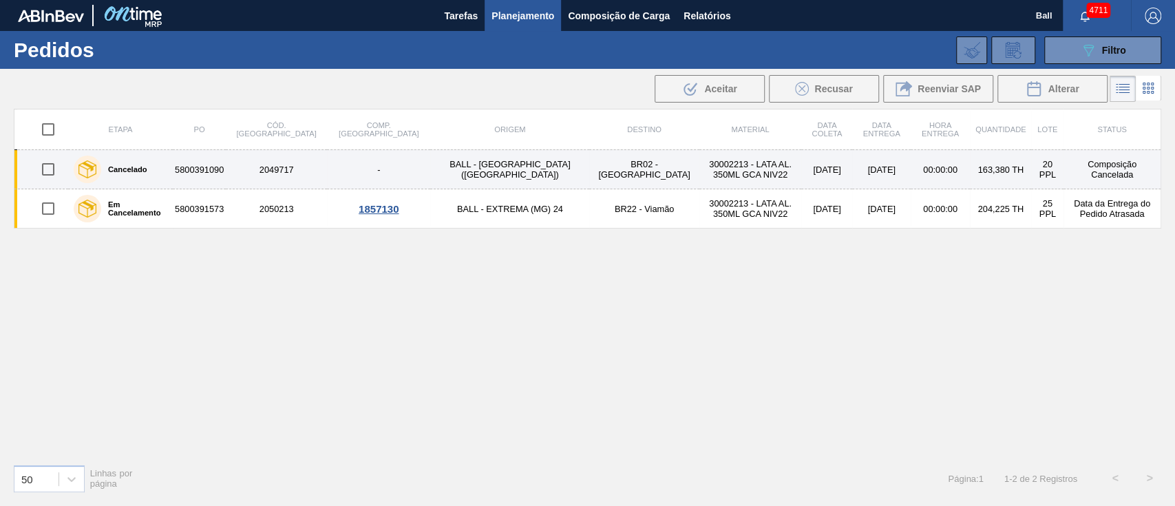
click at [48, 169] on input "checkbox" at bounding box center [48, 169] width 29 height 29
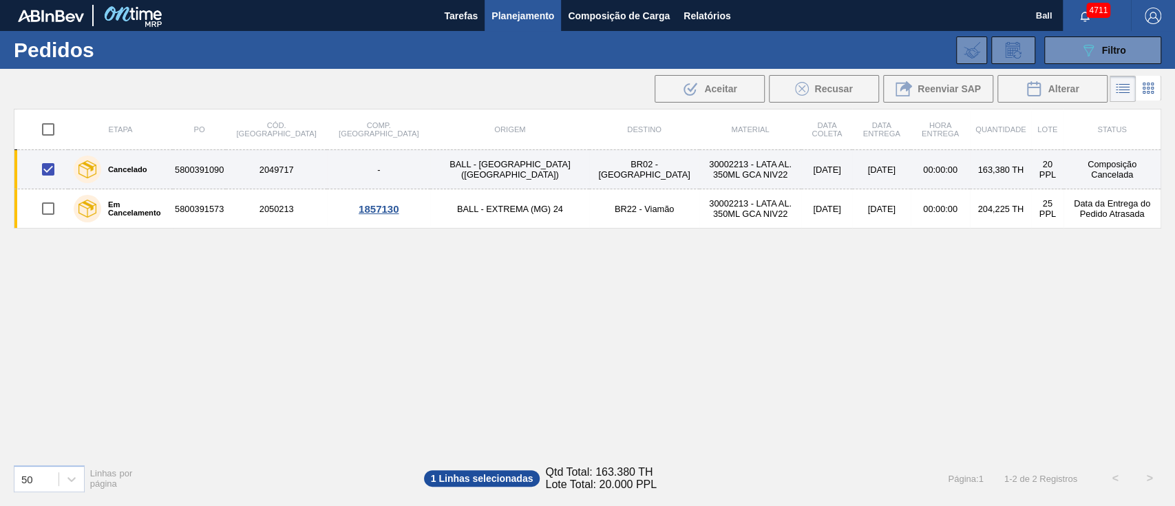
click at [52, 172] on input "checkbox" at bounding box center [48, 169] width 29 height 29
checkbox input "false"
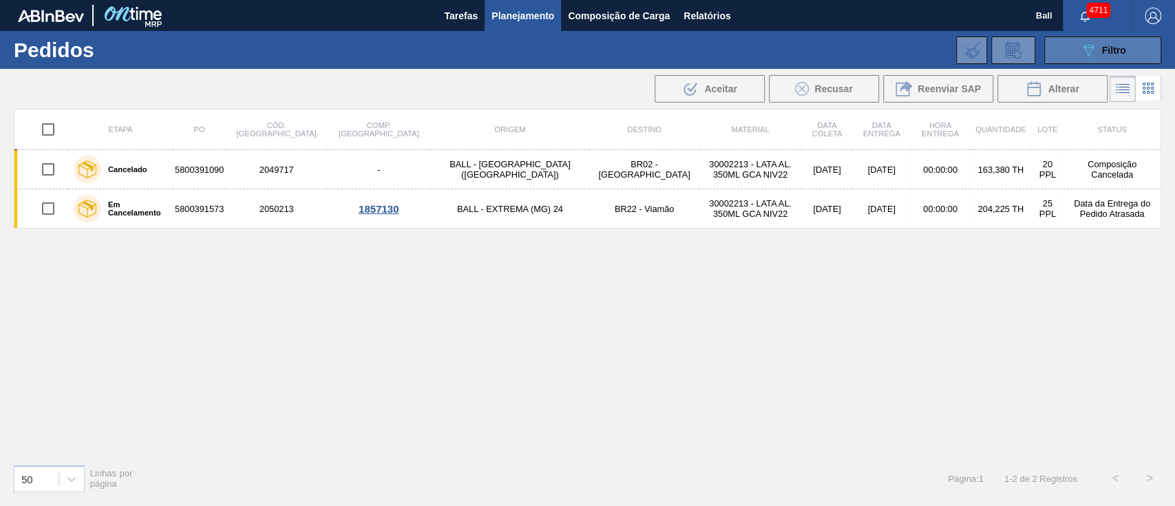
click at [1064, 54] on button "089F7B8B-B2A5-4AFE-B5C0-19BA573D28AC Filtro" at bounding box center [1103, 50] width 117 height 28
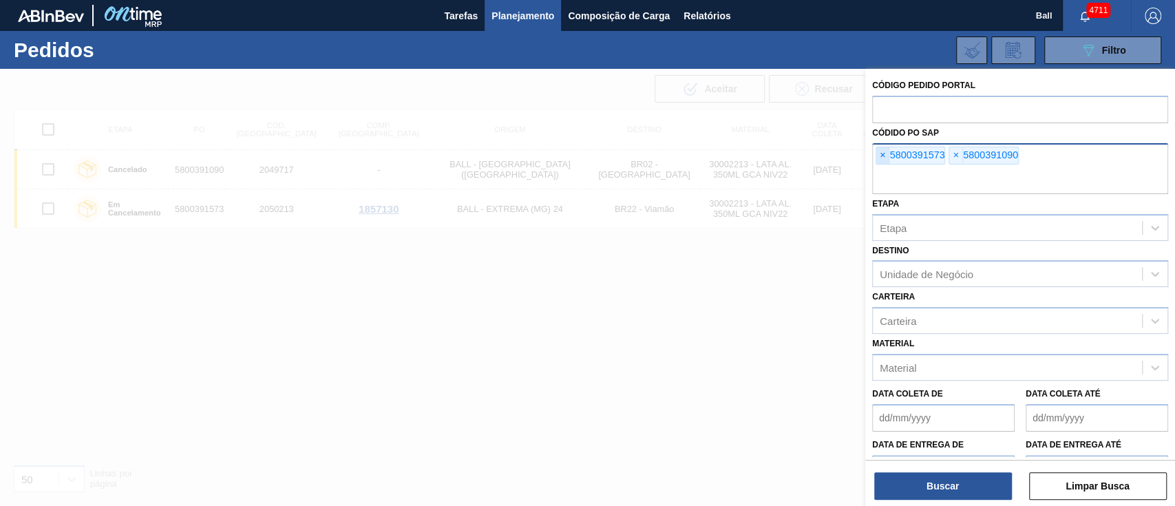
click at [881, 156] on span "×" at bounding box center [883, 155] width 13 height 17
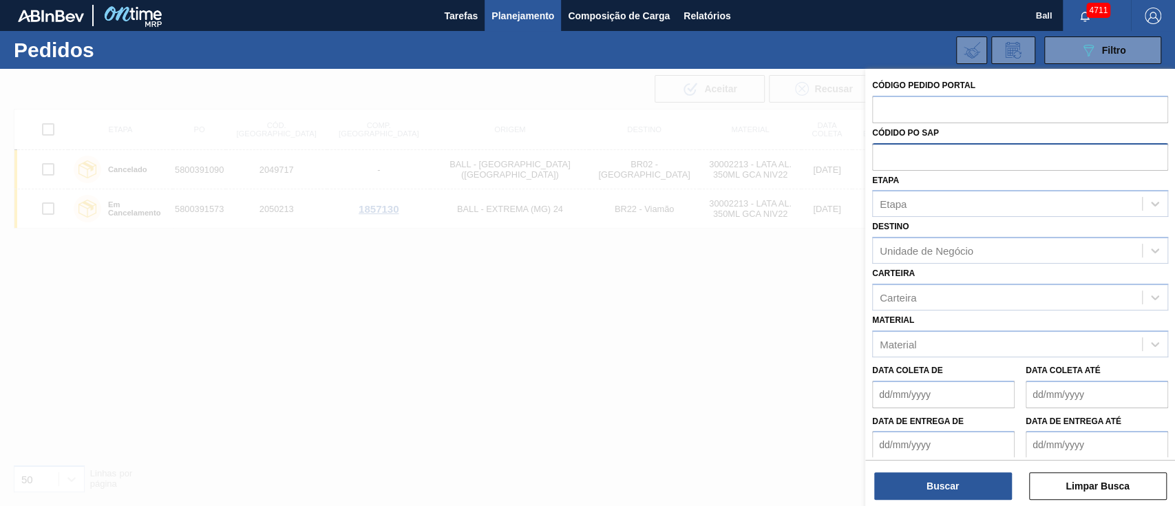
paste input "text"
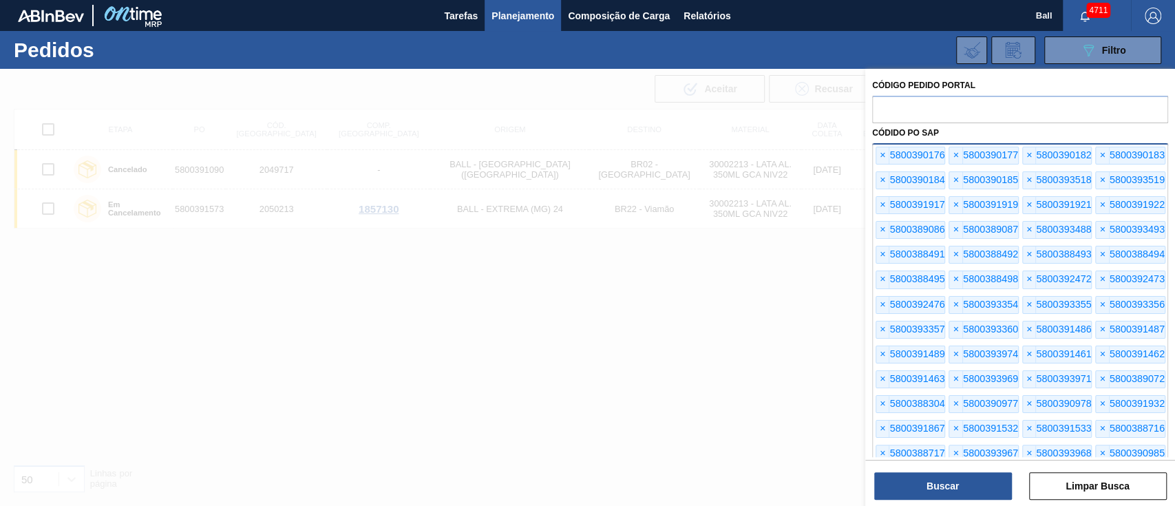
scroll to position [447, 0]
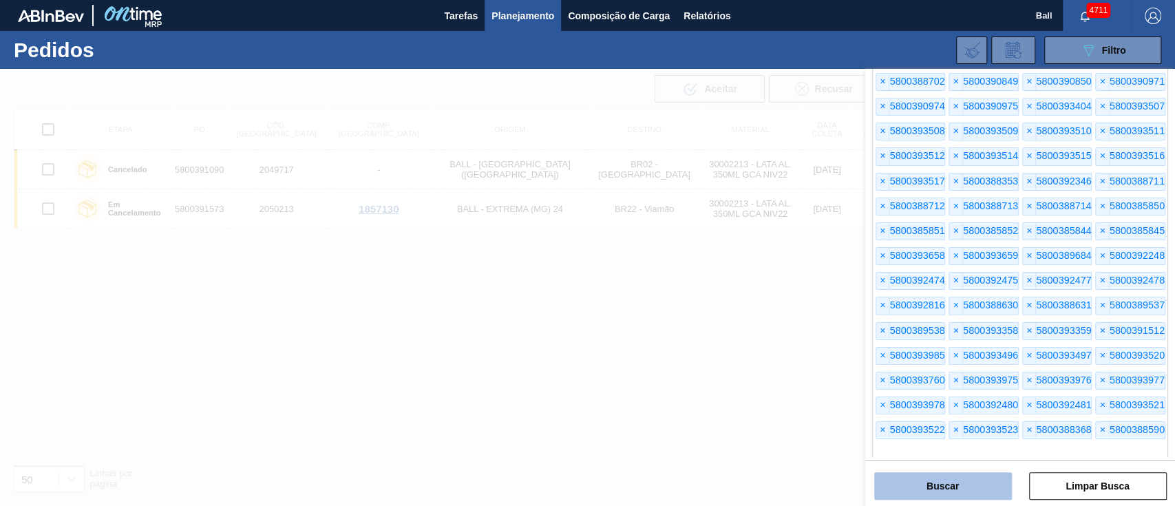
click at [956, 474] on button "Buscar" at bounding box center [943, 486] width 138 height 28
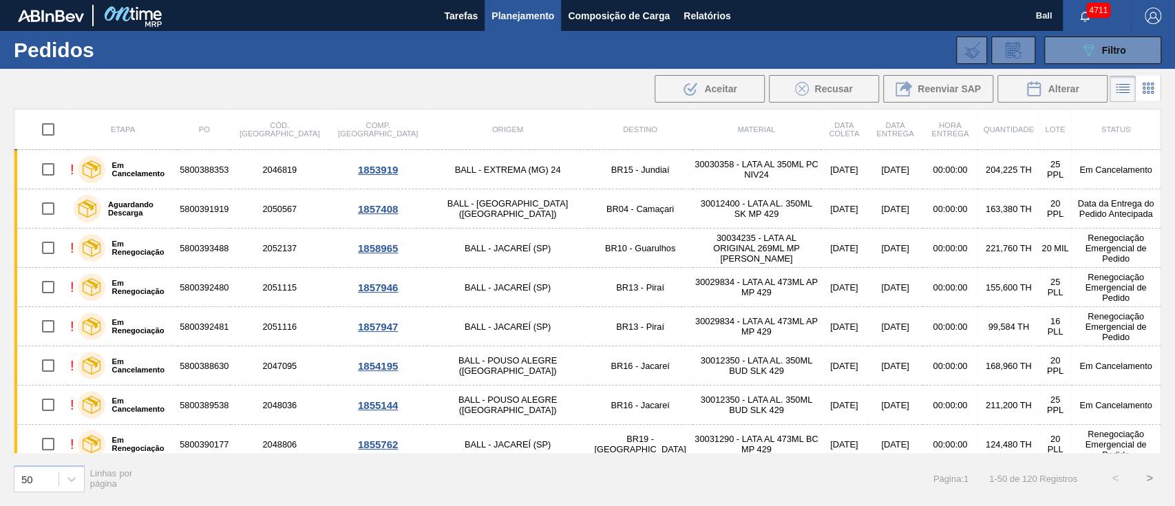
click at [50, 132] on input "checkbox" at bounding box center [48, 129] width 29 height 29
checkbox input "true"
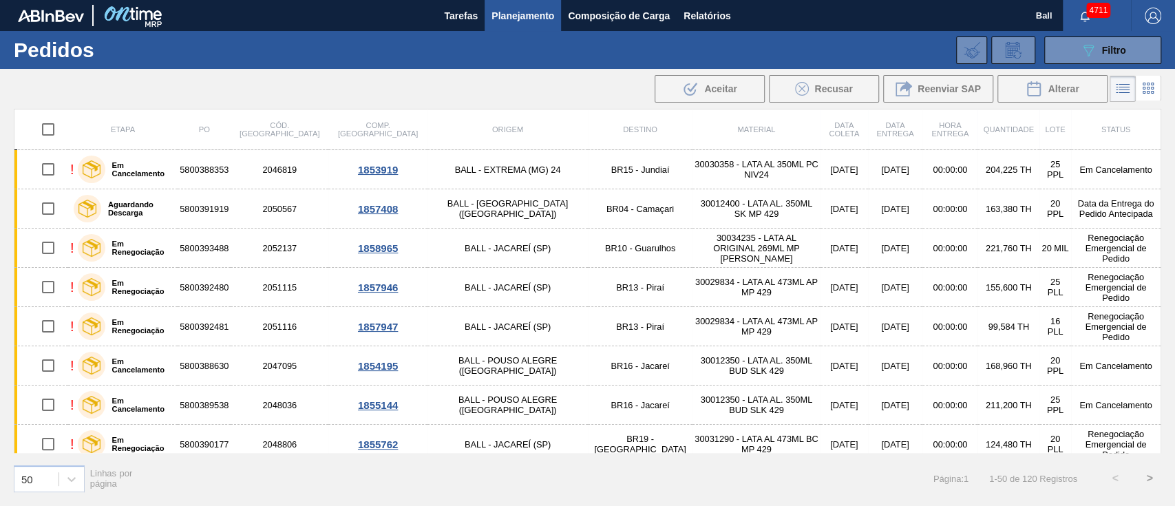
checkbox input "true"
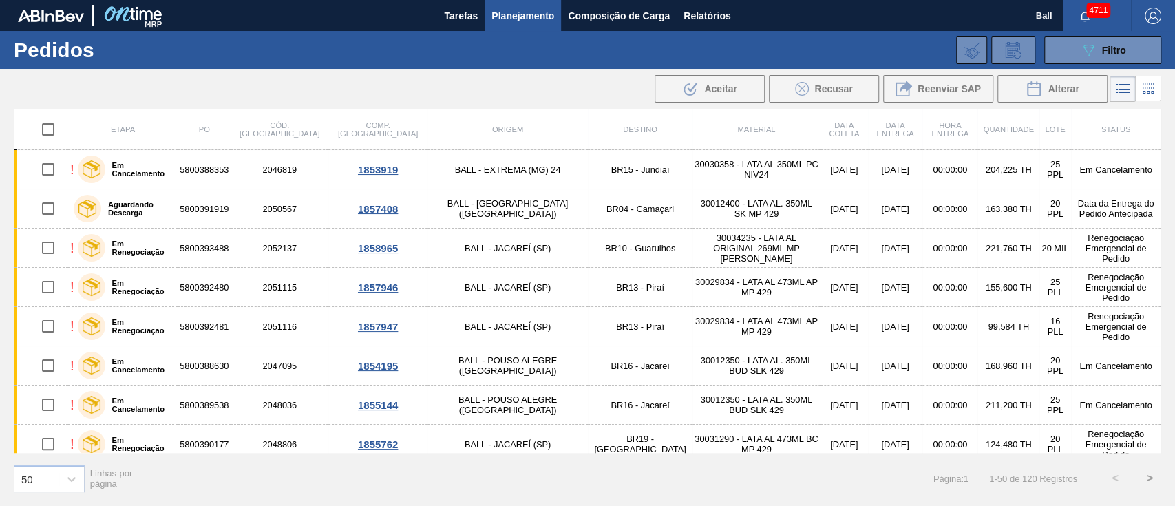
checkbox input "true"
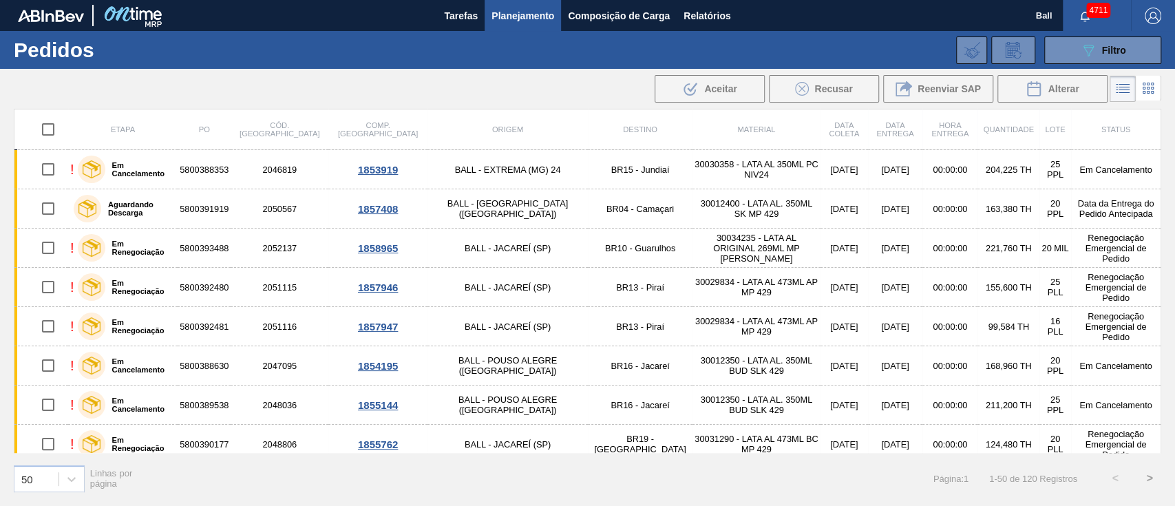
checkbox input "true"
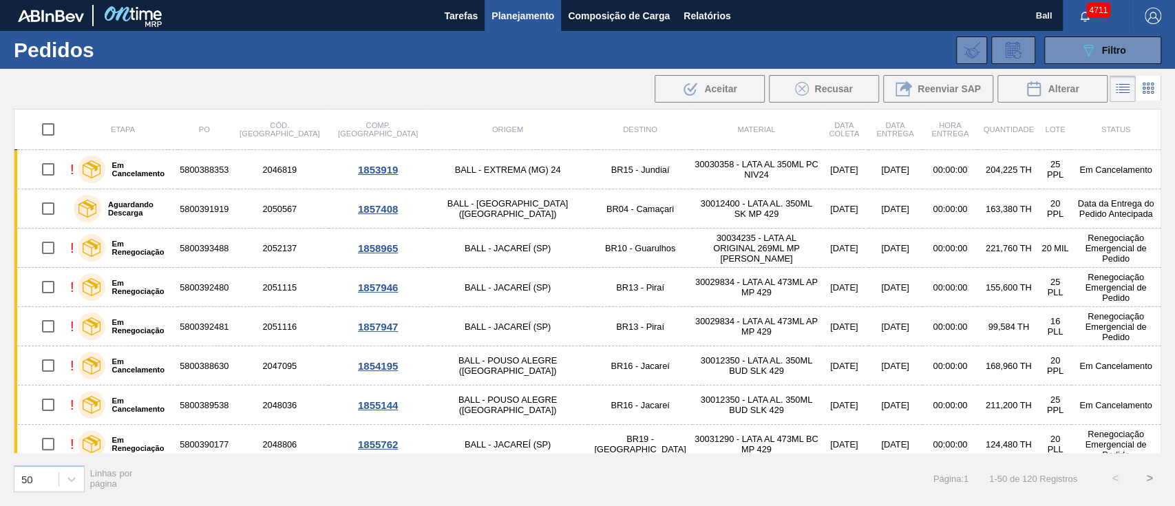
checkbox input "true"
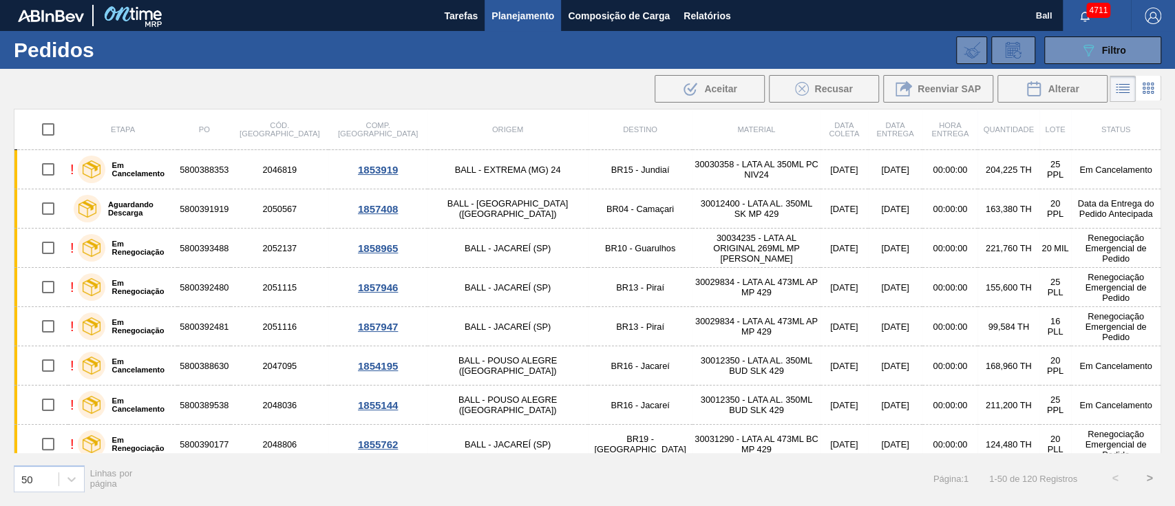
checkbox input "true"
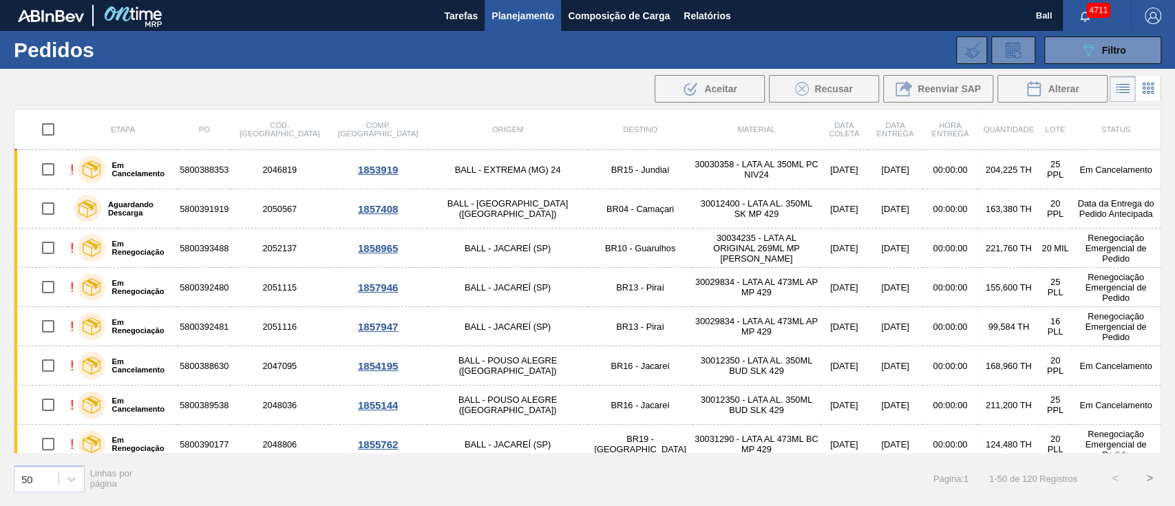
checkbox input "true"
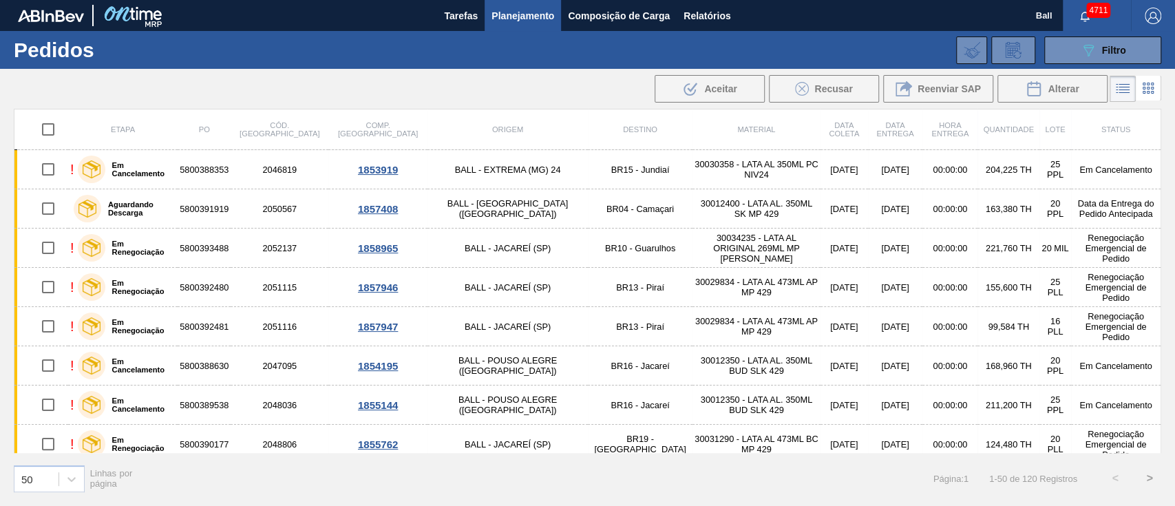
checkbox input "true"
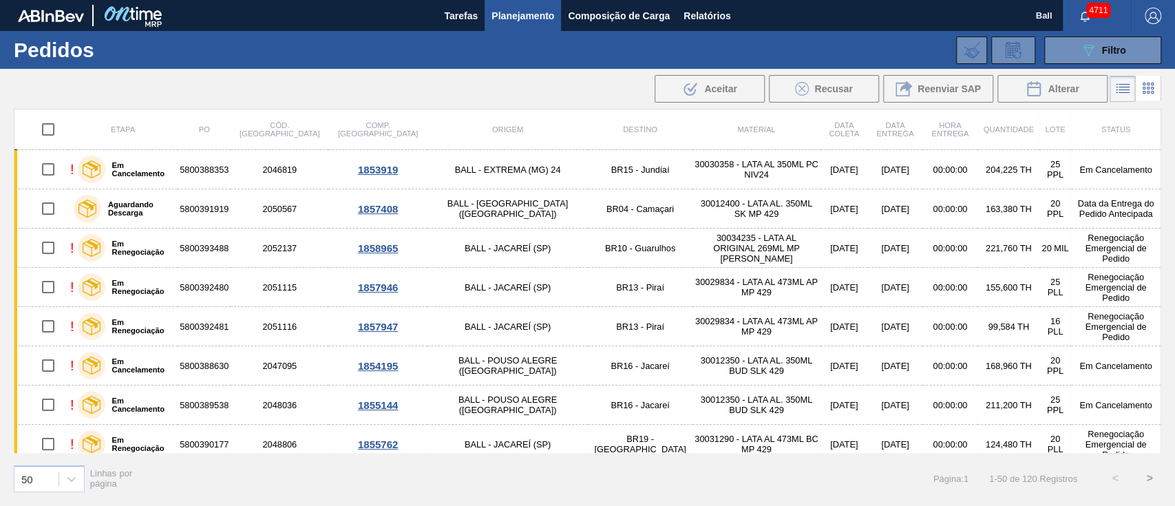
checkbox input "true"
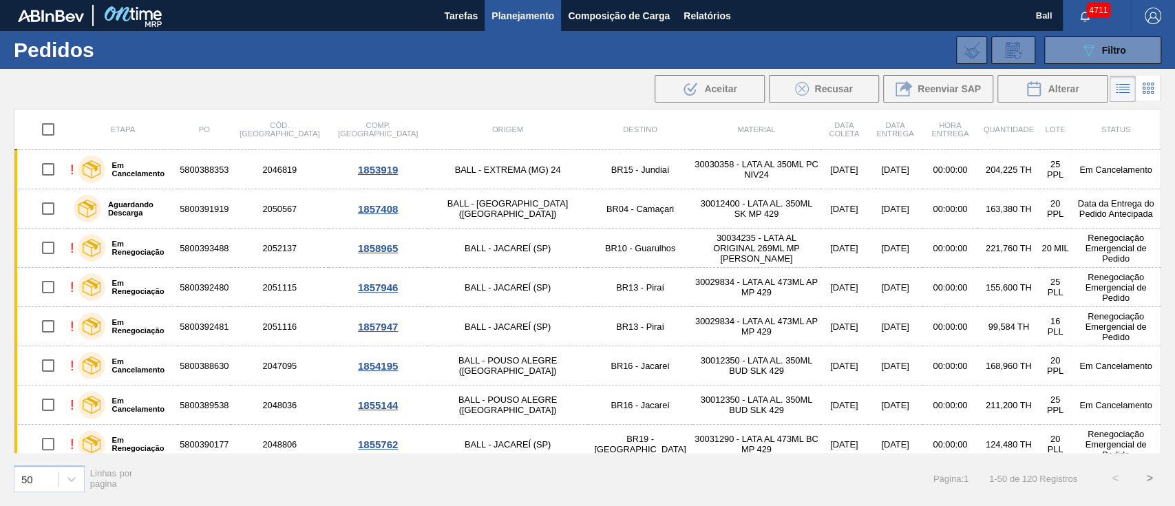
checkbox input "true"
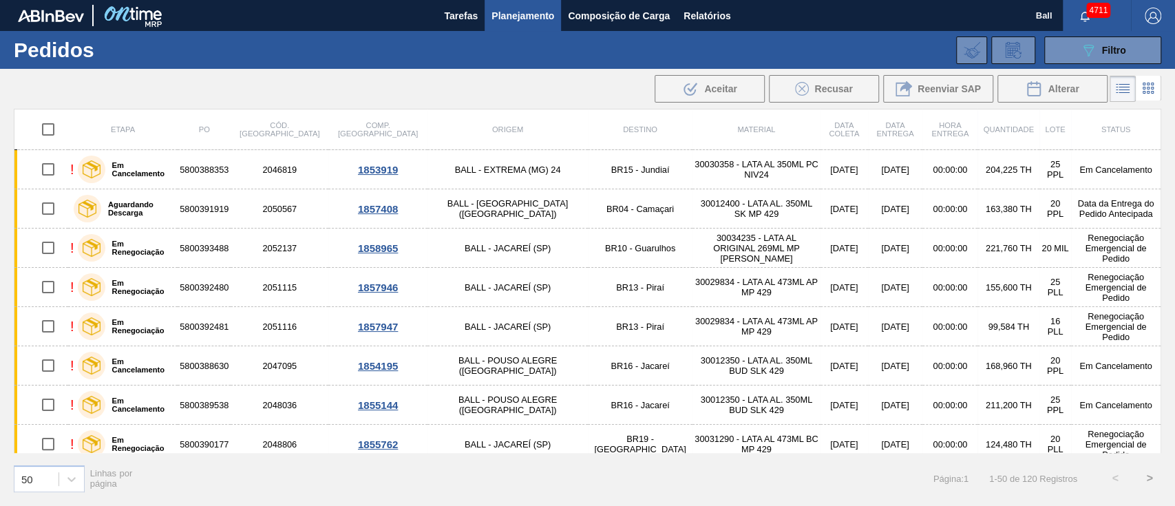
checkbox input "true"
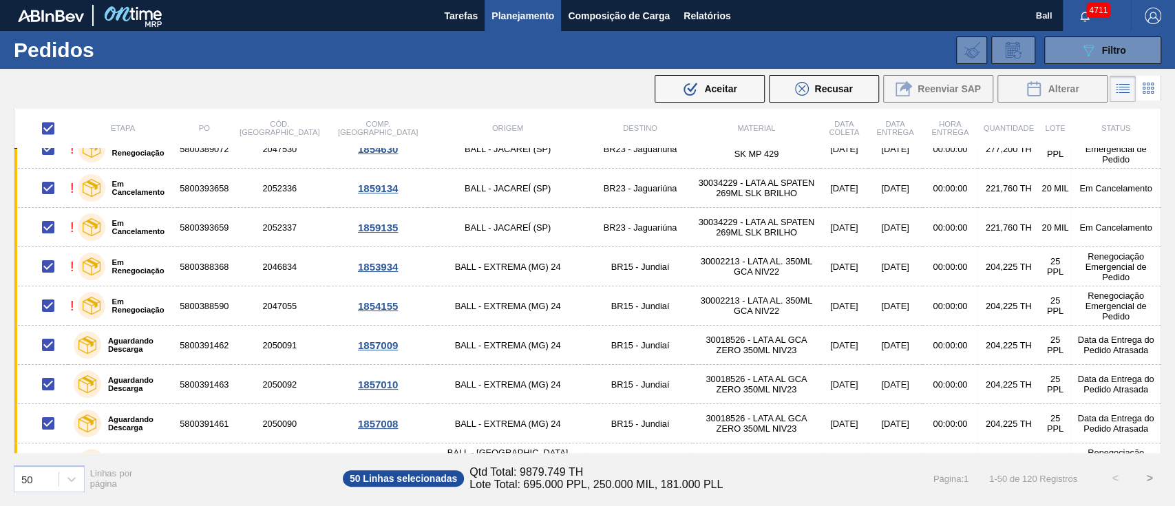
scroll to position [1655, 0]
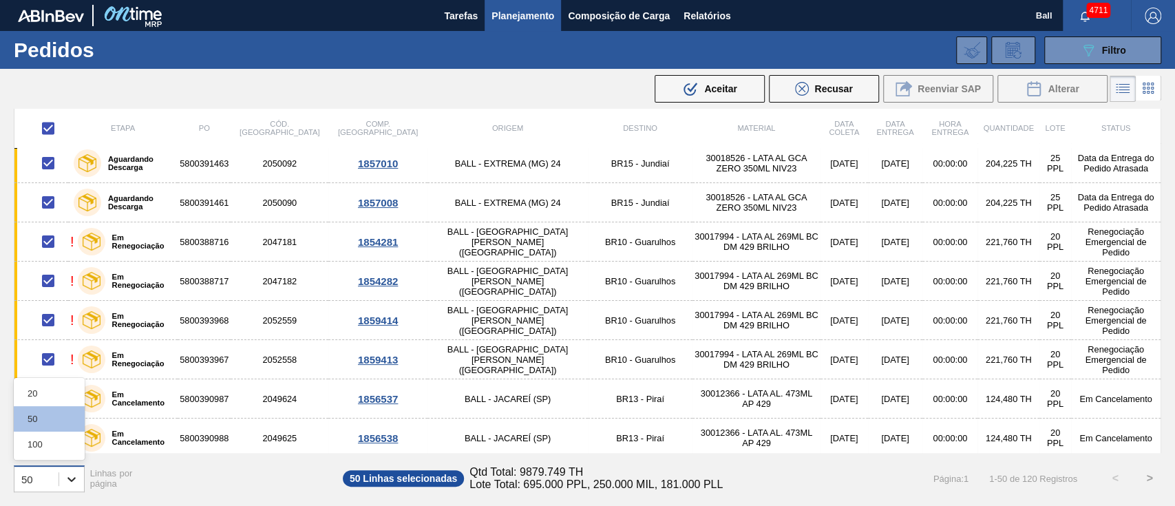
click at [68, 474] on icon at bounding box center [72, 479] width 14 height 14
click at [66, 448] on div "100" at bounding box center [49, 444] width 71 height 25
checkbox input "false"
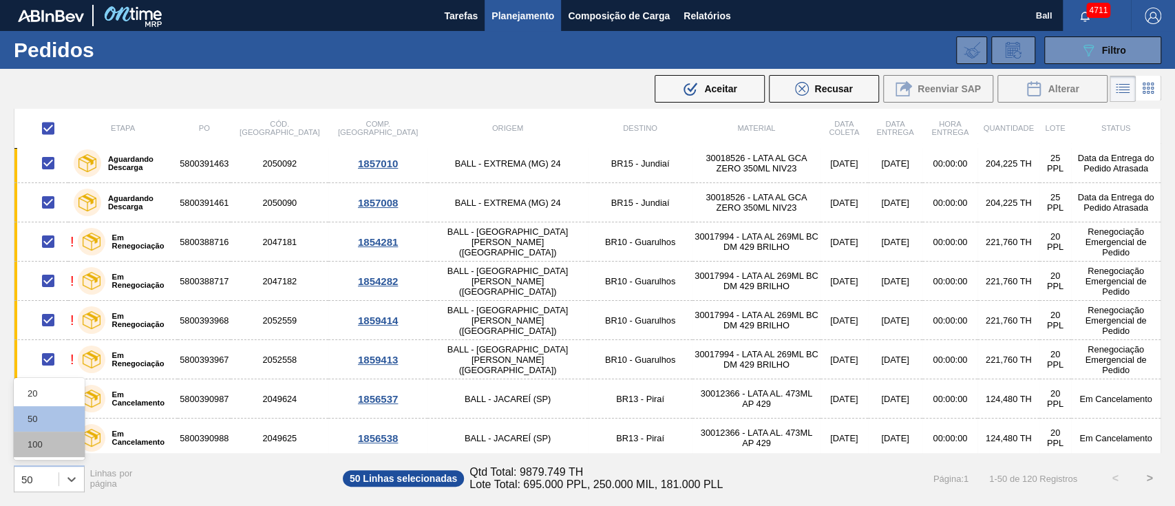
checkbox input "false"
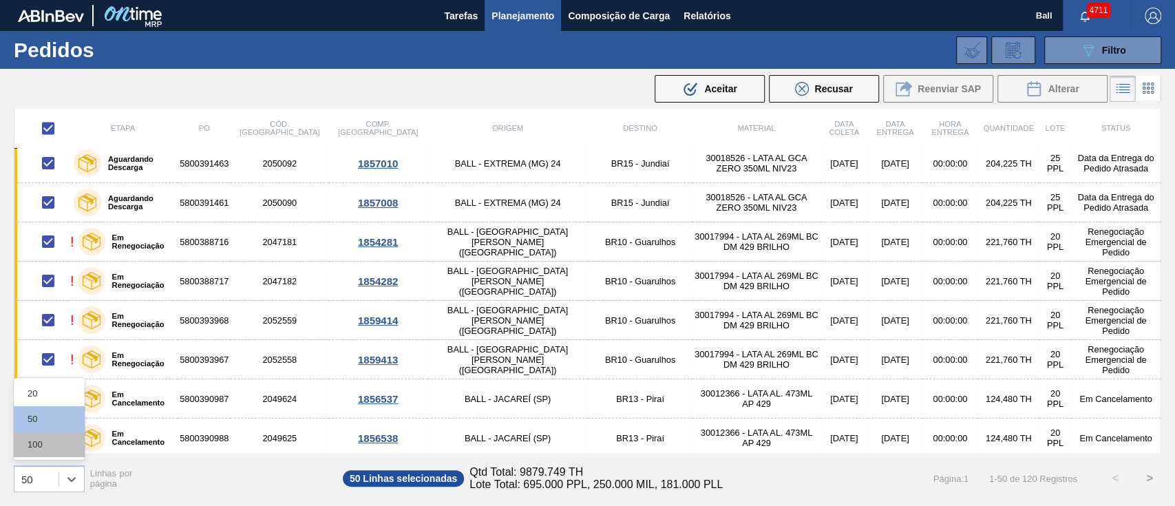
checkbox input "false"
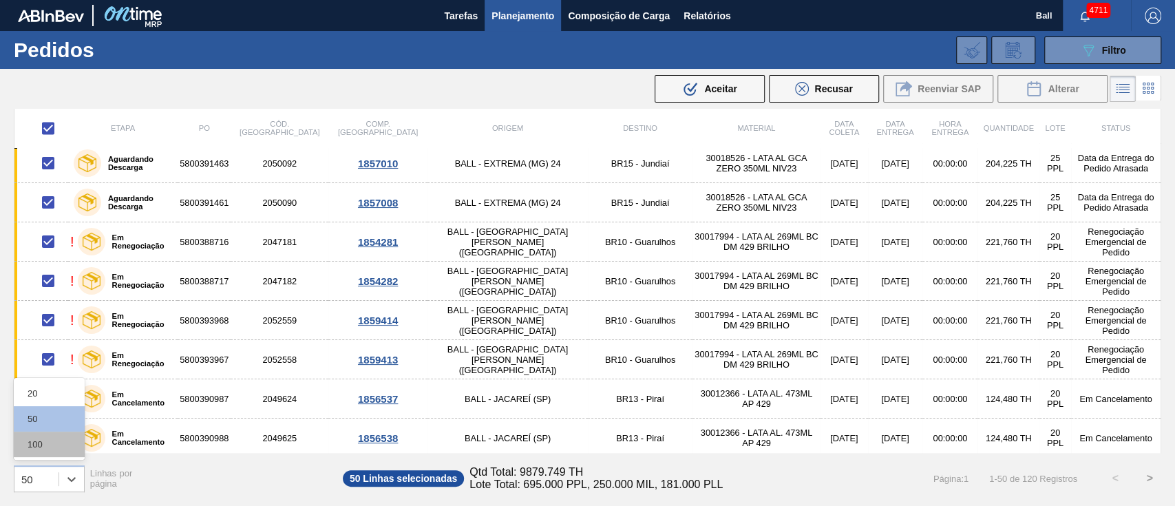
checkbox input "false"
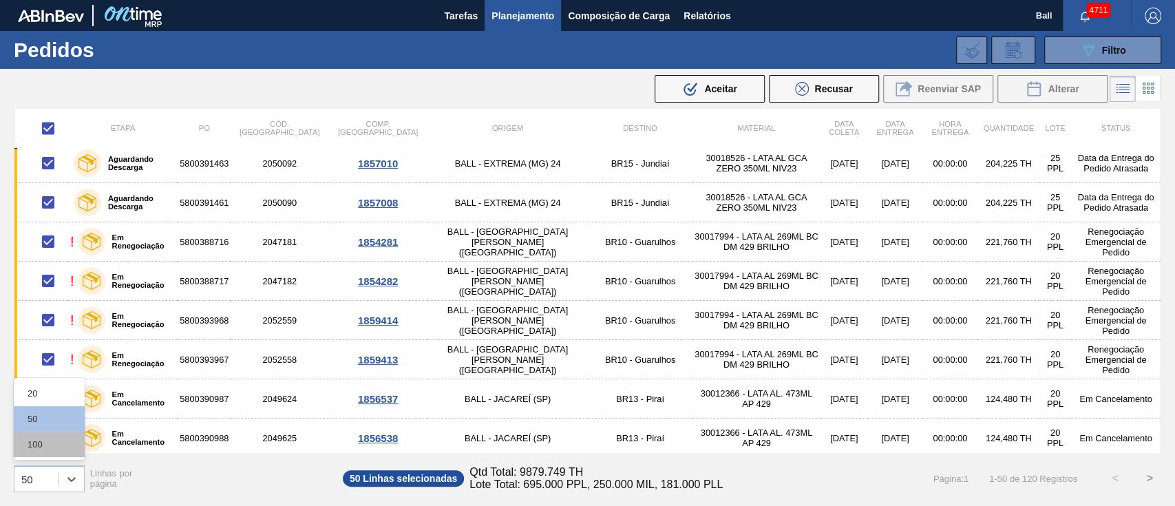
checkbox input "false"
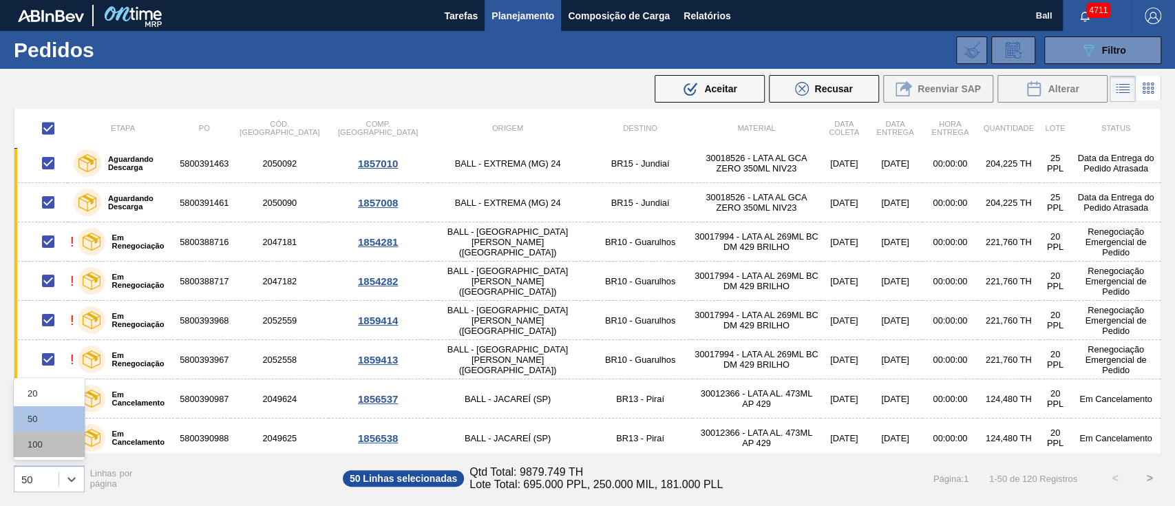
checkbox input "false"
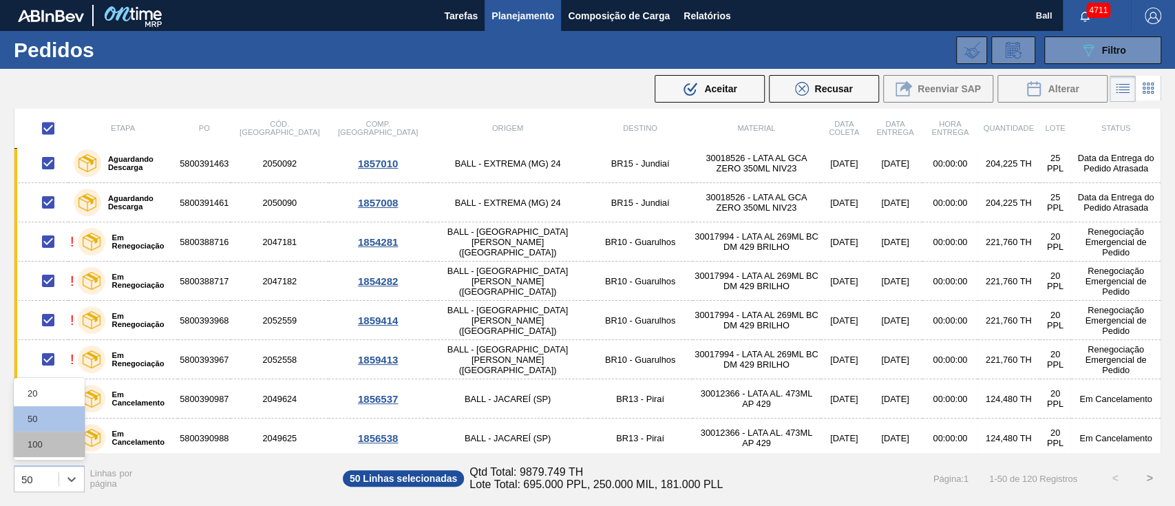
checkbox input "false"
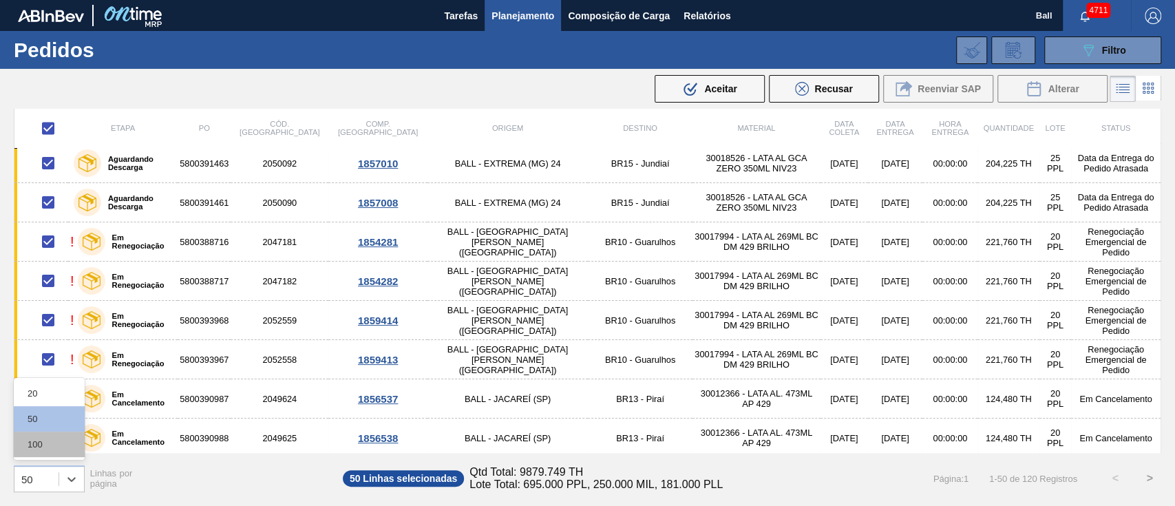
checkbox input "false"
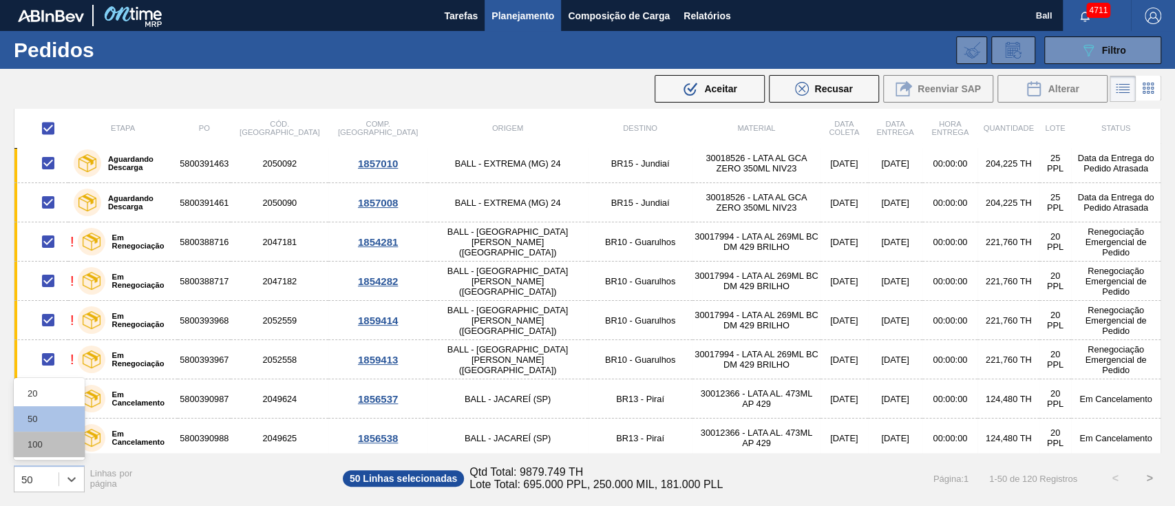
checkbox input "false"
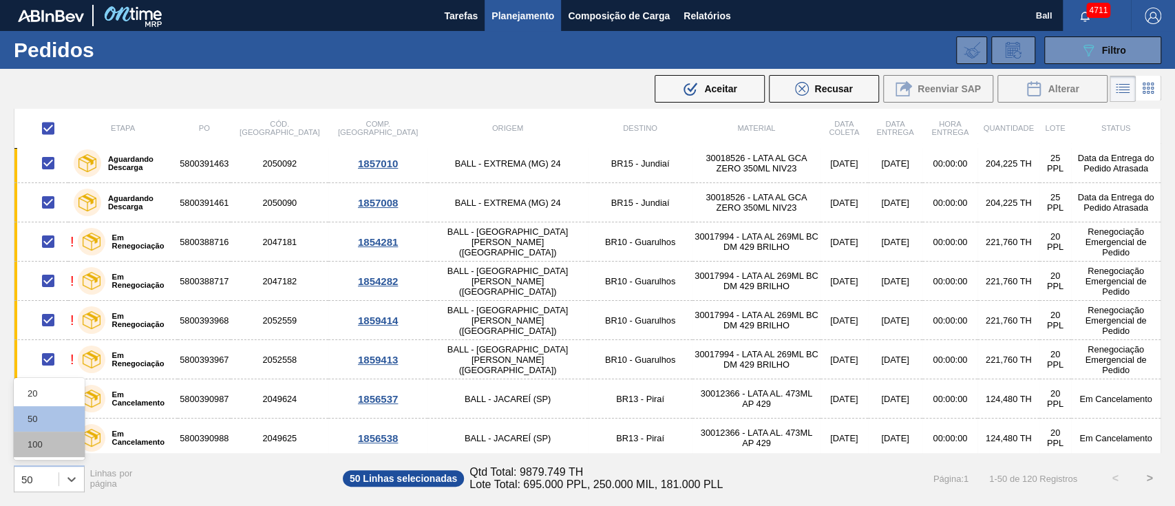
checkbox input "false"
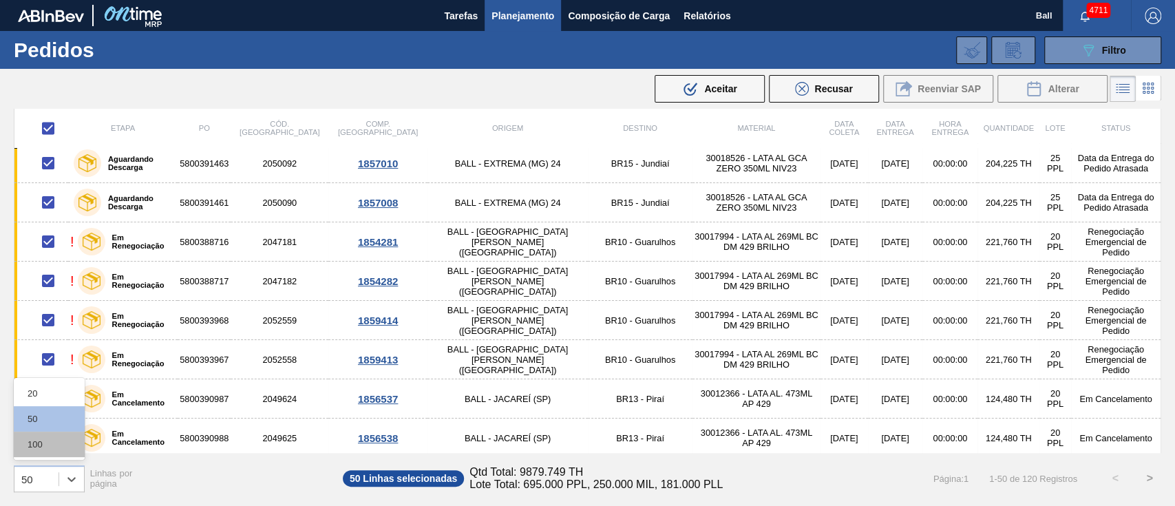
checkbox input "false"
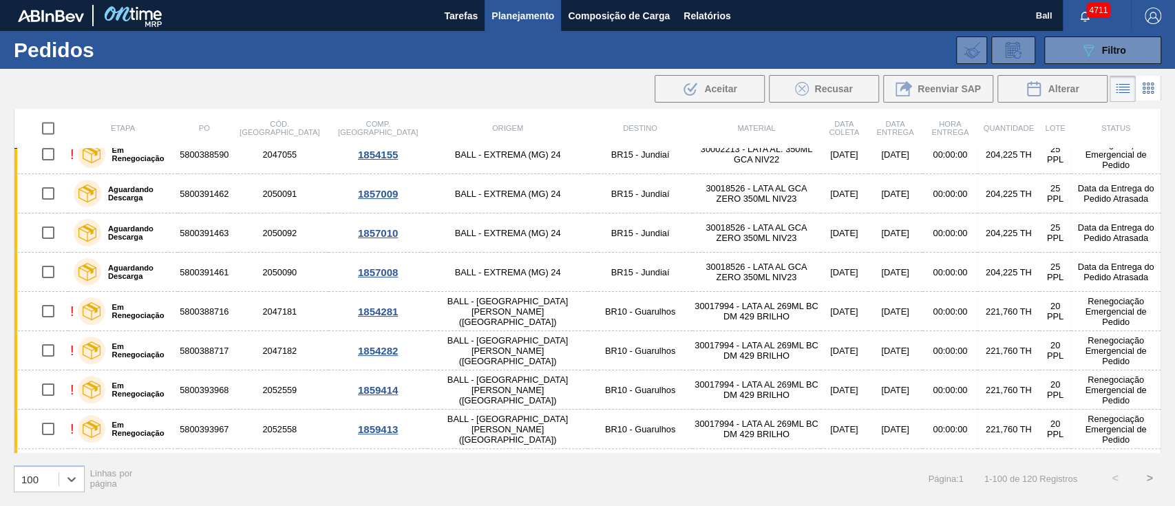
scroll to position [0, 0]
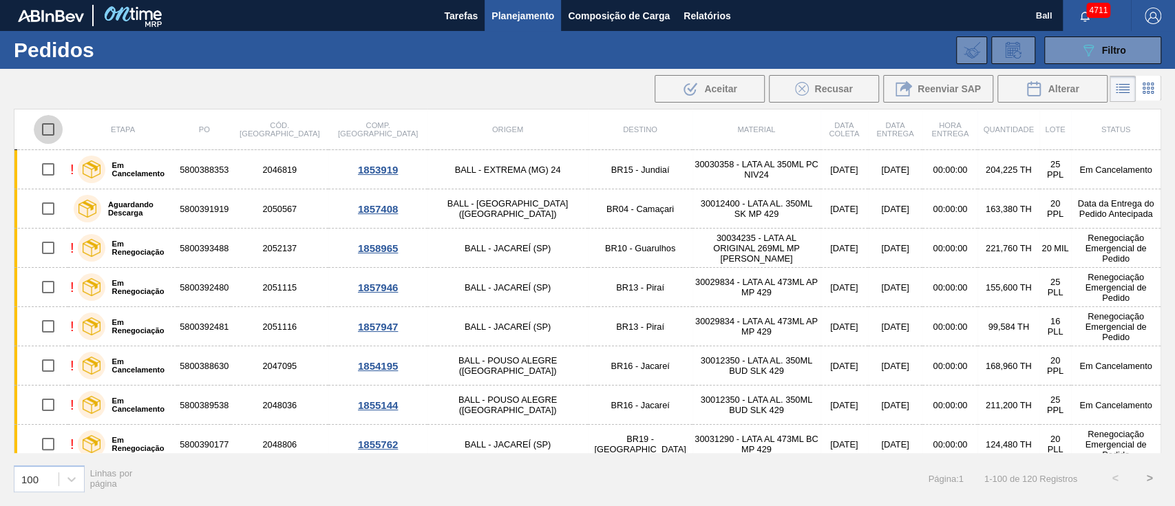
click at [45, 135] on input "checkbox" at bounding box center [48, 129] width 29 height 29
checkbox input "true"
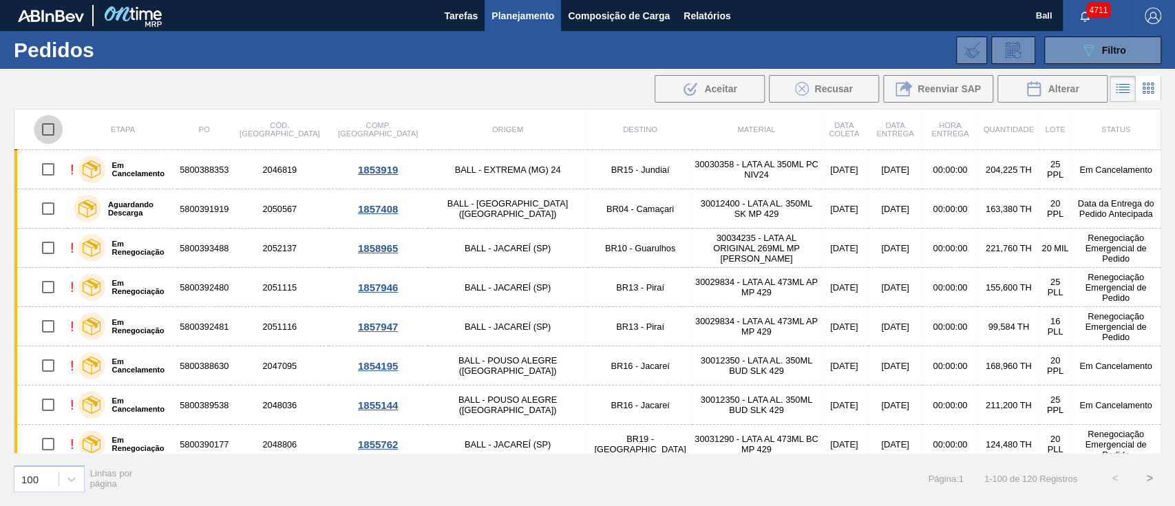
checkbox input "true"
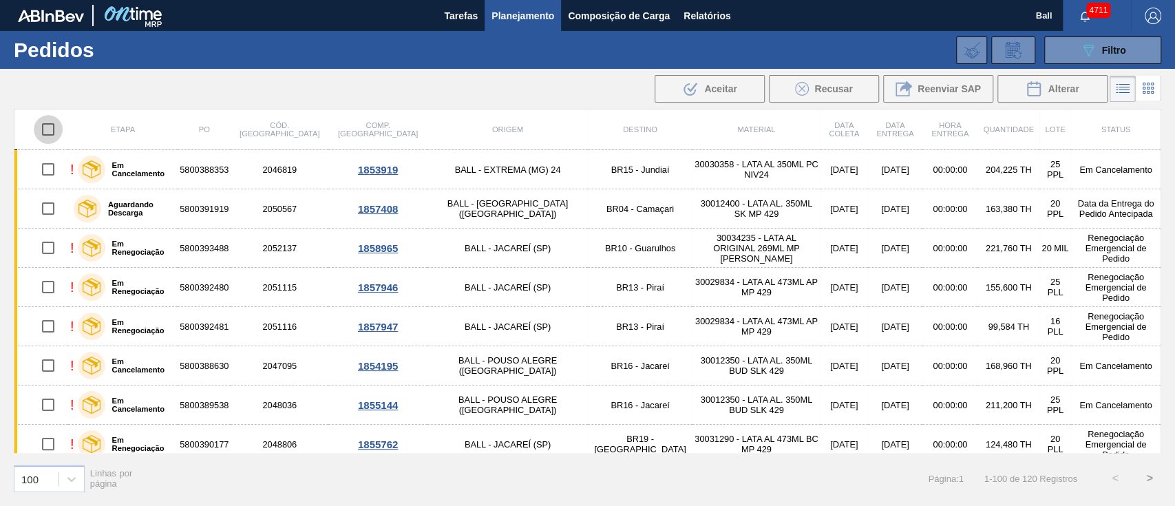
checkbox input "true"
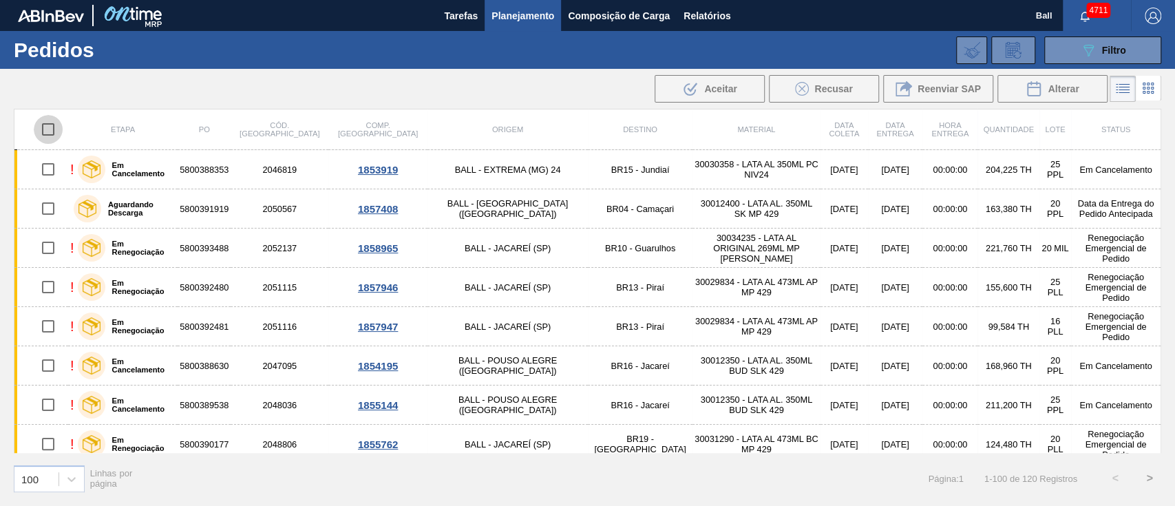
checkbox input "true"
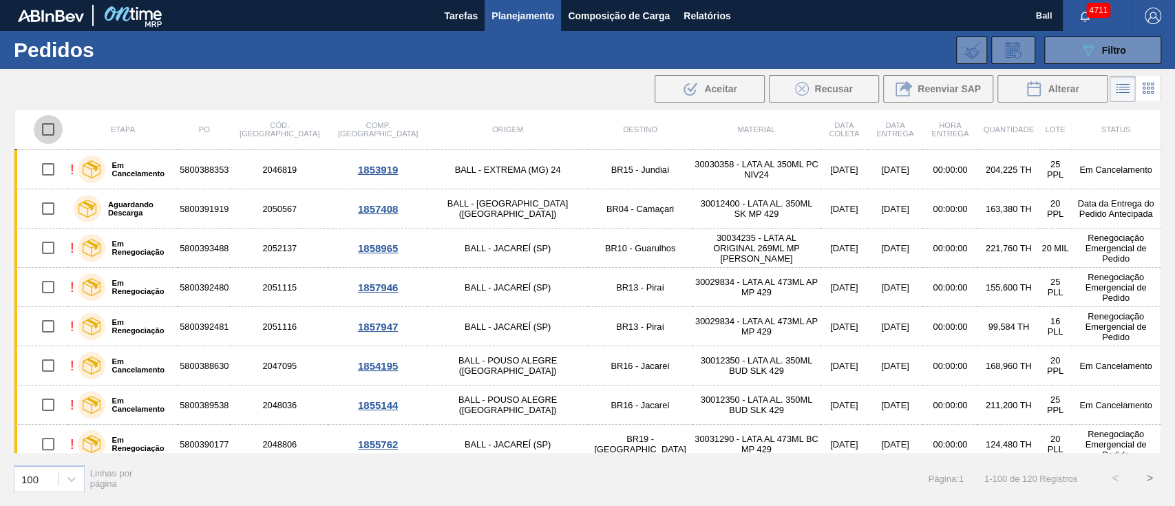
checkbox input "true"
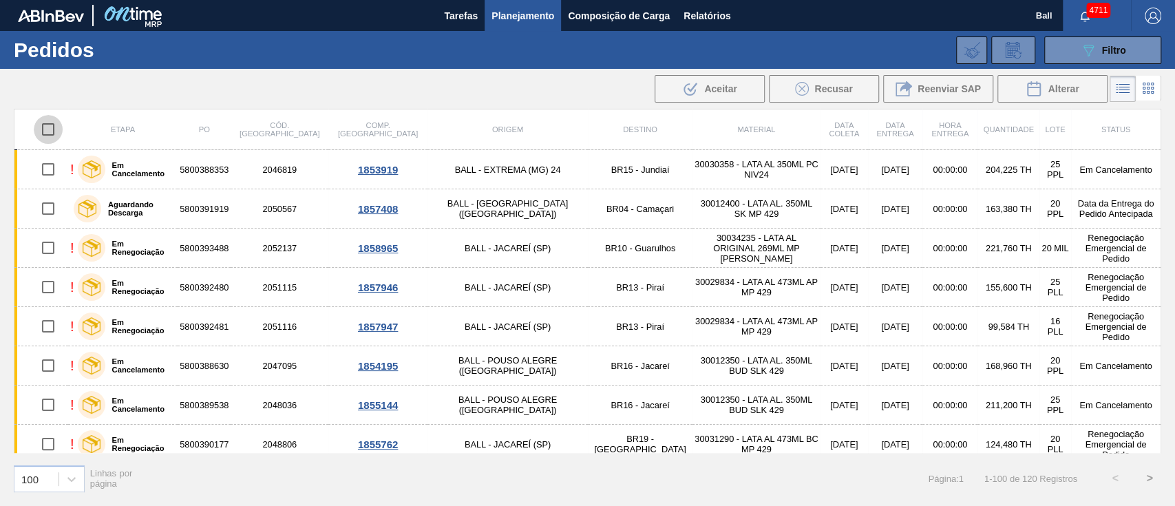
checkbox input "true"
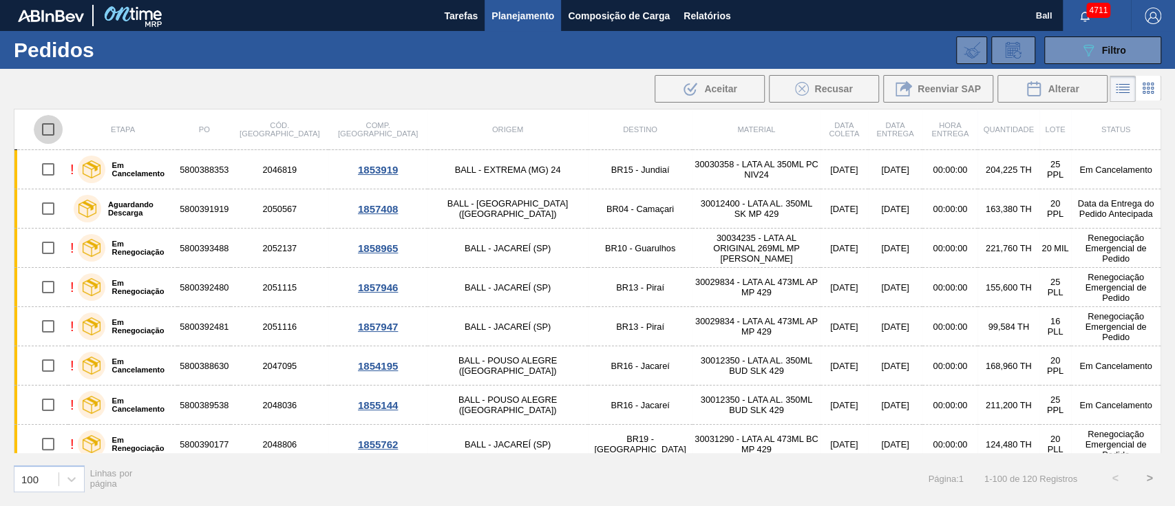
checkbox input "true"
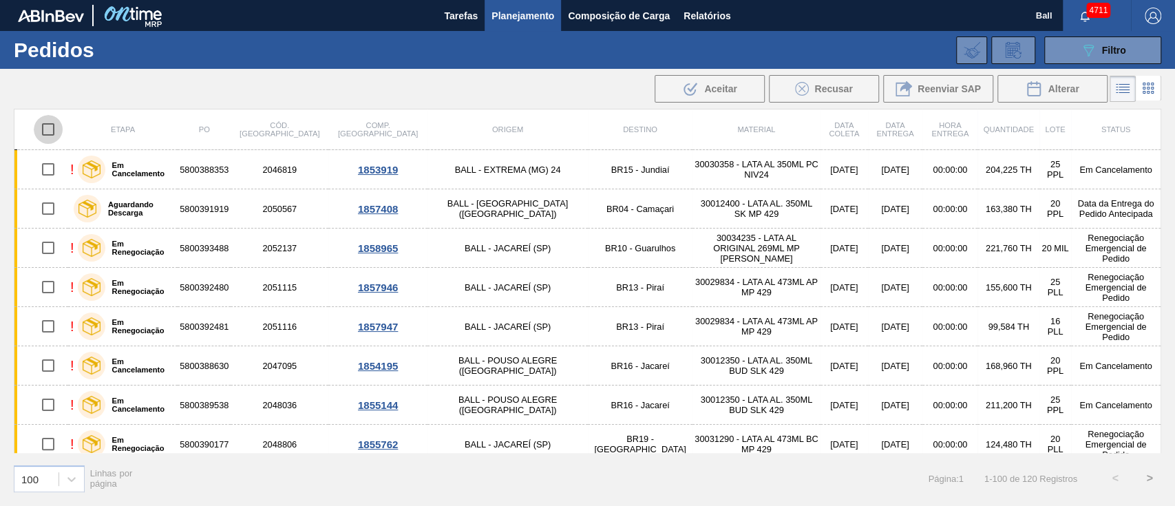
checkbox input "true"
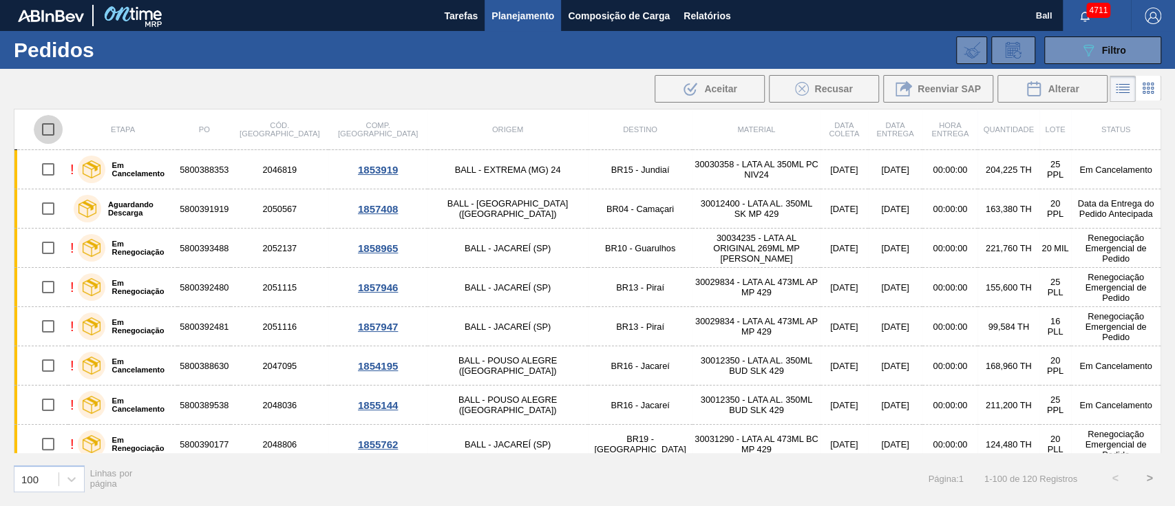
checkbox input "true"
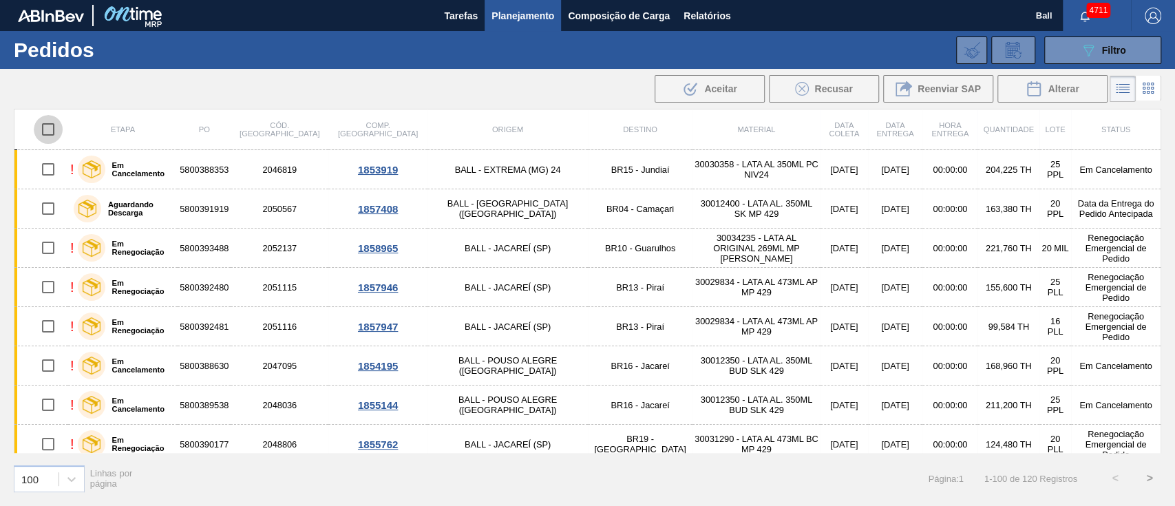
checkbox input "true"
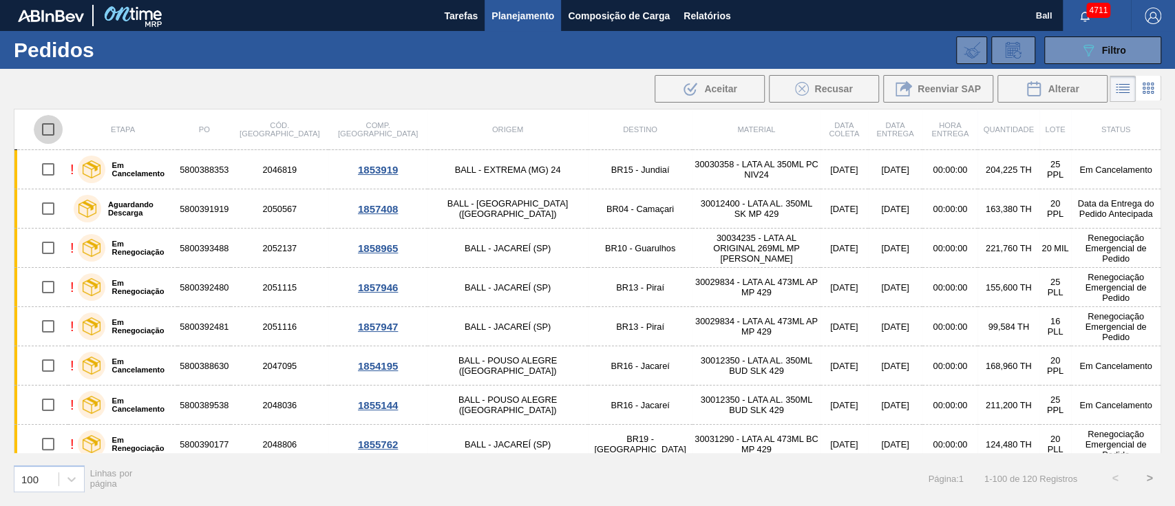
checkbox input "true"
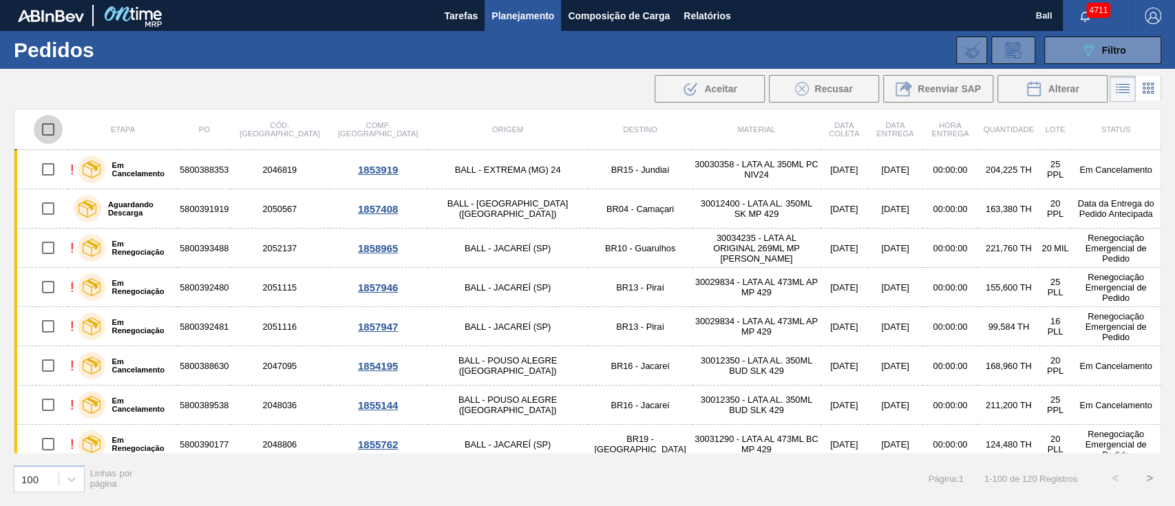
checkbox input "true"
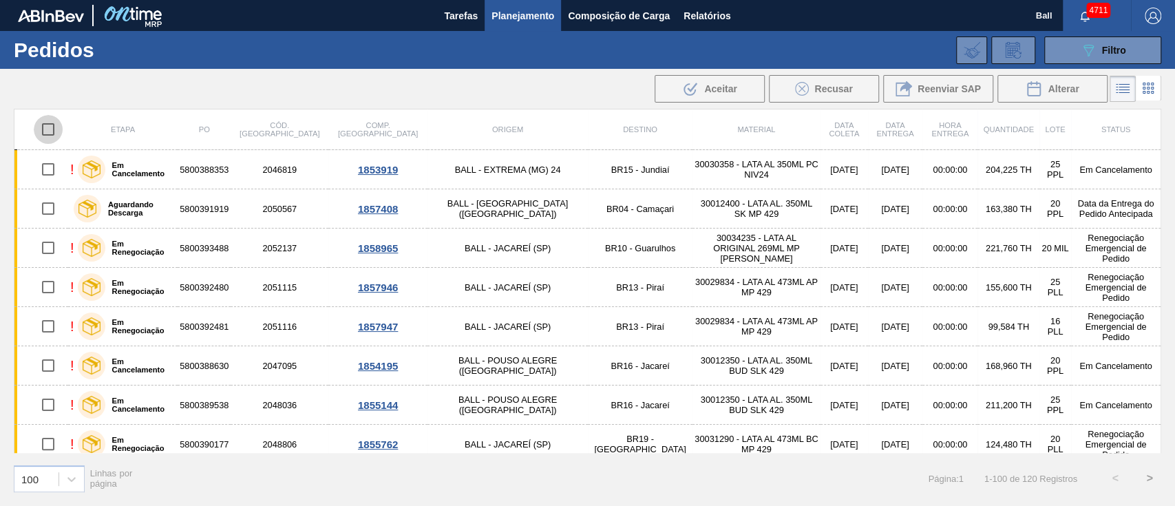
checkbox input "true"
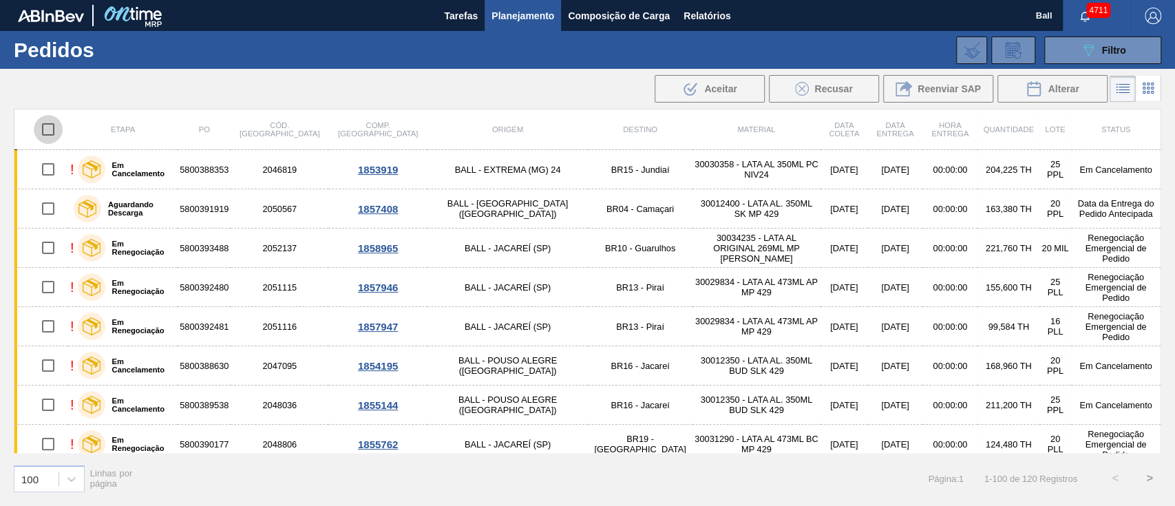
checkbox input "true"
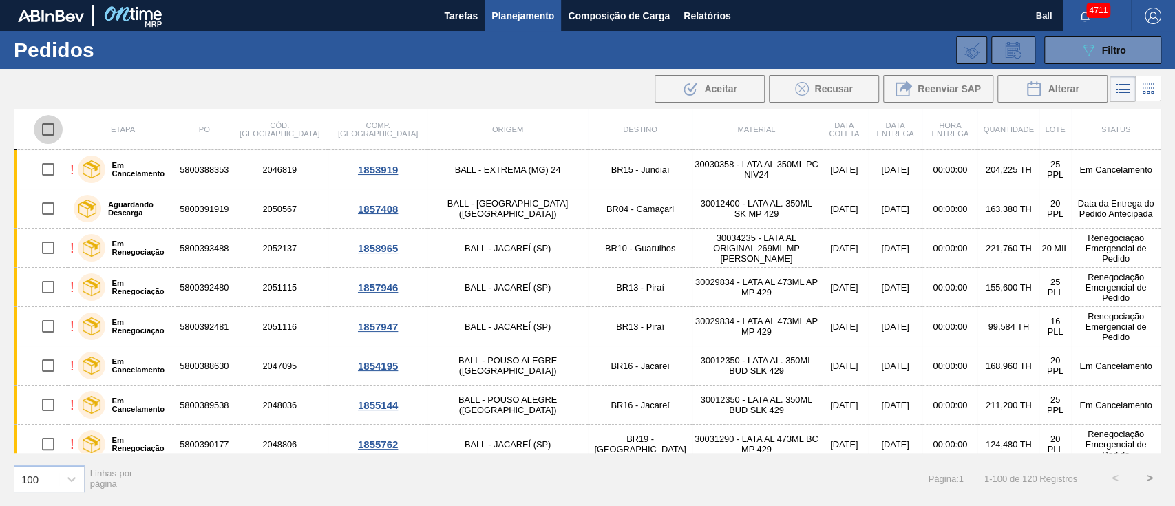
checkbox input "true"
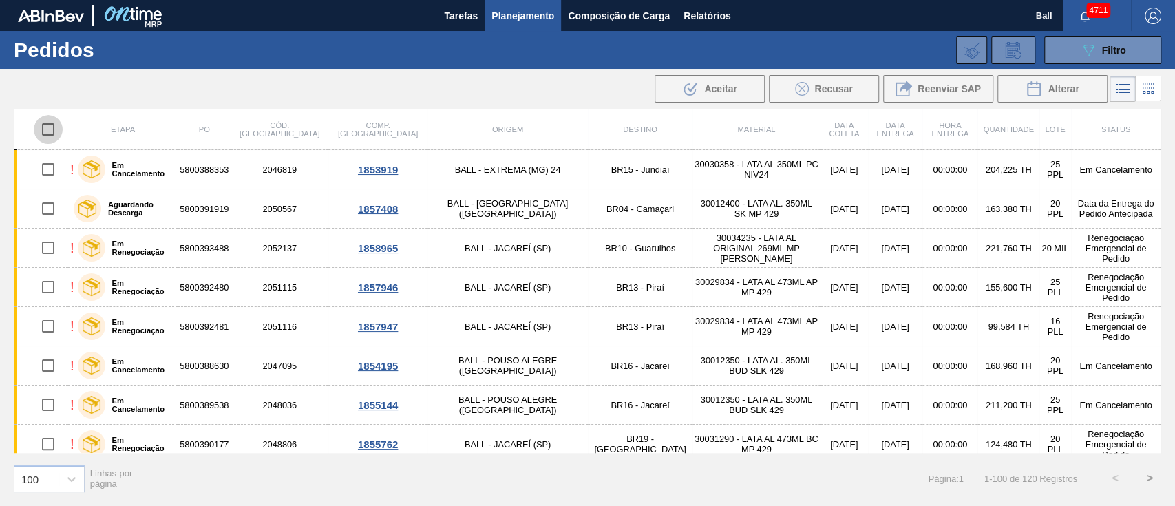
checkbox input "true"
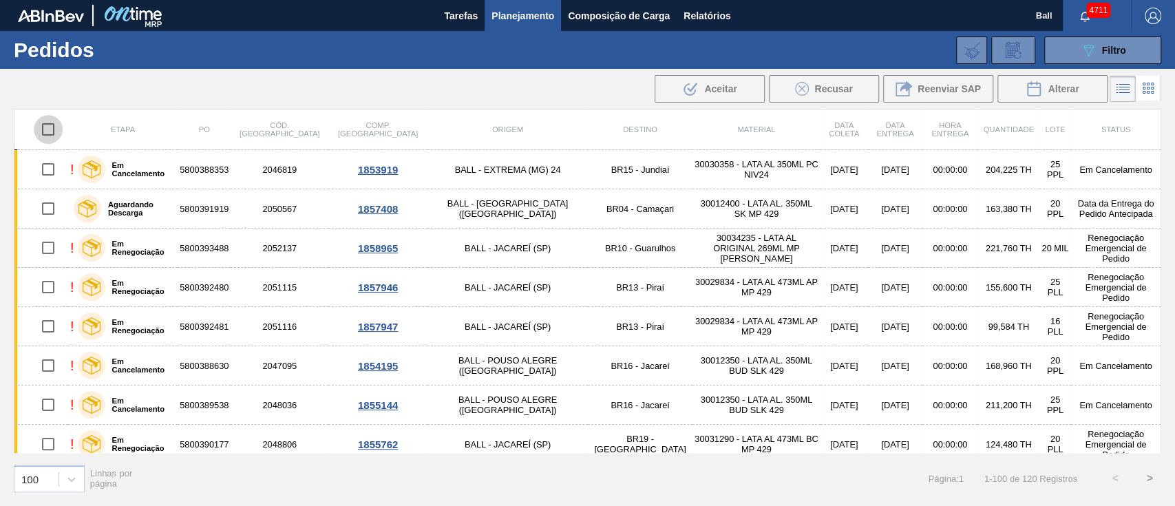
checkbox input "true"
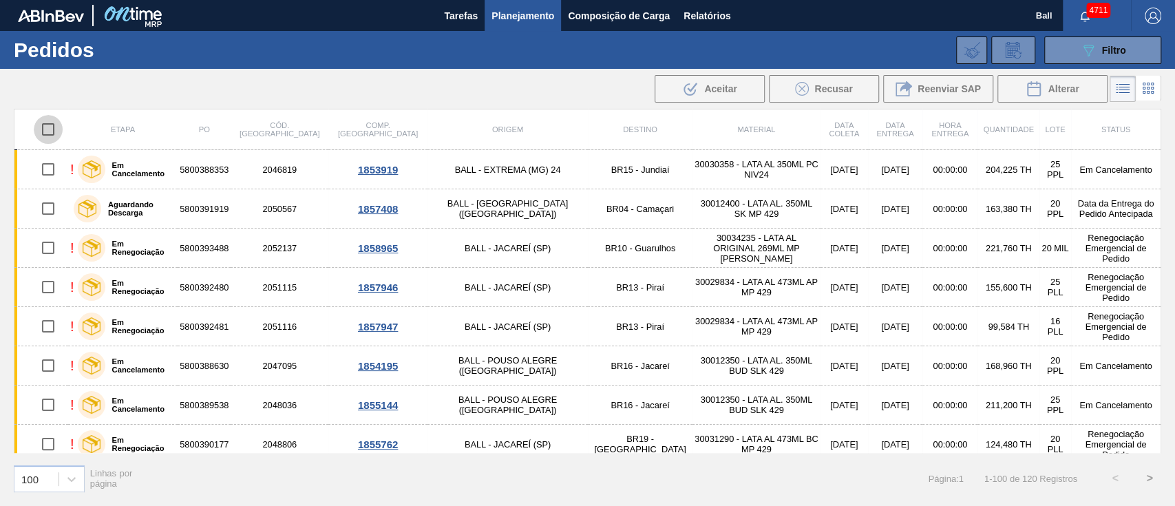
checkbox input "true"
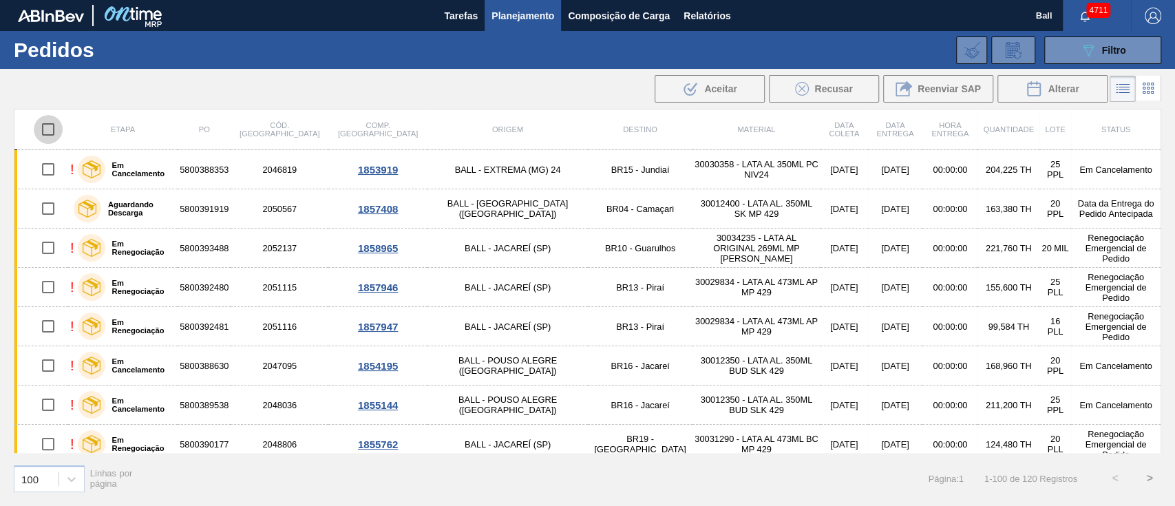
checkbox input "true"
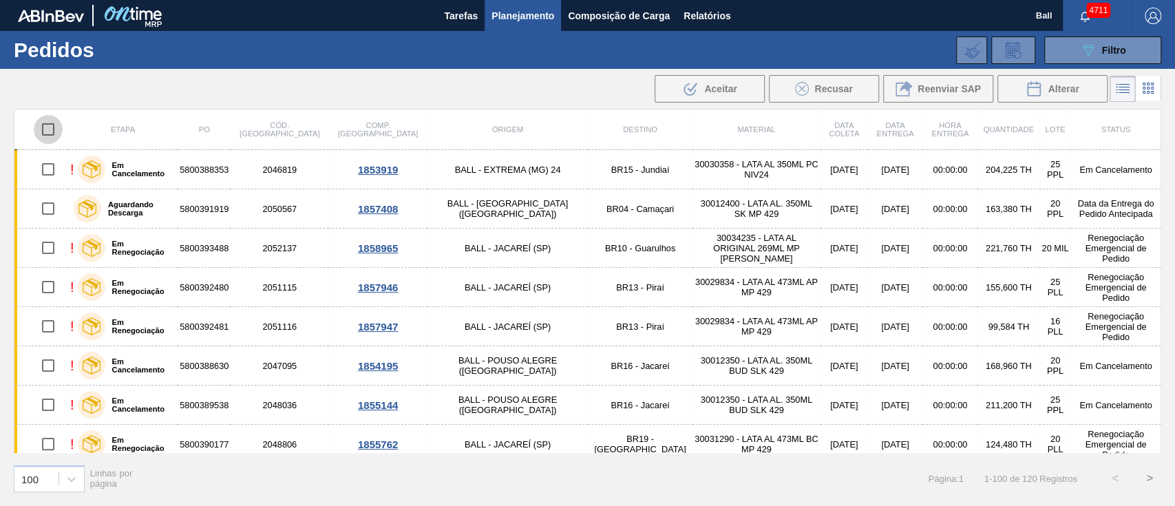
checkbox input "true"
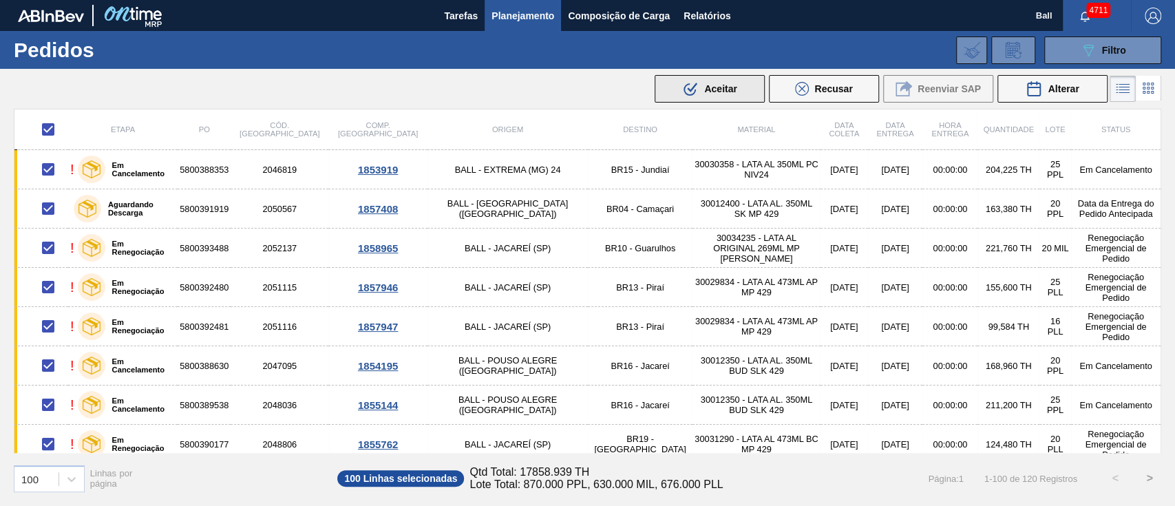
click at [698, 90] on icon ".b{fill:var(--color-action-default)}" at bounding box center [690, 89] width 17 height 17
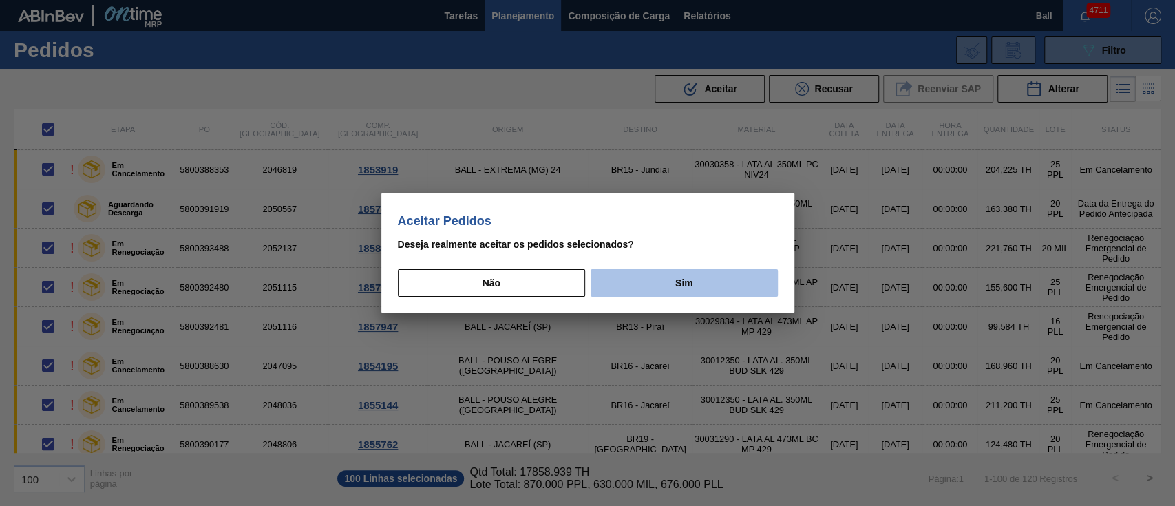
click at [673, 277] on button "Sim" at bounding box center [684, 283] width 187 height 28
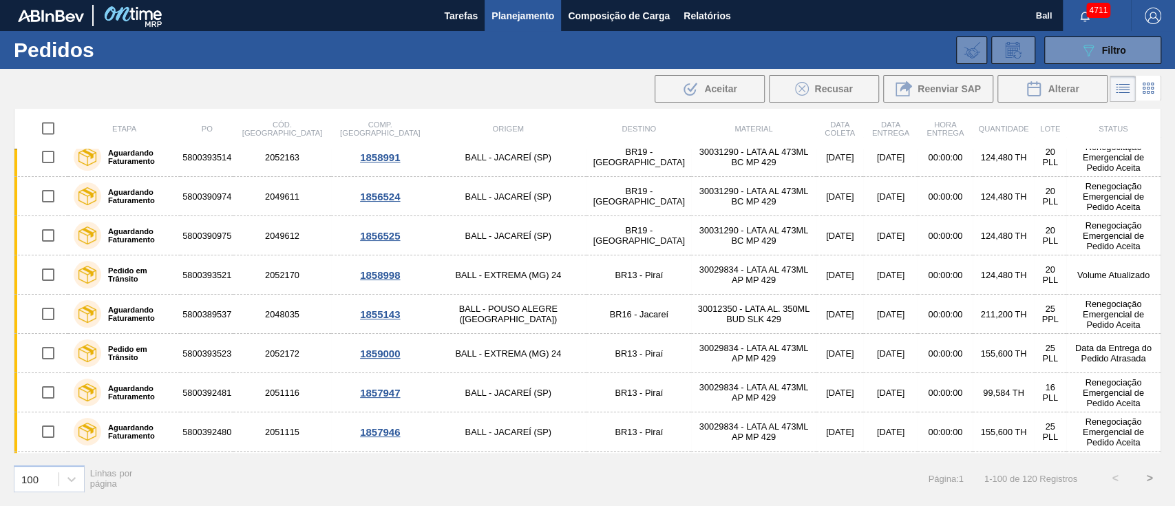
scroll to position [369, 0]
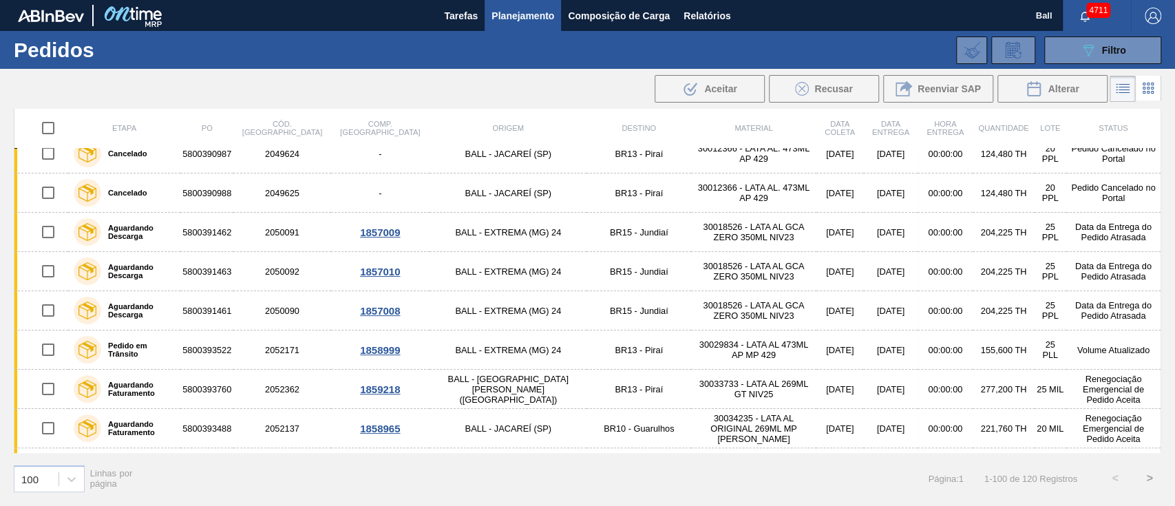
click at [1147, 479] on button ">" at bounding box center [1150, 478] width 34 height 34
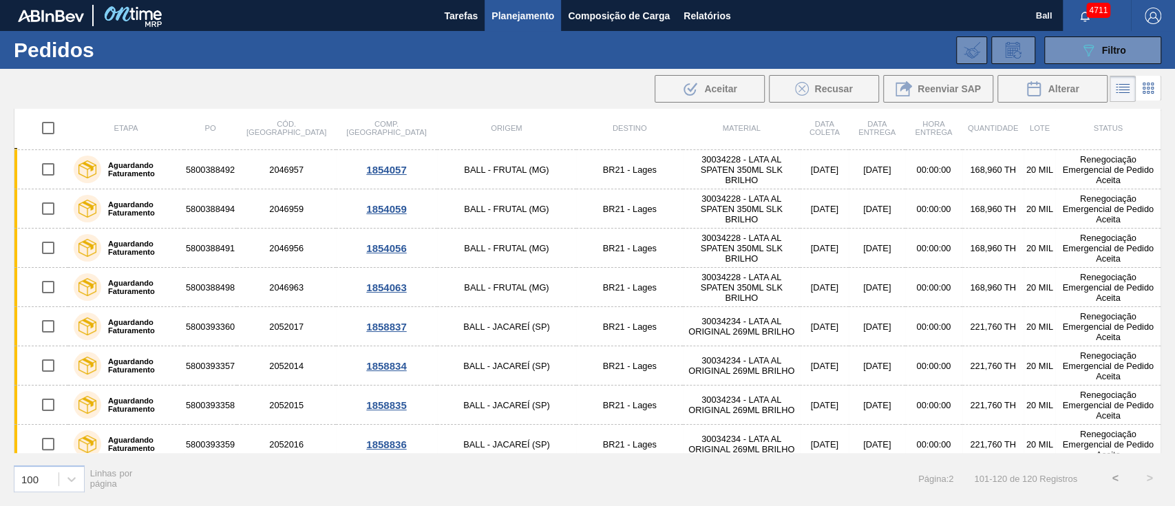
scroll to position [0, 0]
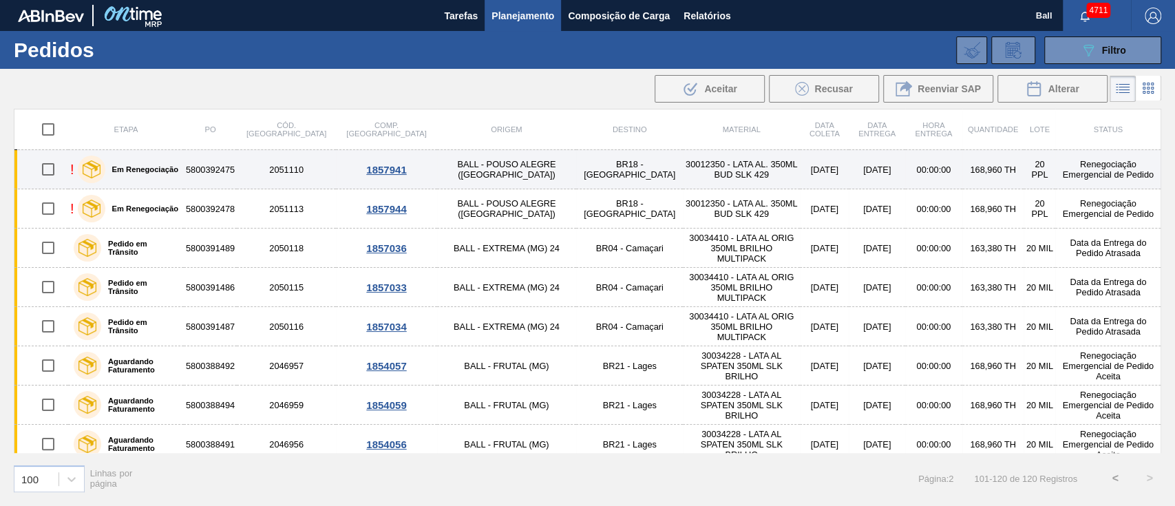
click at [44, 174] on input "checkbox" at bounding box center [48, 169] width 29 height 29
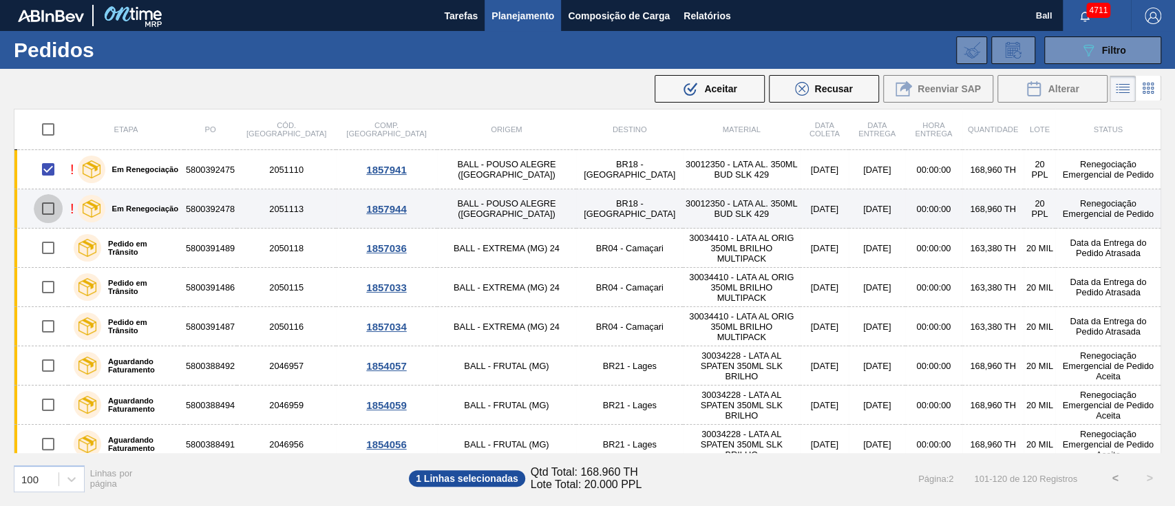
click at [48, 212] on input "checkbox" at bounding box center [48, 208] width 29 height 29
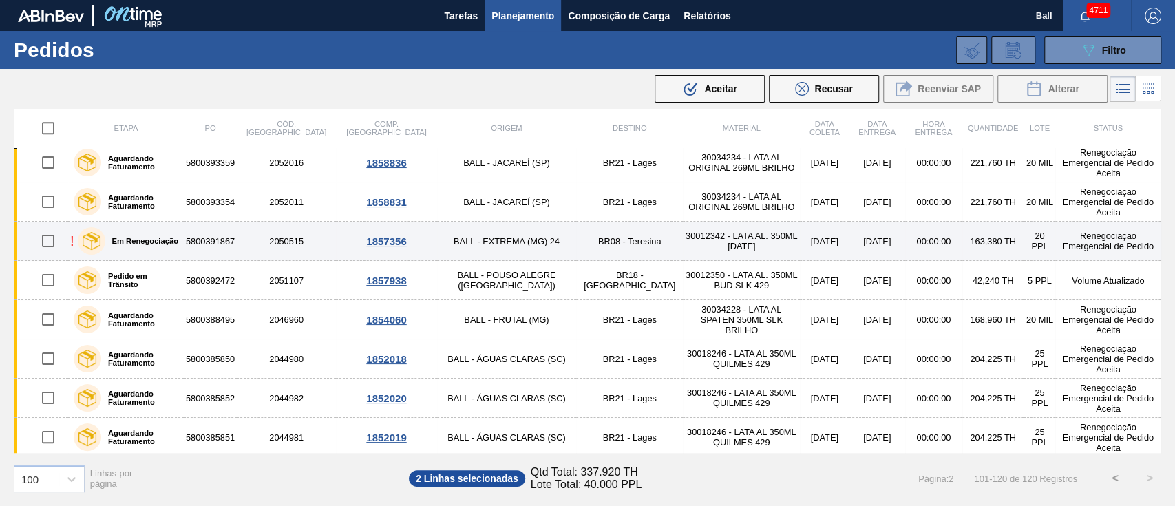
scroll to position [479, 0]
click at [38, 238] on input "checkbox" at bounding box center [48, 239] width 29 height 29
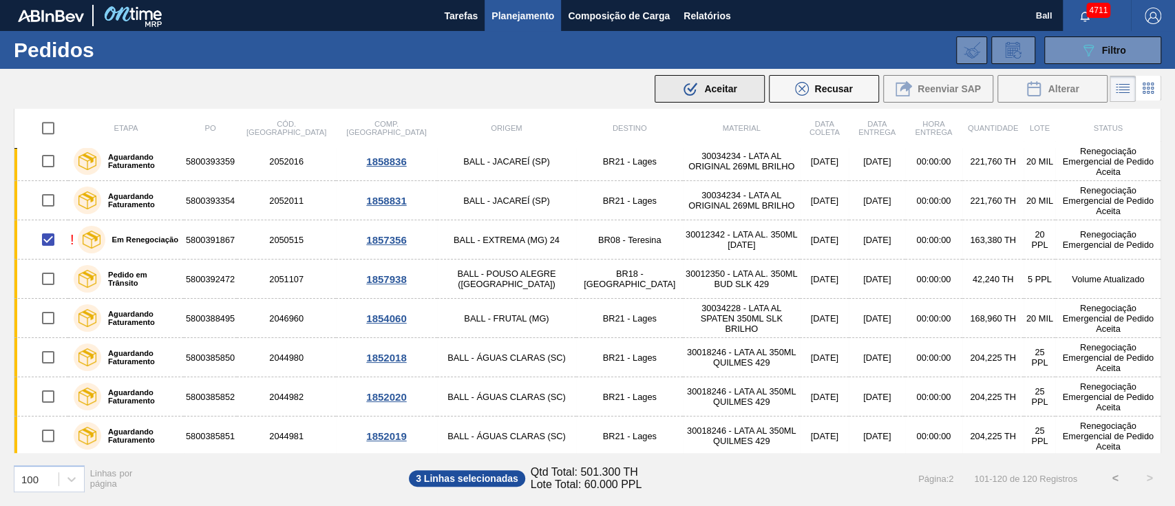
click at [735, 93] on span "Aceitar" at bounding box center [720, 88] width 32 height 11
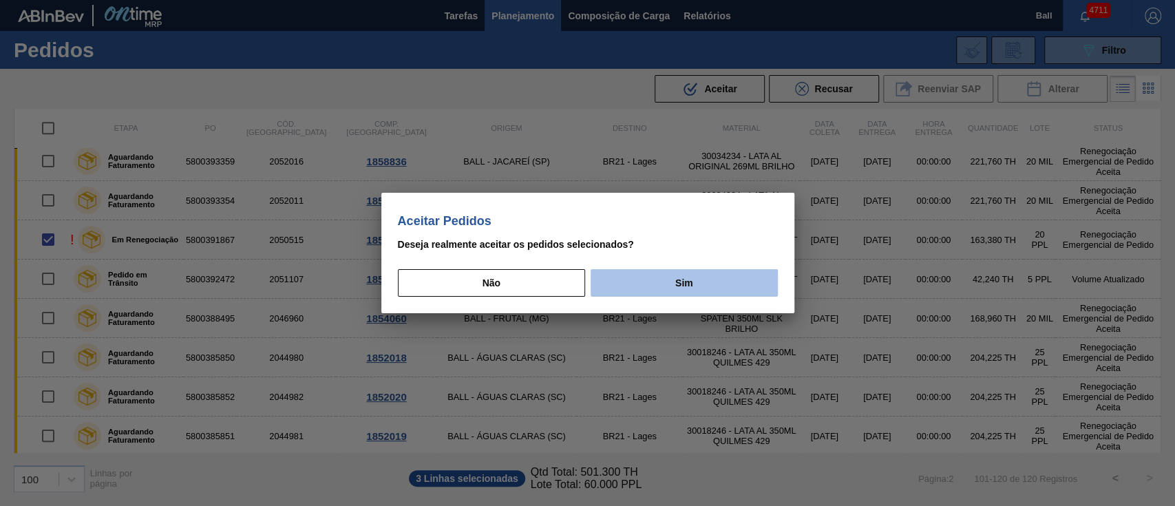
click at [709, 284] on button "Sim" at bounding box center [684, 283] width 187 height 28
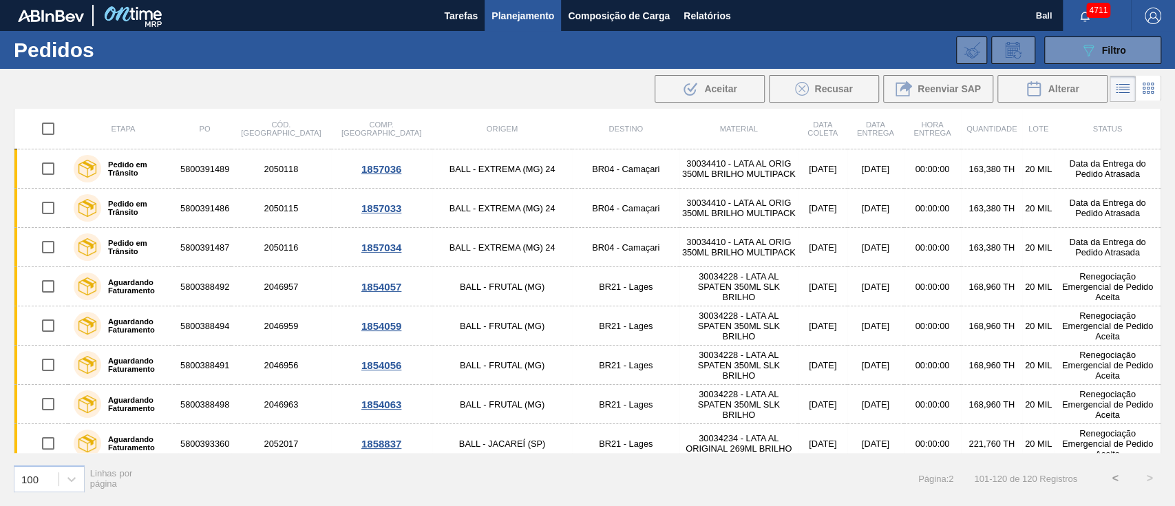
scroll to position [0, 0]
click at [1103, 48] on span "Filtro" at bounding box center [1114, 50] width 24 height 11
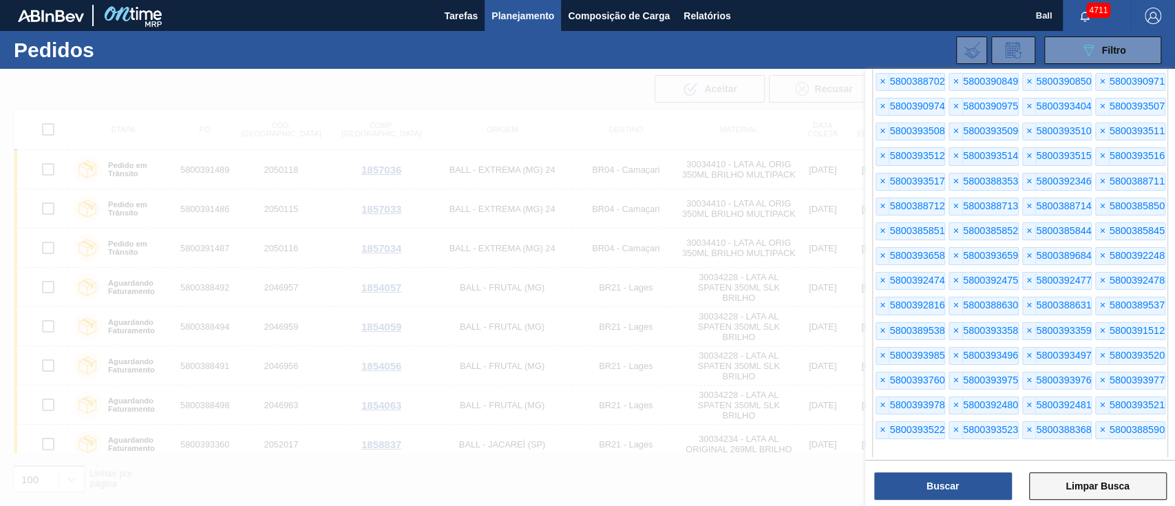
click at [1091, 494] on button "Limpar Busca" at bounding box center [1098, 486] width 138 height 28
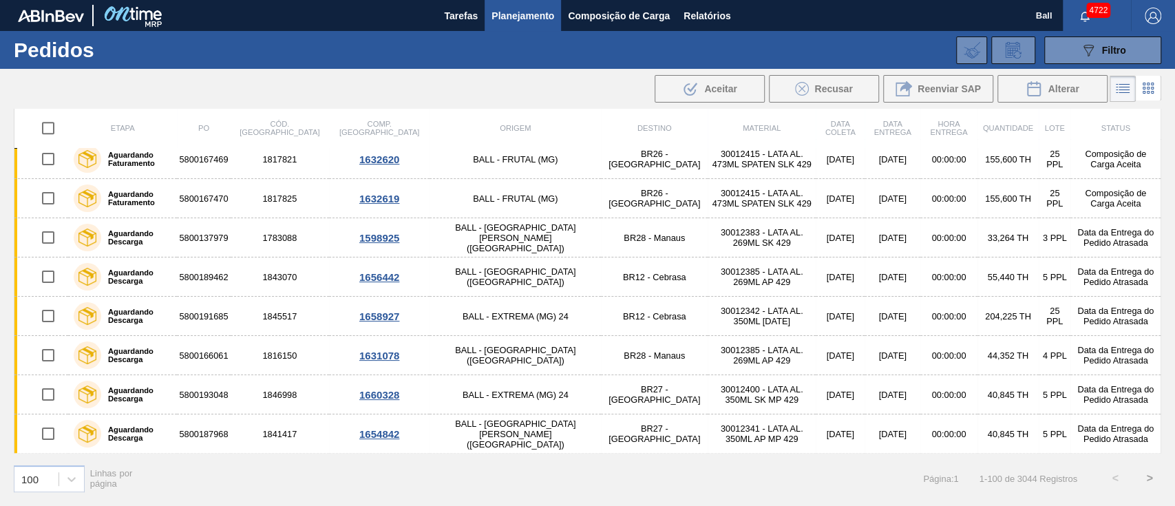
scroll to position [1469, 0]
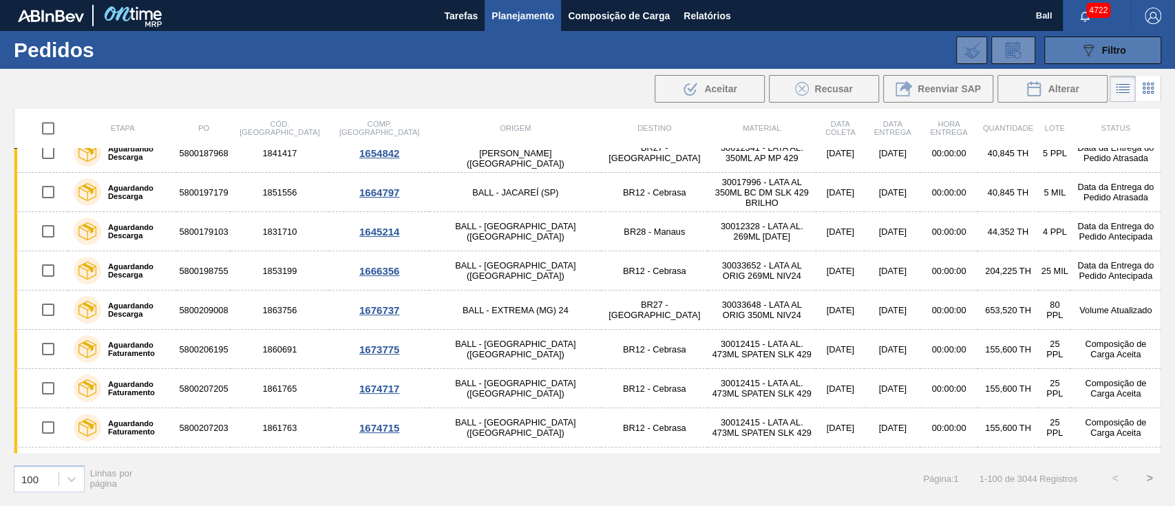
click at [1118, 42] on div "089F7B8B-B2A5-4AFE-B5C0-19BA573D28AC Filtro" at bounding box center [1103, 50] width 46 height 17
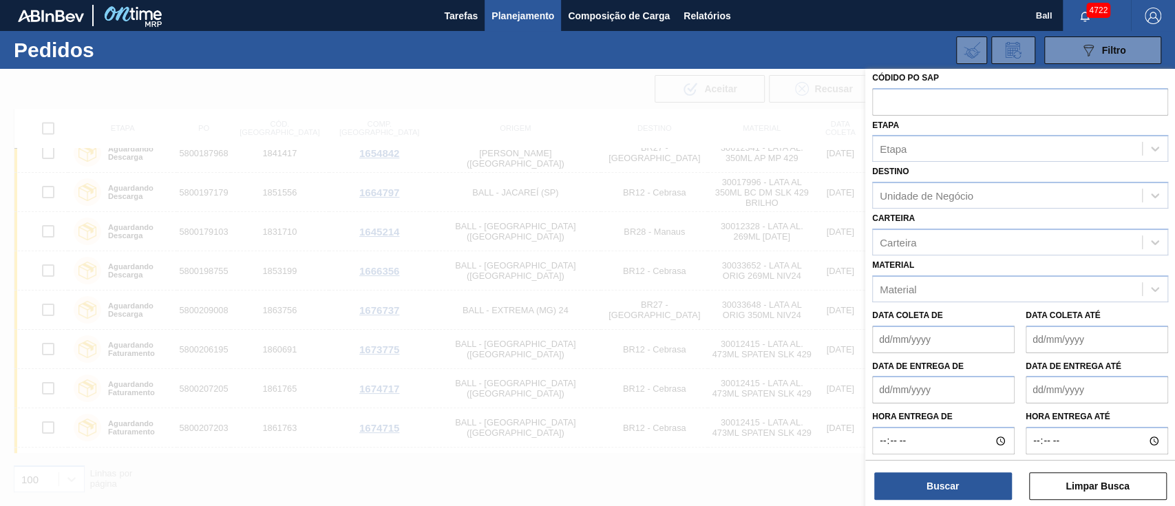
scroll to position [81, 0]
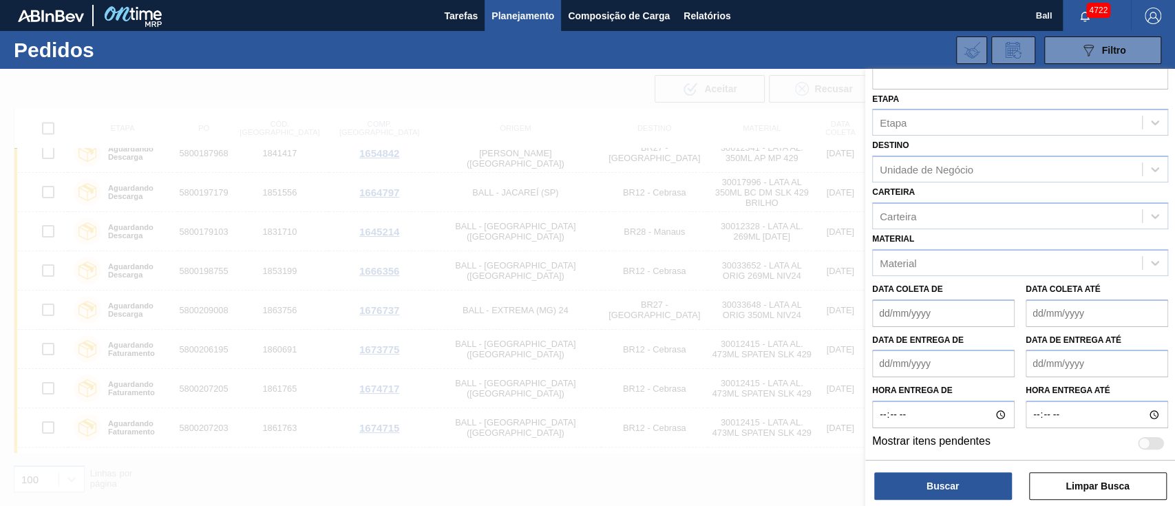
click at [1140, 443] on div at bounding box center [1145, 444] width 12 height 12
click at [997, 479] on button "Buscar" at bounding box center [943, 486] width 138 height 28
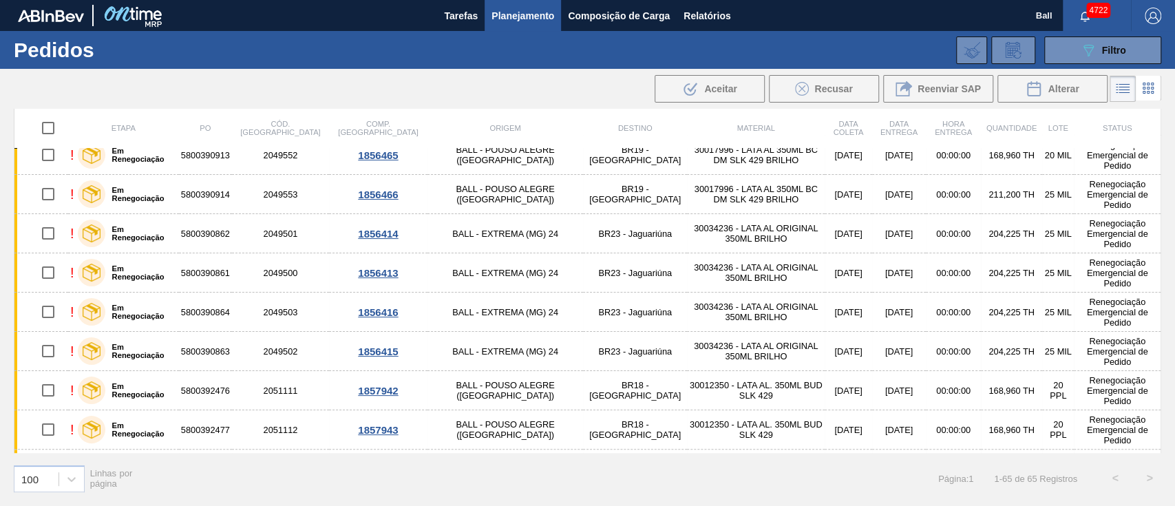
scroll to position [0, 0]
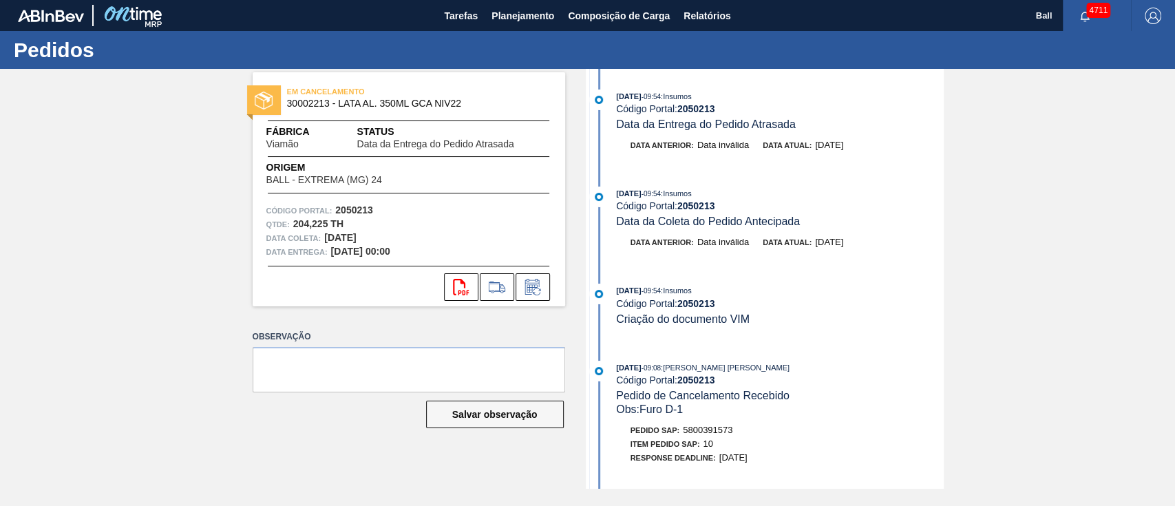
click at [697, 249] on div "Data anterior: Data inválida" at bounding box center [690, 242] width 118 height 14
click at [706, 121] on span "Data da Entrega do Pedido Atrasada" at bounding box center [706, 124] width 180 height 12
